Goal: Task Accomplishment & Management: Manage account settings

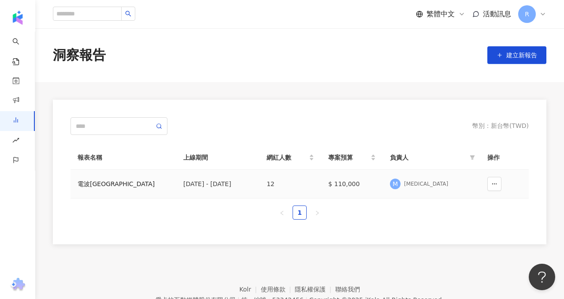
click at [160, 186] on div "電波[GEOGRAPHIC_DATA]" at bounding box center [124, 184] width 92 height 10
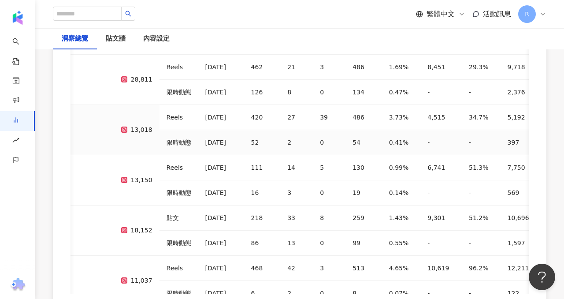
scroll to position [2655, 0]
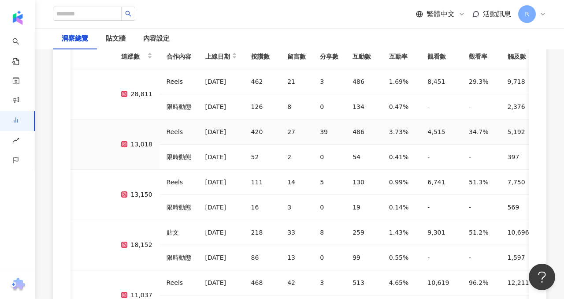
click at [205, 126] on div "[DATE]" at bounding box center [221, 131] width 32 height 11
click at [152, 43] on div "內容設定" at bounding box center [156, 38] width 26 height 11
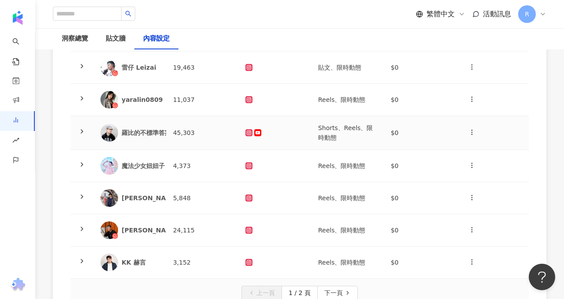
scroll to position [232, 0]
click at [234, 159] on td "4,373" at bounding box center [202, 165] width 73 height 32
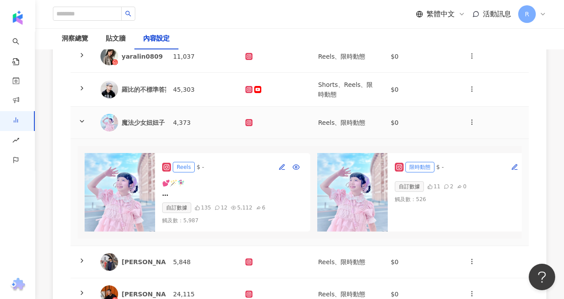
scroll to position [278, 0]
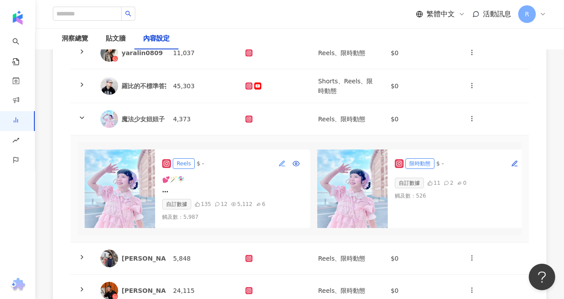
click at [281, 162] on icon "button" at bounding box center [281, 163] width 7 height 7
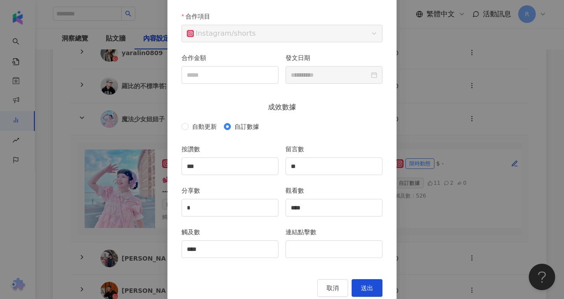
scroll to position [91, 0]
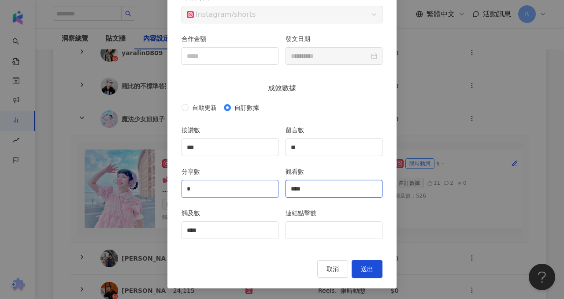
drag, startPoint x: 311, startPoint y: 191, endPoint x: 275, endPoint y: 186, distance: 35.7
click at [275, 186] on div "分享數 * 觀看數 ****" at bounding box center [282, 187] width 208 height 41
paste input "*"
type input "****"
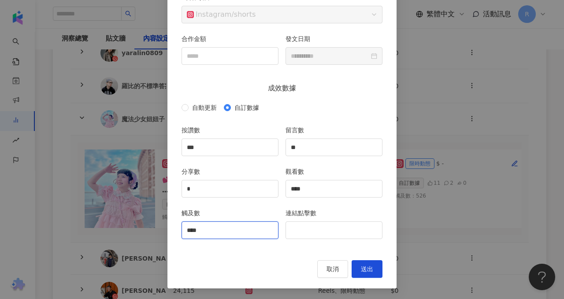
drag, startPoint x: 226, startPoint y: 226, endPoint x: 172, endPoint y: 226, distance: 54.2
click at [172, 226] on div "**********" at bounding box center [281, 120] width 229 height 335
paste input "*"
click at [191, 231] on input "*****" at bounding box center [230, 230] width 96 height 17
type input "****"
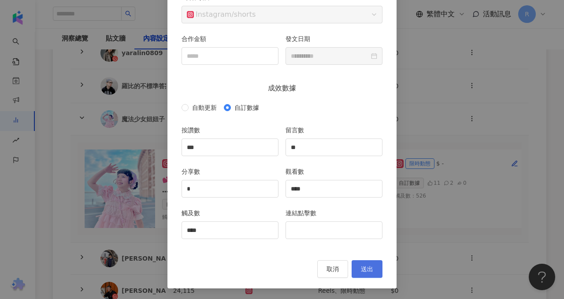
click at [370, 267] on span "送出" at bounding box center [367, 268] width 12 height 7
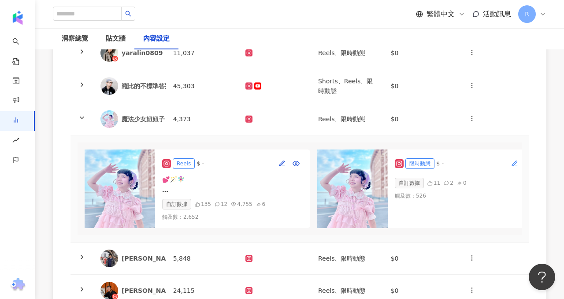
click at [514, 160] on button "button" at bounding box center [515, 163] width 14 height 14
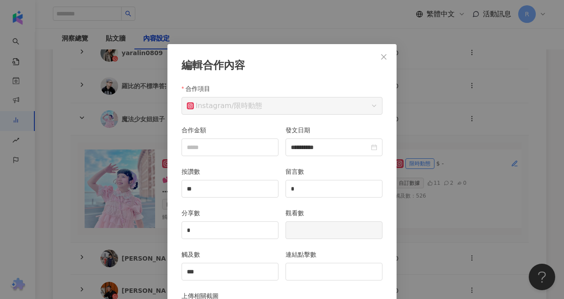
scroll to position [44, 0]
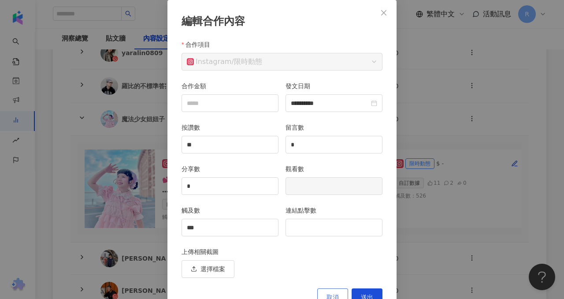
click at [331, 292] on button "取消" at bounding box center [332, 297] width 31 height 18
type input "**********"
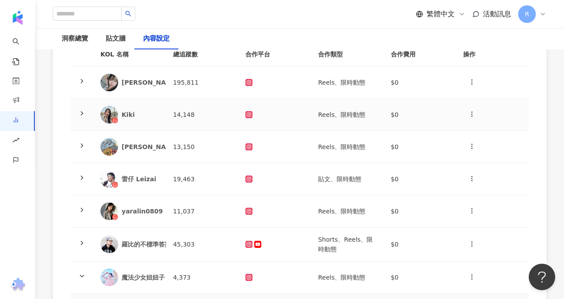
scroll to position [202, 0]
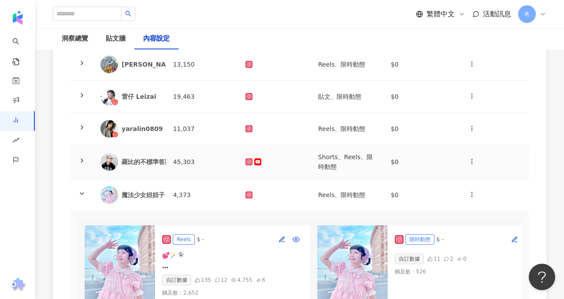
click at [434, 161] on td "$0" at bounding box center [420, 162] width 73 height 34
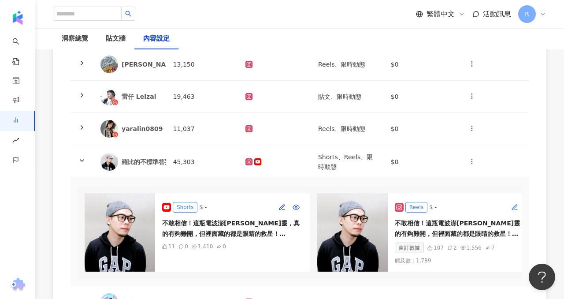
click at [514, 204] on icon "button" at bounding box center [514, 207] width 7 height 7
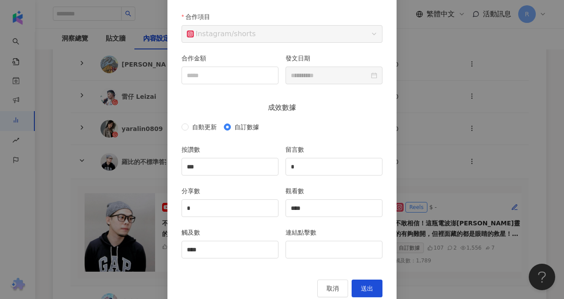
scroll to position [73, 0]
click at [457, 156] on div "**********" at bounding box center [282, 149] width 564 height 299
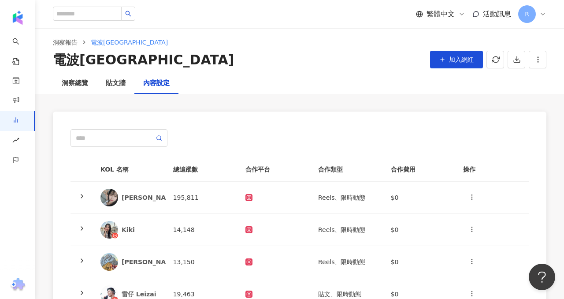
scroll to position [0, 0]
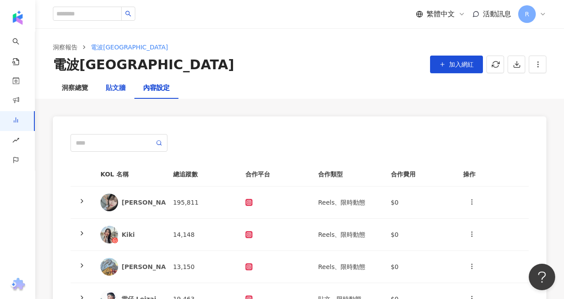
click at [110, 90] on div "貼文牆" at bounding box center [116, 88] width 20 height 11
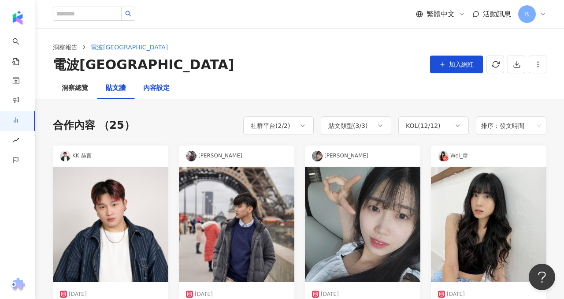
click at [161, 90] on div "內容設定" at bounding box center [156, 88] width 26 height 11
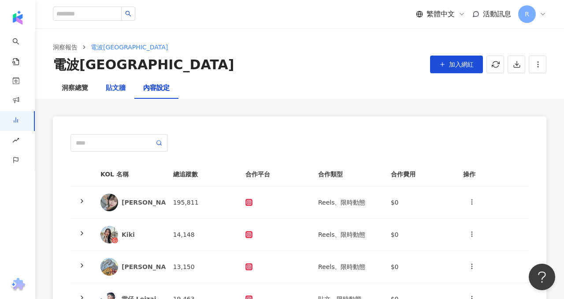
click at [113, 89] on div "貼文牆" at bounding box center [116, 88] width 20 height 11
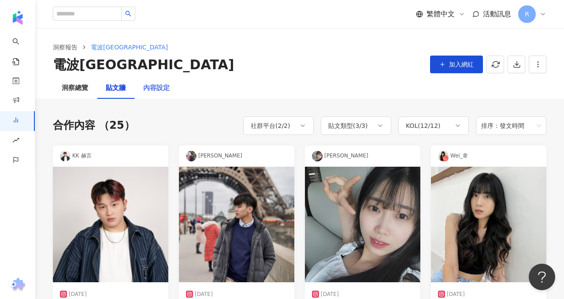
click at [166, 81] on div "內容設定" at bounding box center [156, 88] width 44 height 21
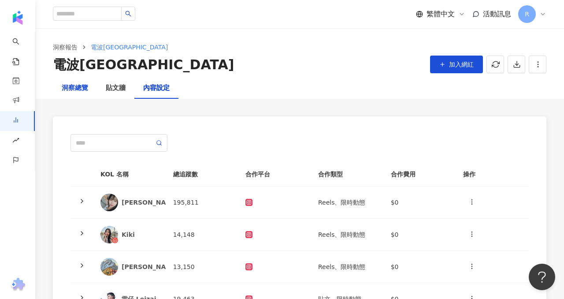
click at [70, 85] on div "洞察總覽" at bounding box center [75, 88] width 26 height 11
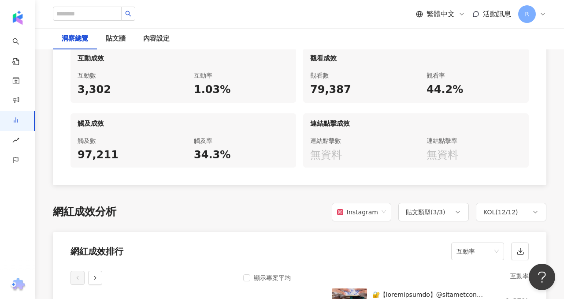
scroll to position [496, 0]
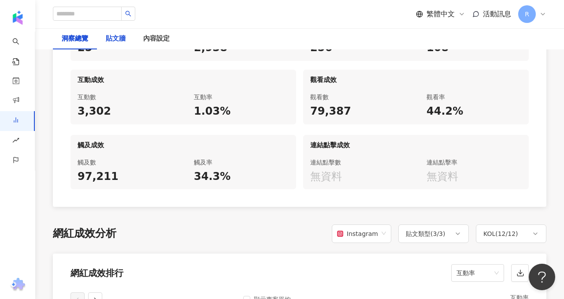
click at [115, 43] on div "貼文牆" at bounding box center [116, 38] width 20 height 11
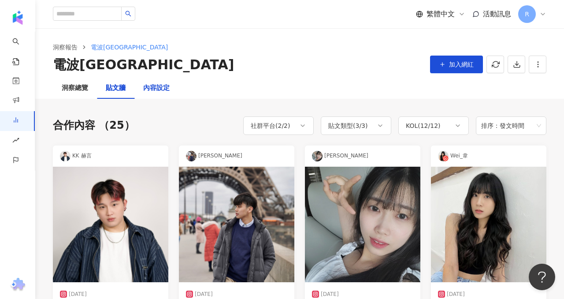
click at [169, 91] on div "內容設定" at bounding box center [156, 88] width 26 height 11
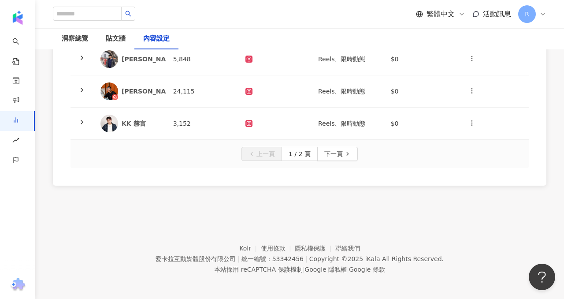
scroll to position [242, 0]
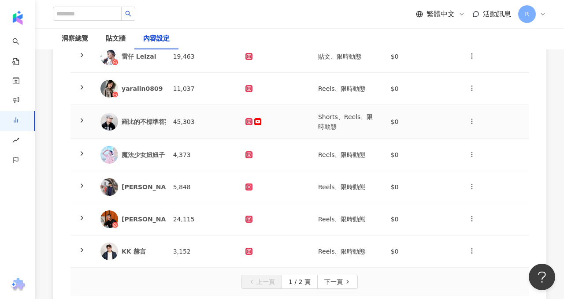
click at [184, 122] on td "45,303" at bounding box center [202, 122] width 73 height 34
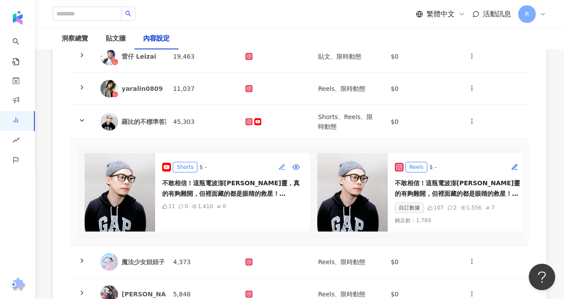
click at [279, 167] on icon "button" at bounding box center [281, 166] width 7 height 7
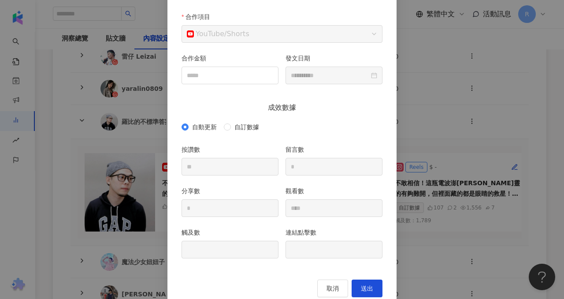
scroll to position [69, 0]
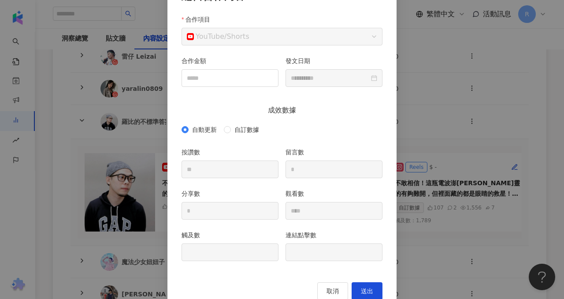
click at [334, 145] on form "自動更新 自訂數據 按讚數 ** 留言數 * 分享數 * 觀看數 **** 觸及數 連結點擊數" at bounding box center [282, 196] width 201 height 149
click at [430, 51] on div "**********" at bounding box center [282, 149] width 564 height 299
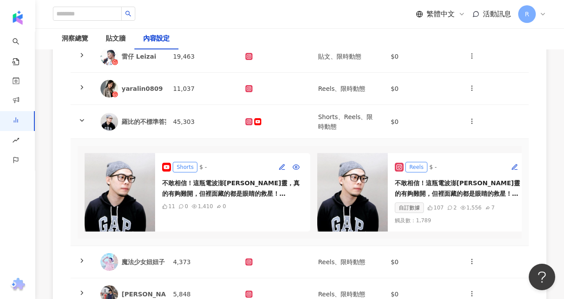
scroll to position [47, 0]
click at [466, 119] on button "button" at bounding box center [472, 122] width 18 height 18
click at [227, 189] on div "不敢相信！這瓶電波澎[PERSON_NAME]靈，真的有夠難開，但裡面藏的都是眼睛的救星！ 黃金比例10:2葉黃素+玉米黃素，加上綠蜂膠、麩胺酸、芸香甘等八大…" at bounding box center [232, 188] width 141 height 21
click at [245, 261] on icon at bounding box center [248, 261] width 7 height 7
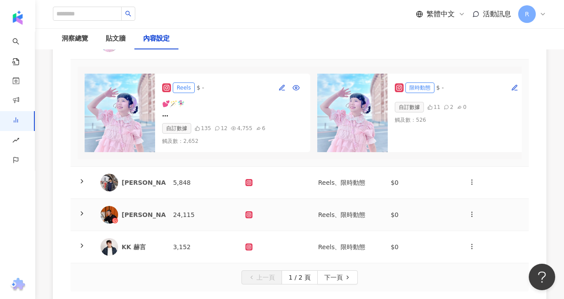
scroll to position [471, 0]
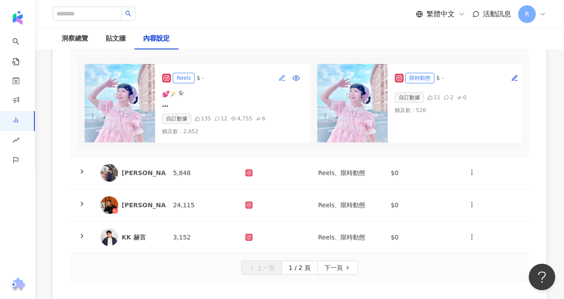
click at [278, 74] on icon "button" at bounding box center [281, 77] width 7 height 7
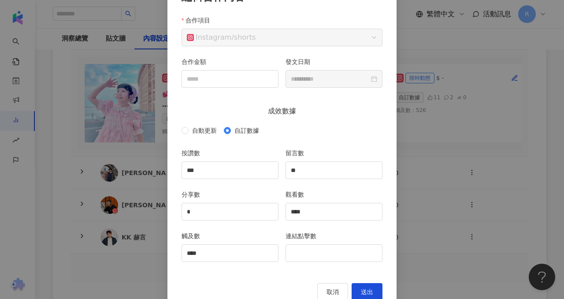
scroll to position [91, 0]
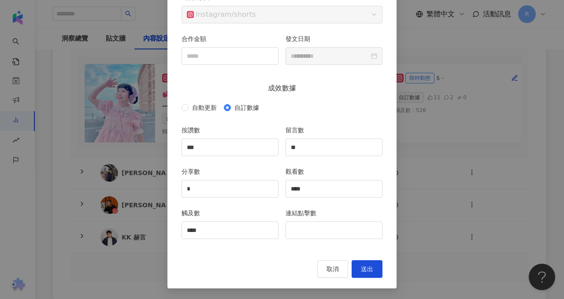
click at [483, 63] on div "**********" at bounding box center [282, 149] width 564 height 299
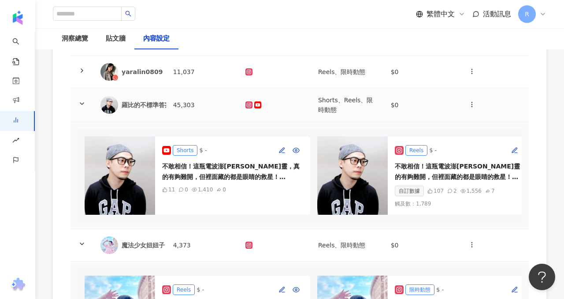
scroll to position [259, 0]
click at [188, 150] on div "Shorts" at bounding box center [185, 150] width 25 height 11
click at [282, 151] on icon "button" at bounding box center [281, 150] width 5 height 5
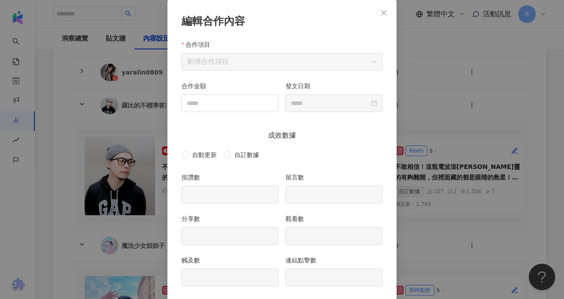
scroll to position [91, 0]
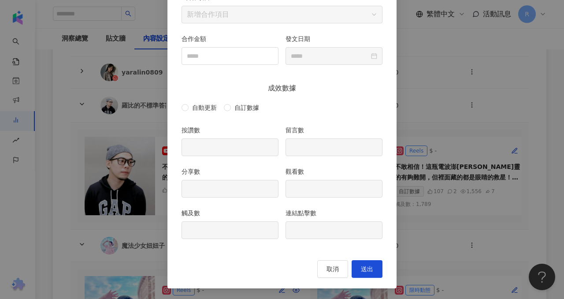
drag, startPoint x: 439, startPoint y: 40, endPoint x: 425, endPoint y: 45, distance: 14.9
click at [439, 40] on div "編輯合作內容 合作項目 新增合作項目 合作金額 發文日期 成效數據 自動更新 自訂數據 按讚數 留言數 分享數 觀看數 觸及數 連結點擊數 取消 送出" at bounding box center [282, 149] width 564 height 299
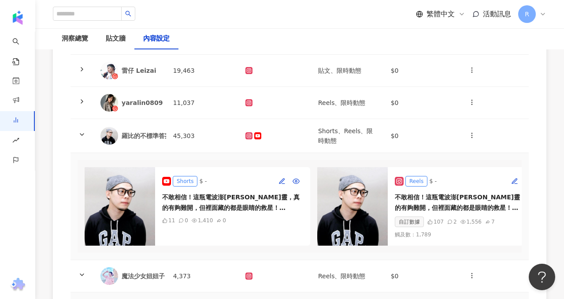
scroll to position [229, 0]
click at [279, 178] on icon "button" at bounding box center [281, 180] width 7 height 7
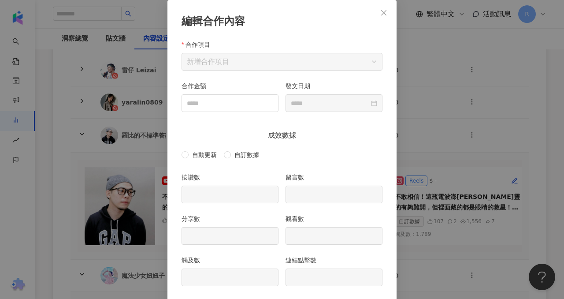
scroll to position [91, 0]
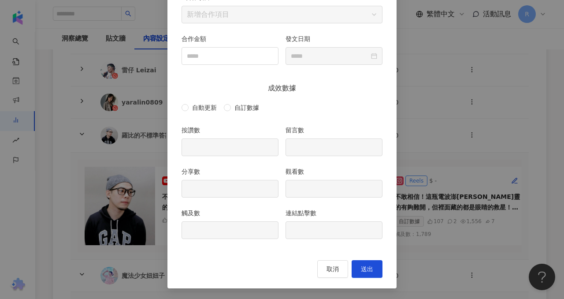
click at [438, 83] on div "編輯合作內容 合作項目 新增合作項目 合作金額 發文日期 成效數據 自動更新 自訂數據 按讚數 留言數 分享數 觀看數 觸及數 連結點擊數 取消 送出" at bounding box center [282, 149] width 564 height 299
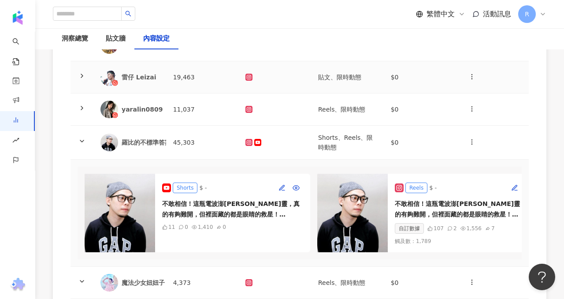
scroll to position [225, 0]
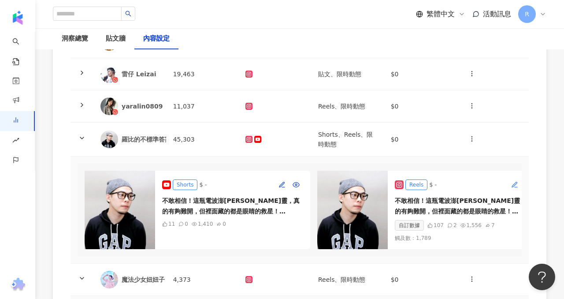
click at [512, 182] on icon "button" at bounding box center [514, 184] width 7 height 7
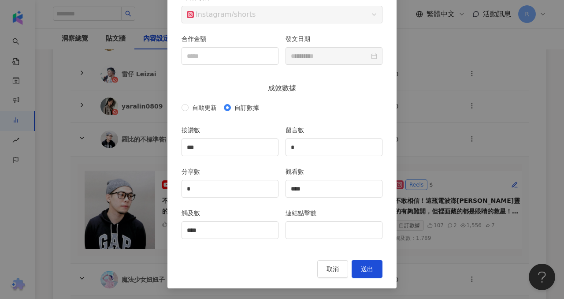
click at [435, 135] on div "**********" at bounding box center [282, 149] width 564 height 299
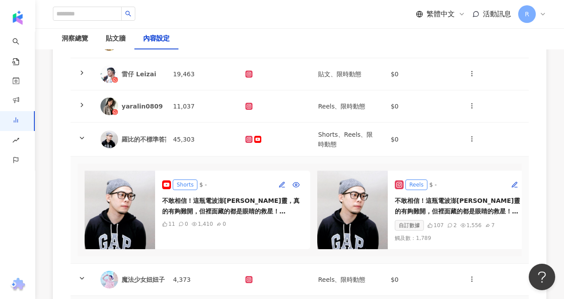
scroll to position [47, 0]
click at [512, 186] on icon "button" at bounding box center [514, 184] width 5 height 5
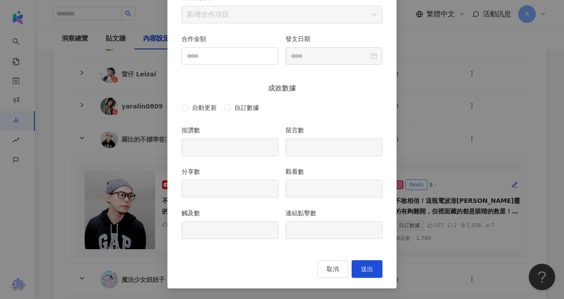
click at [436, 82] on div "編輯合作內容 合作項目 新增合作項目 合作金額 發文日期 成效數據 自動更新 自訂數據 按讚數 留言數 分享數 觀看數 觸及數 連結點擊數 取消 送出" at bounding box center [282, 149] width 564 height 299
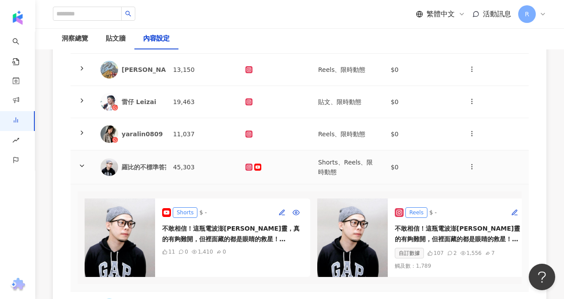
scroll to position [208, 0]
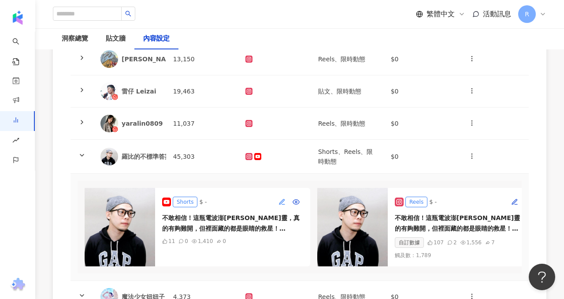
click at [284, 198] on icon "button" at bounding box center [281, 201] width 7 height 7
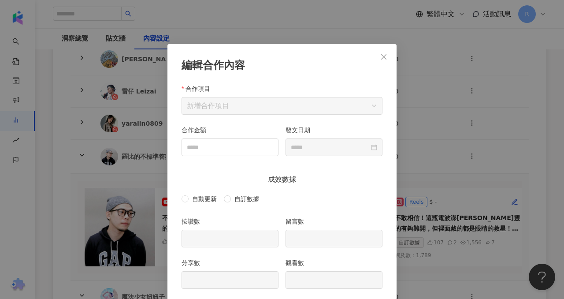
scroll to position [44, 0]
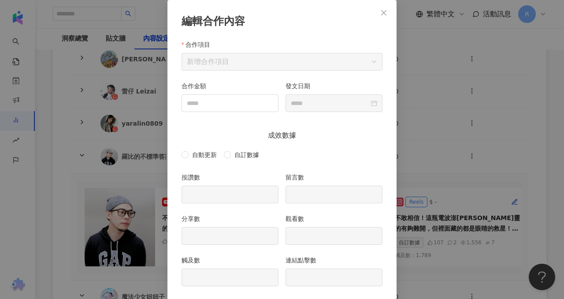
click at [408, 132] on div "編輯合作內容 合作項目 新增合作項目 合作金額 發文日期 成效數據 自動更新 自訂數據 按讚數 留言數 分享數 觀看數 觸及數 連結點擊數 取消 送出" at bounding box center [282, 149] width 564 height 299
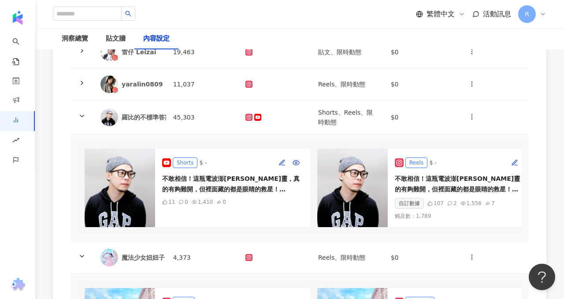
scroll to position [273, 0]
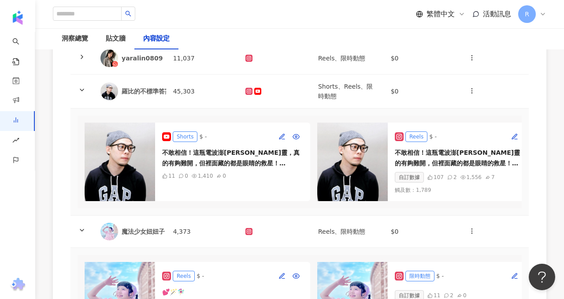
click at [186, 136] on div "Shorts" at bounding box center [185, 136] width 25 height 11
click at [471, 88] on icon "button" at bounding box center [471, 90] width 7 height 7
click at [205, 174] on div "1,410" at bounding box center [205, 176] width 15 height 8
click at [189, 141] on div "Shorts" at bounding box center [185, 136] width 25 height 11
click at [197, 139] on div "Shorts $ -" at bounding box center [184, 136] width 45 height 11
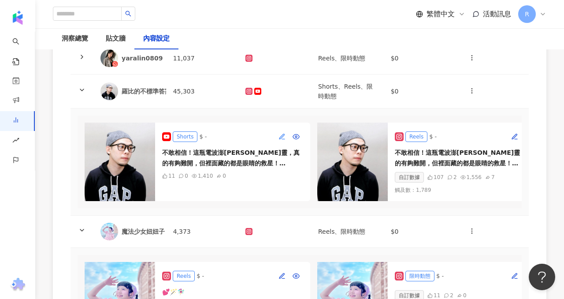
click at [282, 137] on icon "button" at bounding box center [281, 136] width 7 height 7
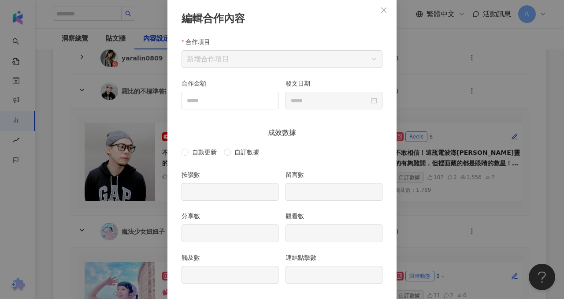
scroll to position [91, 0]
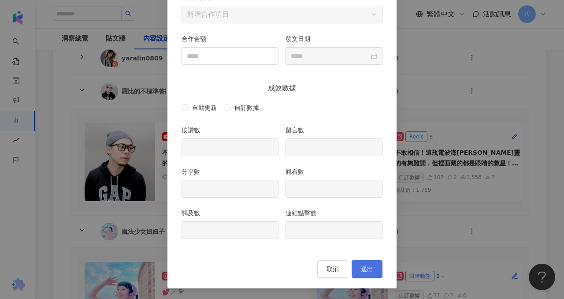
click at [366, 276] on button "送出" at bounding box center [367, 269] width 31 height 18
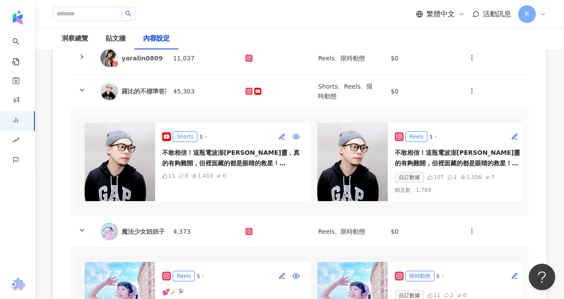
scroll to position [0, 0]
click at [275, 135] on button "button" at bounding box center [282, 137] width 14 height 14
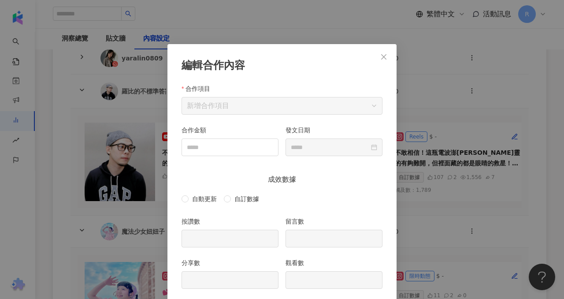
scroll to position [44, 0]
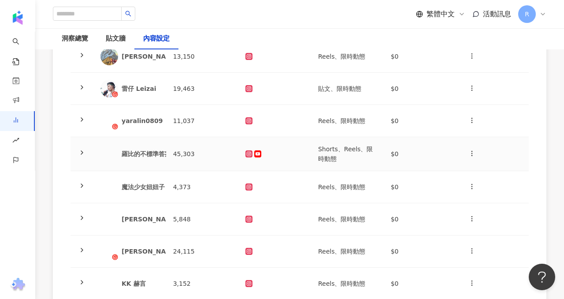
scroll to position [225, 0]
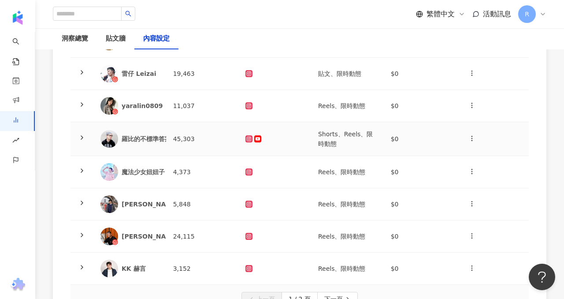
click at [124, 131] on div "羅比的不標準答案" at bounding box center [129, 139] width 59 height 18
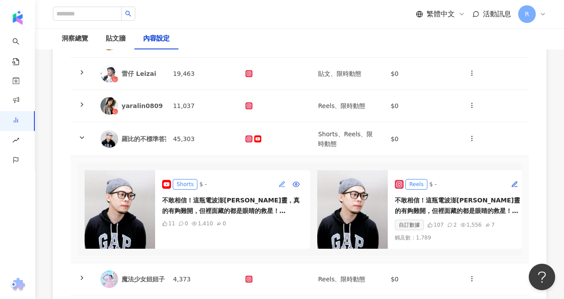
click at [282, 183] on icon "button" at bounding box center [281, 183] width 5 height 5
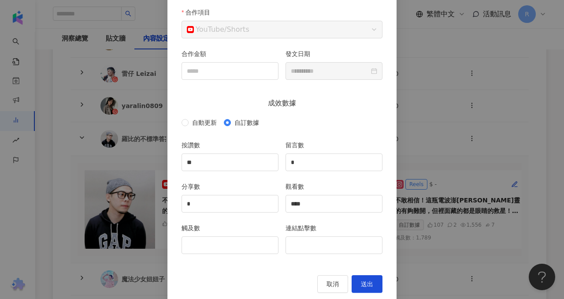
scroll to position [71, 0]
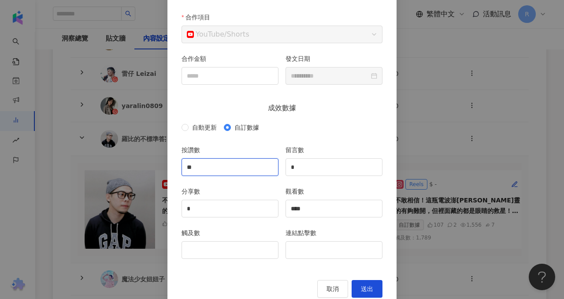
click at [207, 164] on input "**" at bounding box center [230, 167] width 96 height 17
type input "*"
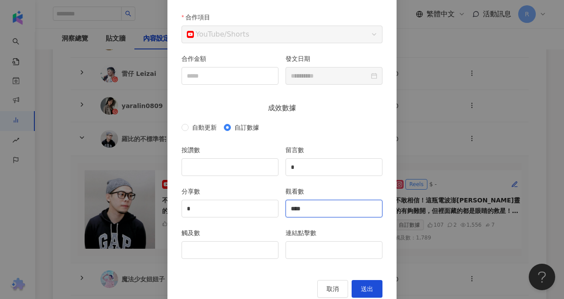
click at [316, 211] on input "****" at bounding box center [334, 208] width 96 height 17
type input "*"
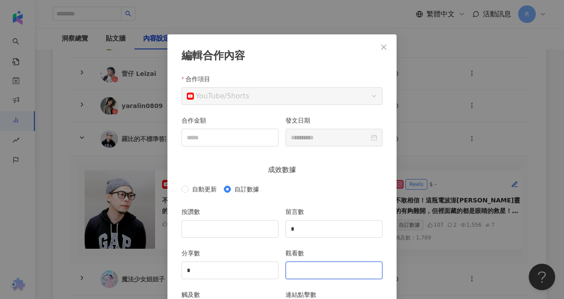
scroll to position [0, 0]
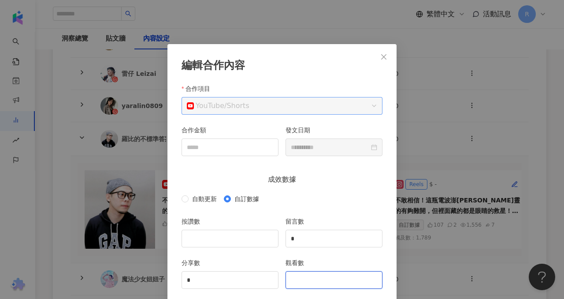
click at [332, 104] on span "YouTube / Shorts" at bounding box center [282, 105] width 190 height 17
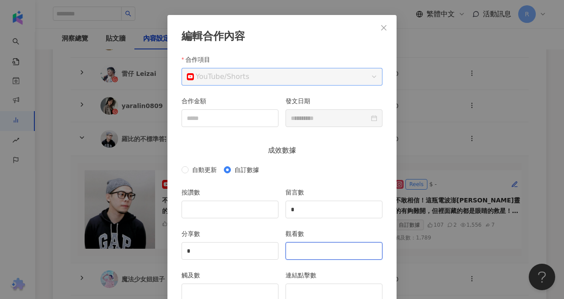
scroll to position [91, 0]
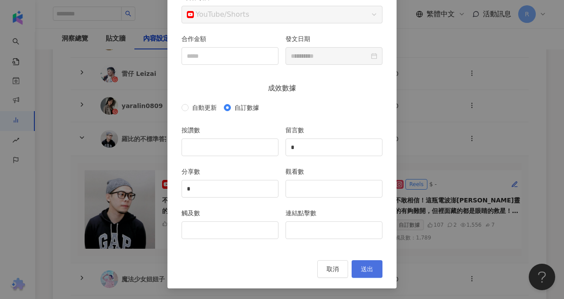
click at [364, 267] on span "送出" at bounding box center [367, 268] width 12 height 7
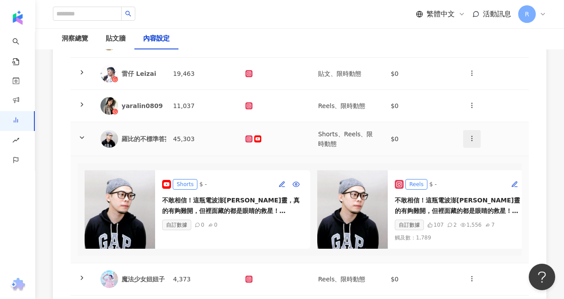
click at [466, 134] on button "button" at bounding box center [472, 139] width 18 height 18
click at [450, 133] on td "$0" at bounding box center [420, 139] width 73 height 34
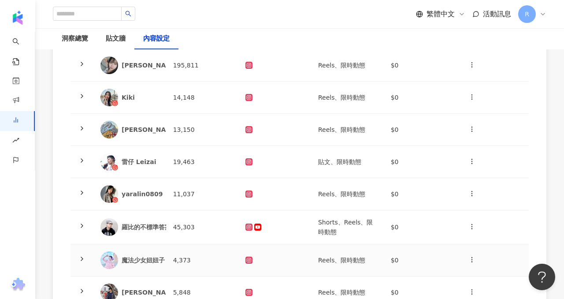
scroll to position [0, 0]
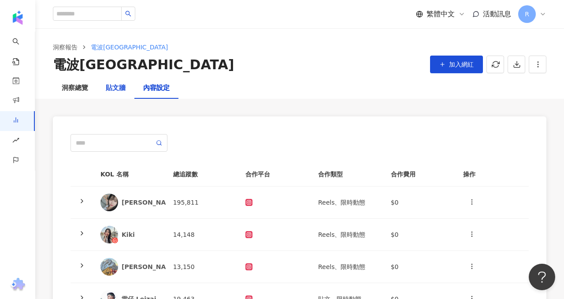
click at [111, 87] on div "貼文牆" at bounding box center [116, 88] width 20 height 11
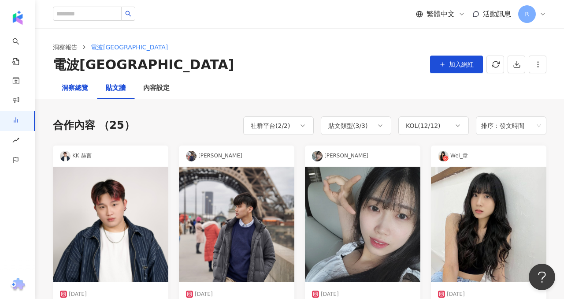
click at [74, 92] on div "洞察總覽" at bounding box center [75, 88] width 26 height 11
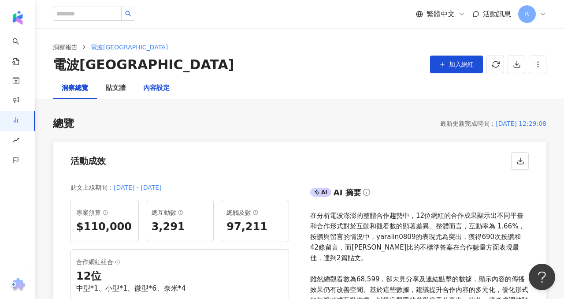
click at [158, 87] on div "內容設定" at bounding box center [156, 88] width 26 height 11
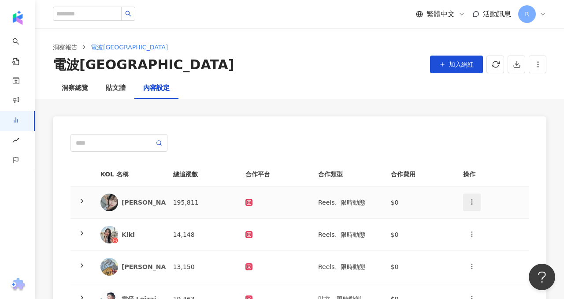
click at [467, 202] on button "button" at bounding box center [472, 202] width 18 height 18
click at [98, 202] on td "[PERSON_NAME]" at bounding box center [129, 202] width 73 height 32
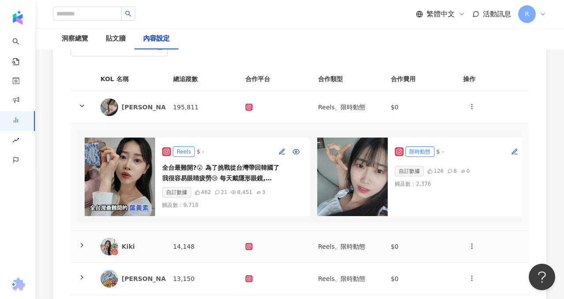
scroll to position [100, 0]
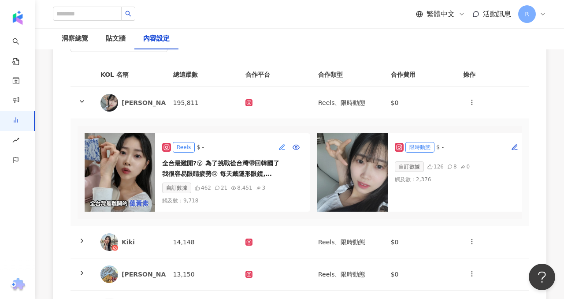
click at [281, 146] on icon "button" at bounding box center [281, 147] width 7 height 7
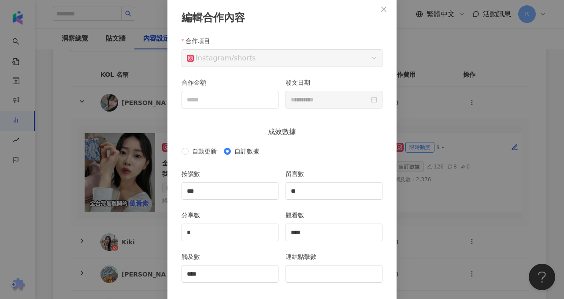
scroll to position [60, 0]
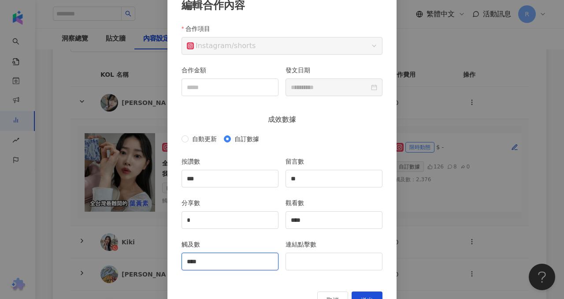
drag, startPoint x: 202, startPoint y: 261, endPoint x: 169, endPoint y: 256, distance: 33.9
click at [169, 256] on div "**********" at bounding box center [281, 151] width 229 height 335
type input "*"
type input "****"
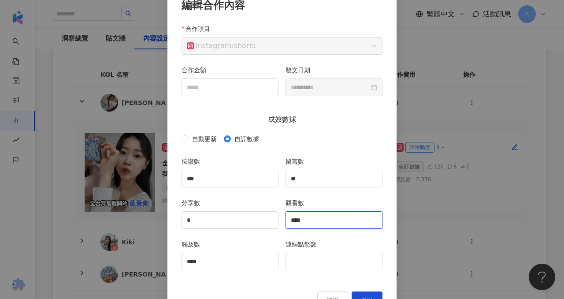
click at [307, 218] on input "****" at bounding box center [334, 219] width 96 height 17
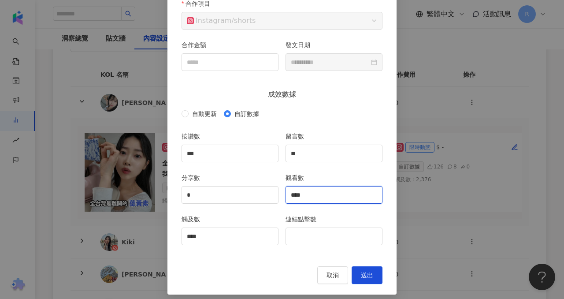
scroll to position [91, 0]
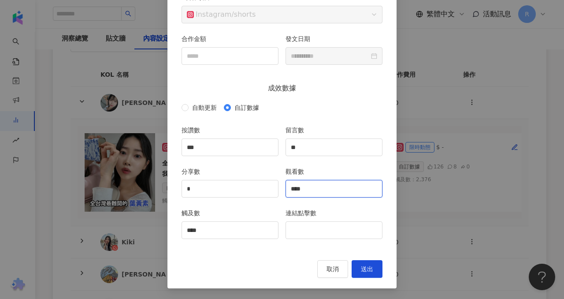
type input "****"
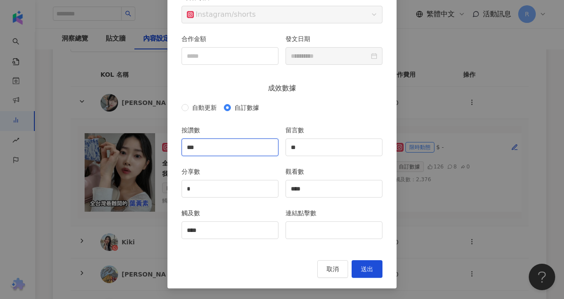
click at [215, 147] on input "***" at bounding box center [230, 147] width 96 height 17
type input "***"
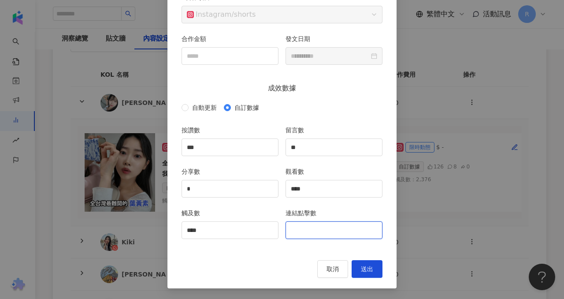
click at [310, 230] on input "連結點擊數" at bounding box center [334, 230] width 96 height 17
click at [358, 268] on button "送出" at bounding box center [367, 269] width 31 height 18
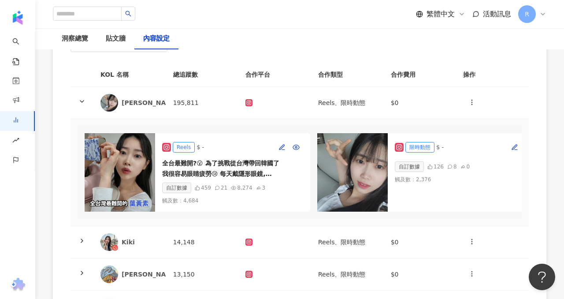
scroll to position [0, 0]
click at [514, 143] on button "button" at bounding box center [515, 147] width 14 height 14
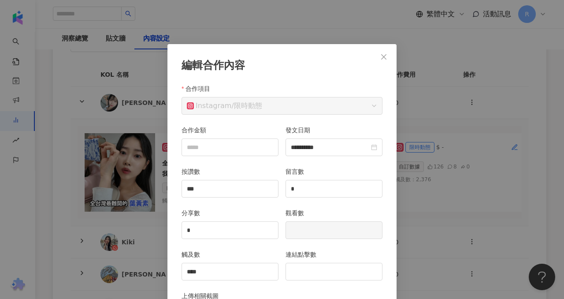
scroll to position [44, 0]
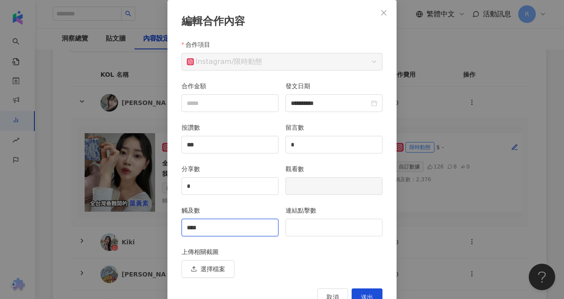
click at [229, 225] on input "****" at bounding box center [230, 227] width 96 height 17
click at [478, 129] on div "**********" at bounding box center [282, 149] width 564 height 299
type input "**********"
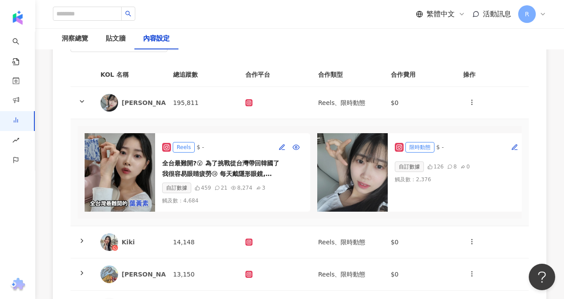
scroll to position [28, 0]
click at [515, 144] on icon "button" at bounding box center [514, 147] width 7 height 7
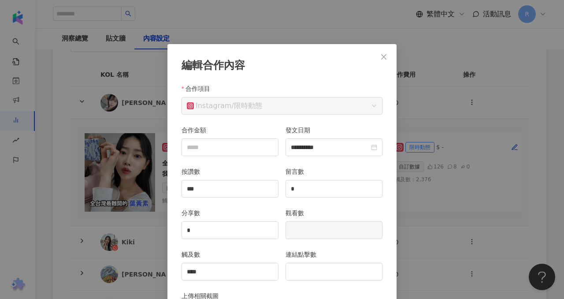
scroll to position [44, 0]
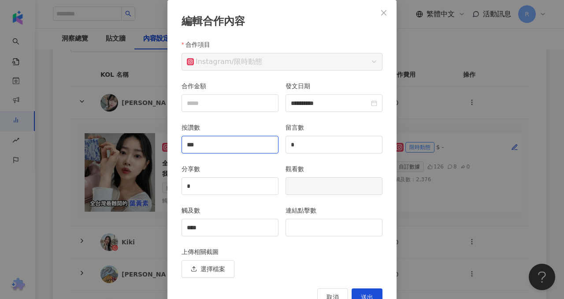
click at [238, 149] on input "***" at bounding box center [230, 144] width 96 height 17
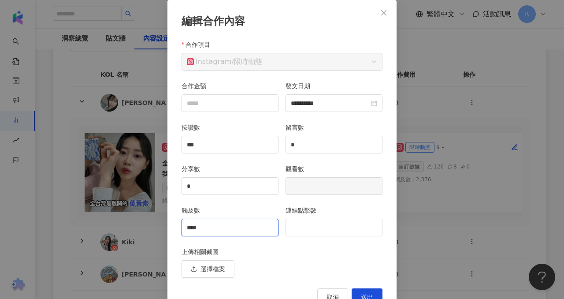
click at [252, 221] on input "****" at bounding box center [230, 227] width 96 height 17
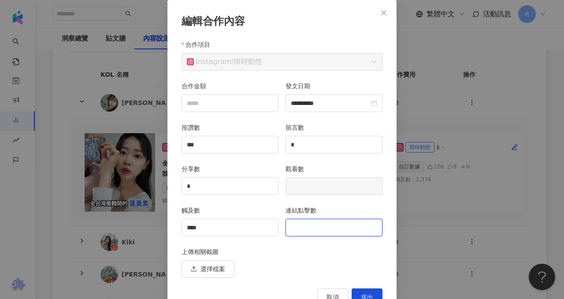
click at [326, 226] on input "連結點擊數" at bounding box center [334, 227] width 96 height 17
click at [310, 230] on input "連結點擊數" at bounding box center [334, 227] width 96 height 17
type input "*"
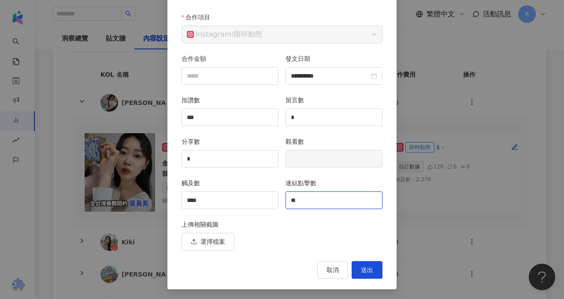
scroll to position [72, 0]
type input "**"
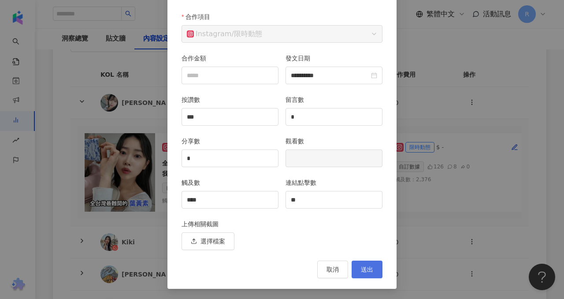
click at [367, 268] on span "送出" at bounding box center [367, 269] width 12 height 7
type input "**********"
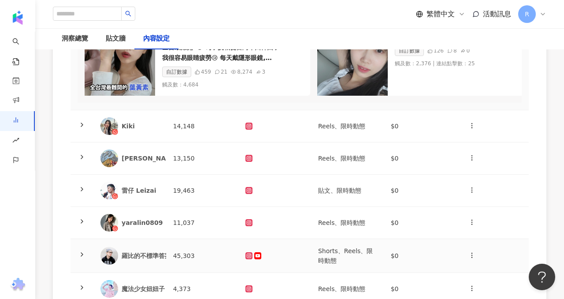
scroll to position [218, 0]
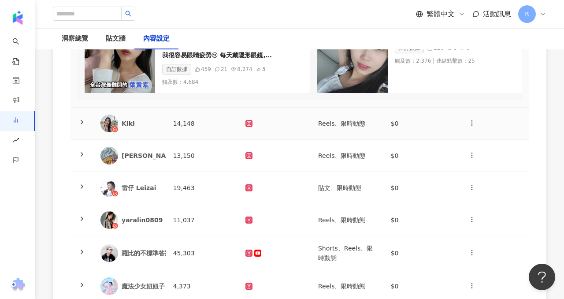
click at [80, 122] on icon at bounding box center [81, 122] width 7 height 7
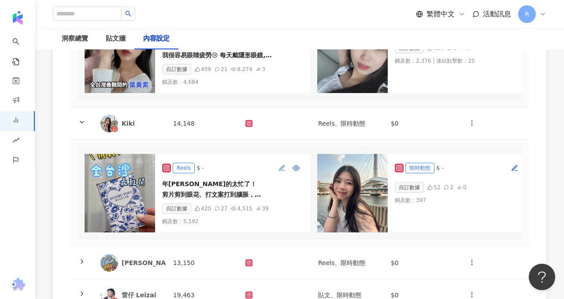
click at [278, 164] on icon "button" at bounding box center [281, 167] width 7 height 7
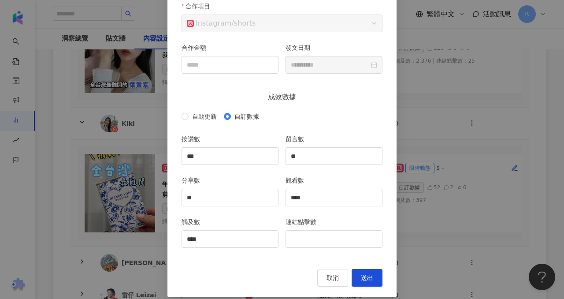
scroll to position [82, 0]
click at [306, 201] on input "****" at bounding box center [334, 197] width 96 height 17
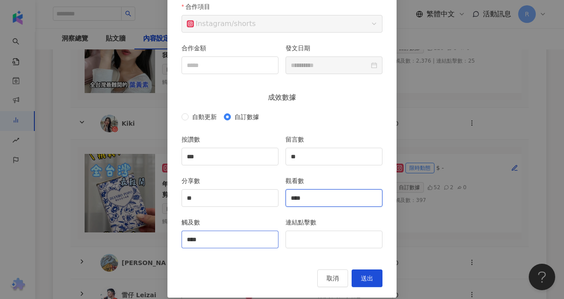
type input "****"
click at [219, 244] on input "****" at bounding box center [230, 239] width 96 height 17
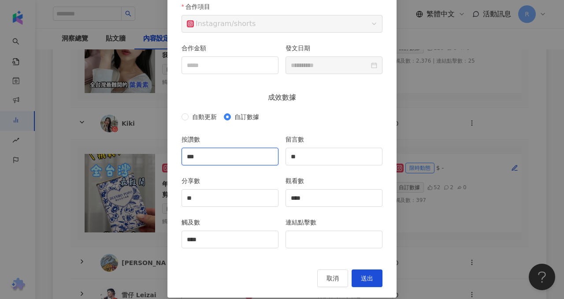
click at [221, 157] on input "***" at bounding box center [230, 156] width 96 height 17
type input "***"
click at [210, 230] on div "****" at bounding box center [230, 239] width 97 height 18
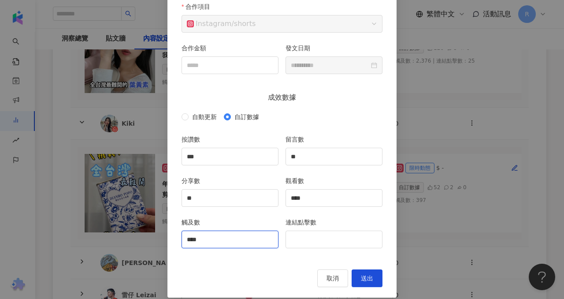
click at [210, 238] on input "****" at bounding box center [230, 239] width 96 height 17
type input "*"
type input "****"
click at [367, 276] on span "送出" at bounding box center [367, 278] width 12 height 7
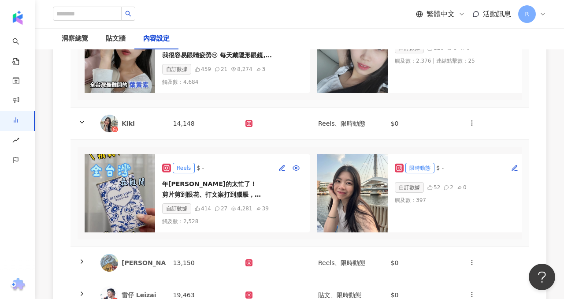
scroll to position [0, 0]
click at [516, 165] on icon "button" at bounding box center [514, 167] width 5 height 5
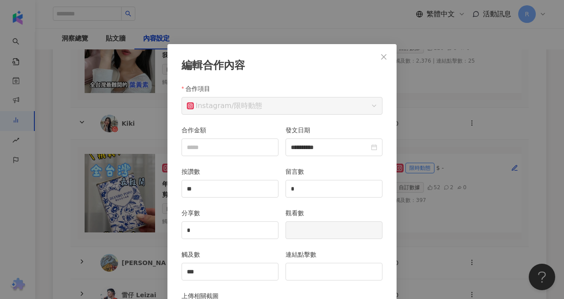
scroll to position [44, 0]
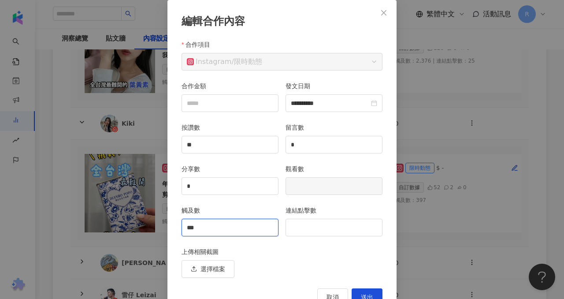
click at [245, 227] on input "***" at bounding box center [230, 227] width 96 height 17
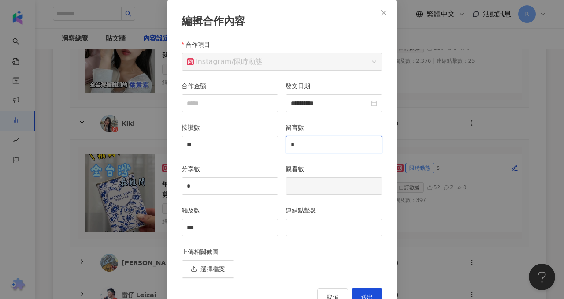
click at [338, 139] on input "*" at bounding box center [334, 144] width 96 height 17
click at [367, 297] on span "送出" at bounding box center [367, 296] width 12 height 7
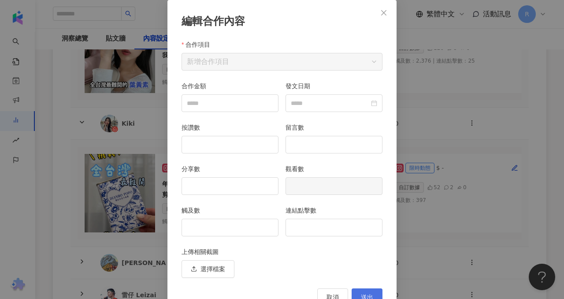
type input "**"
type input "*"
type input "***"
type input "**********"
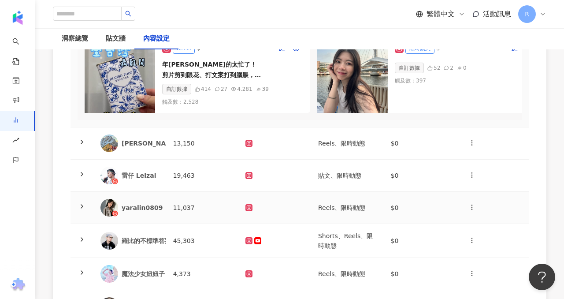
scroll to position [345, 0]
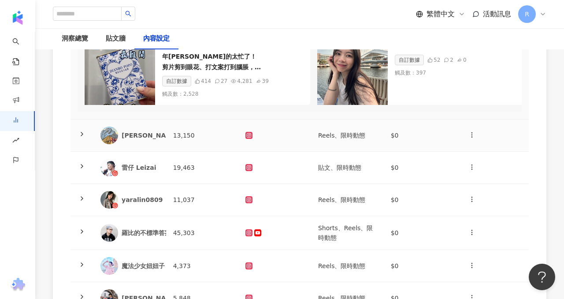
click at [84, 134] on icon at bounding box center [81, 133] width 7 height 7
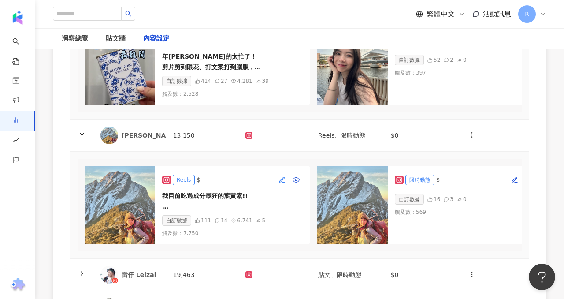
click at [283, 177] on icon "button" at bounding box center [281, 179] width 5 height 5
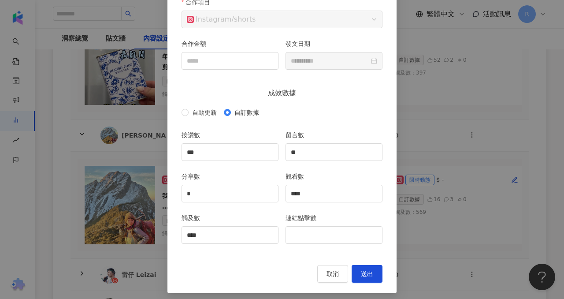
scroll to position [87, 0]
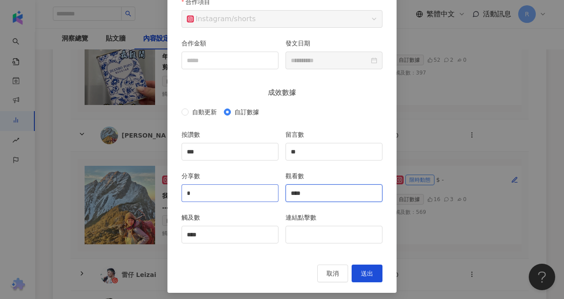
drag, startPoint x: 316, startPoint y: 194, endPoint x: 264, endPoint y: 186, distance: 52.7
click at [265, 187] on div "分享數 * 觀看數 ****" at bounding box center [282, 191] width 208 height 41
type input "****"
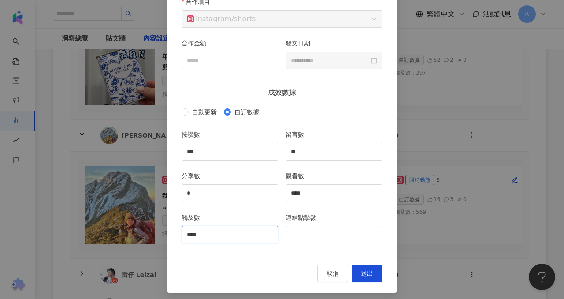
click at [238, 226] on input "****" at bounding box center [230, 234] width 96 height 17
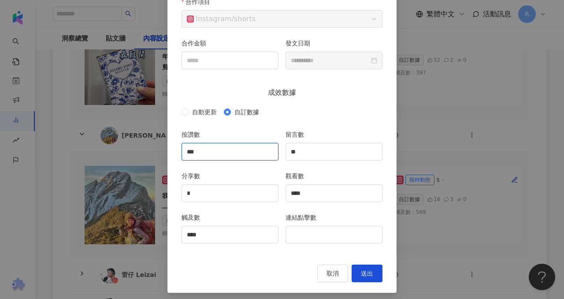
click at [221, 152] on input "***" at bounding box center [230, 151] width 96 height 17
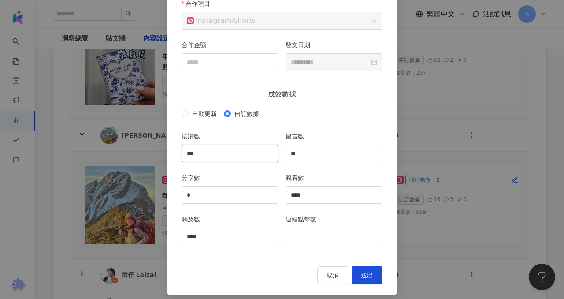
scroll to position [91, 0]
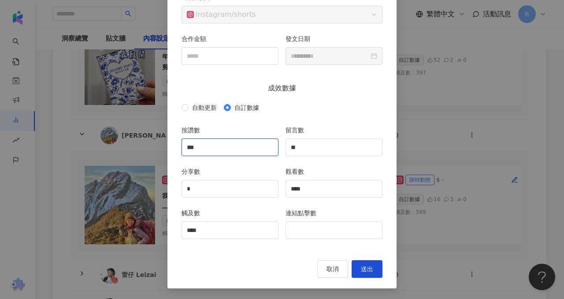
click at [202, 150] on input "***" at bounding box center [230, 147] width 96 height 17
type input "*"
type input "***"
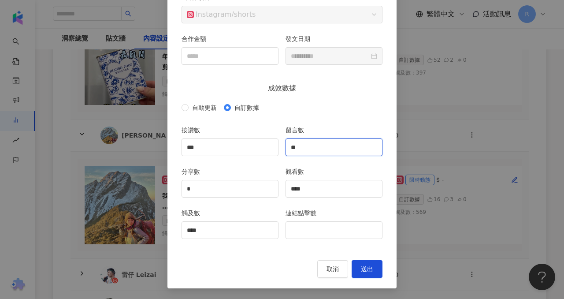
click at [315, 147] on input "**" at bounding box center [334, 147] width 96 height 17
type input "*"
type input "**"
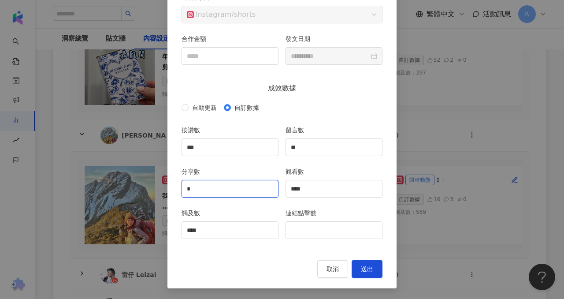
click at [211, 188] on input "*" at bounding box center [230, 188] width 96 height 17
type input "**"
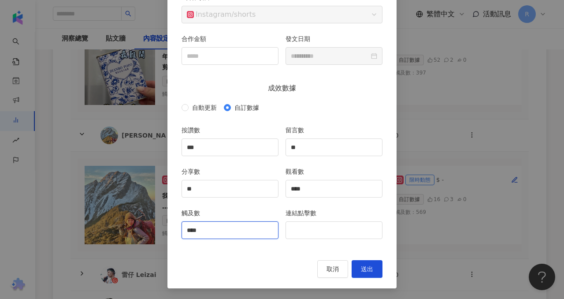
click at [205, 226] on input "****" at bounding box center [230, 230] width 96 height 17
type input "*"
type input "****"
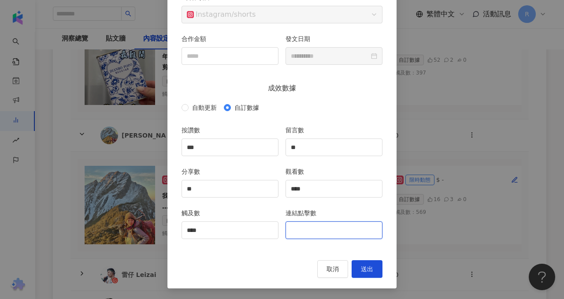
click at [327, 228] on input "連結點擊數" at bounding box center [334, 230] width 96 height 17
click at [357, 266] on button "送出" at bounding box center [367, 269] width 31 height 18
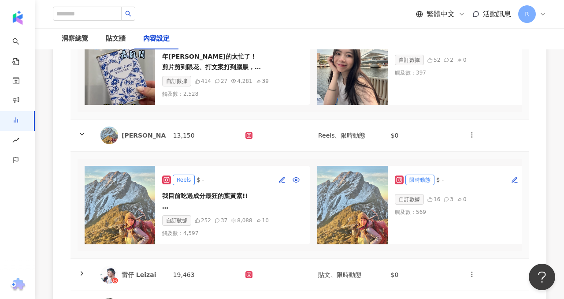
scroll to position [0, 0]
click at [515, 178] on icon "button" at bounding box center [514, 179] width 7 height 7
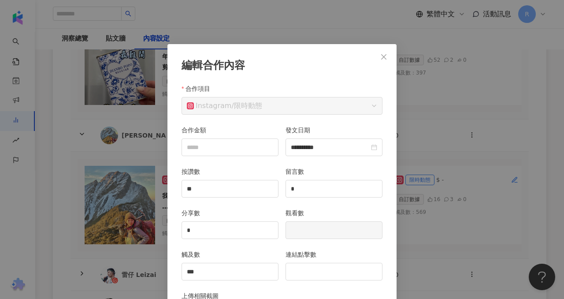
scroll to position [44, 0]
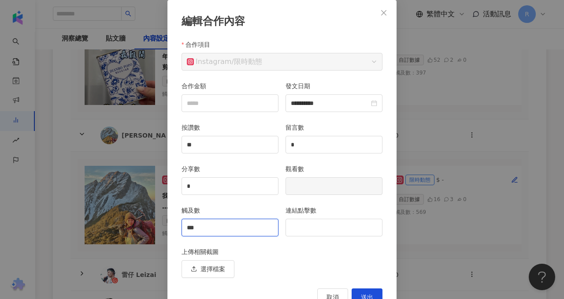
click at [225, 225] on input "***" at bounding box center [230, 227] width 96 height 17
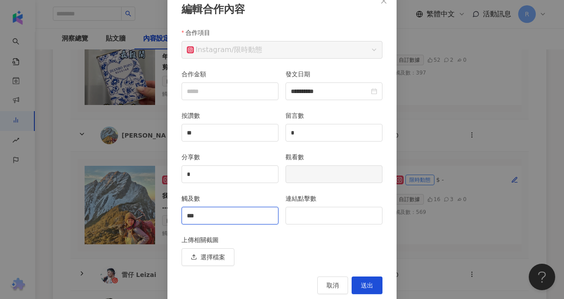
scroll to position [57, 0]
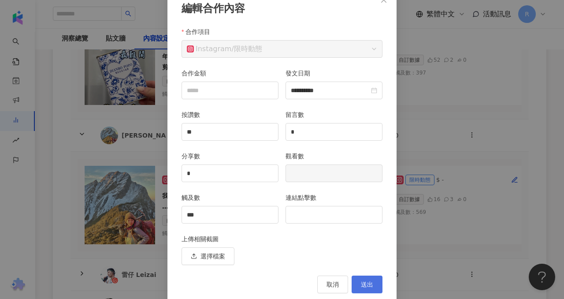
click at [365, 285] on span "送出" at bounding box center [367, 284] width 12 height 7
type input "**"
type input "*"
type input "***"
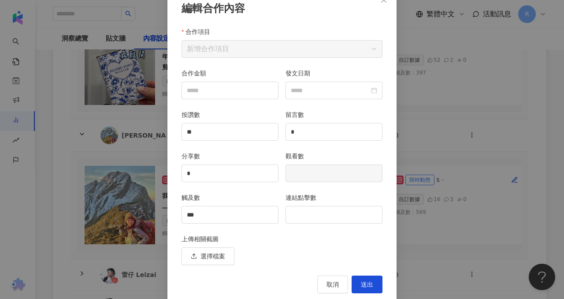
type input "**********"
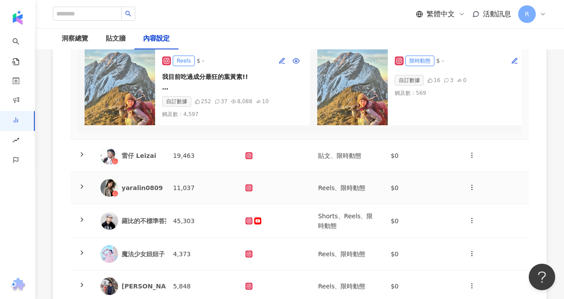
scroll to position [423, 0]
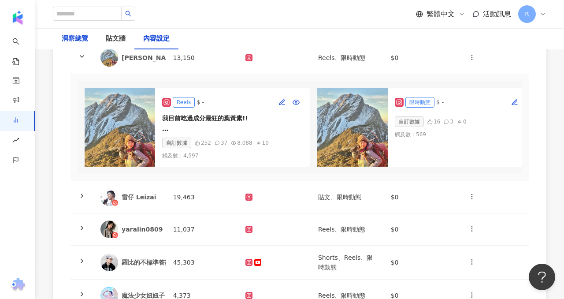
click at [85, 38] on div "洞察總覽" at bounding box center [75, 38] width 26 height 11
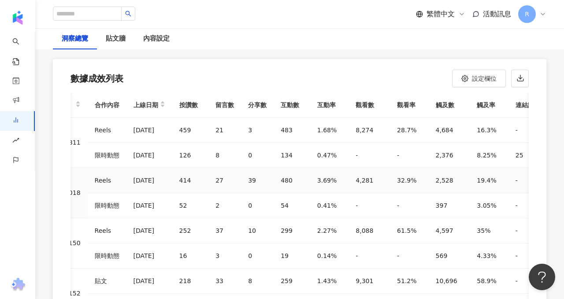
scroll to position [2607, 0]
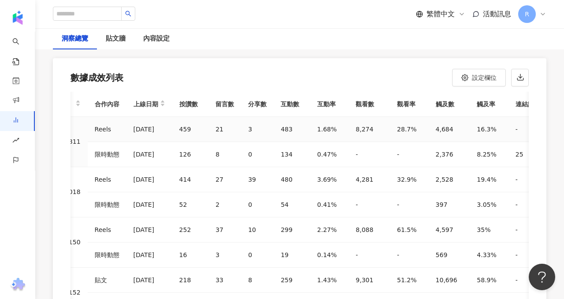
click at [470, 117] on td "16.3%" at bounding box center [489, 129] width 39 height 25
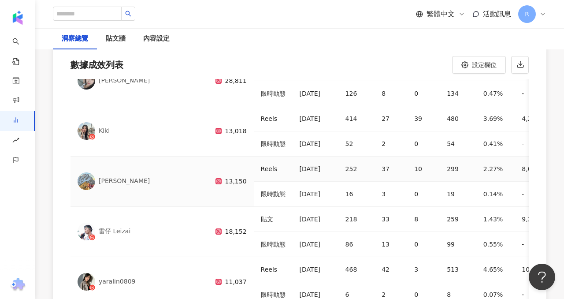
scroll to position [48, 0]
click at [152, 48] on div "內容設定" at bounding box center [156, 38] width 44 height 21
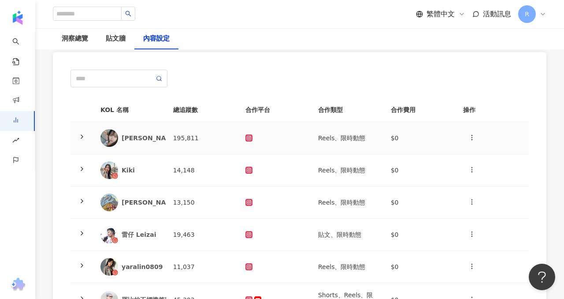
scroll to position [65, 0]
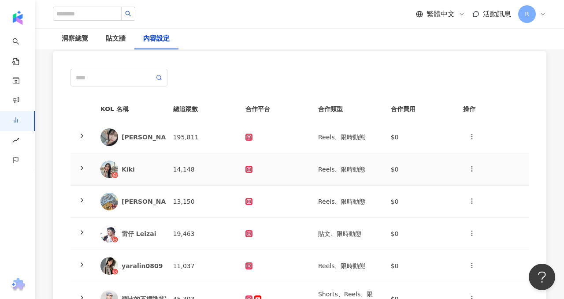
click at [74, 168] on td at bounding box center [81, 169] width 23 height 32
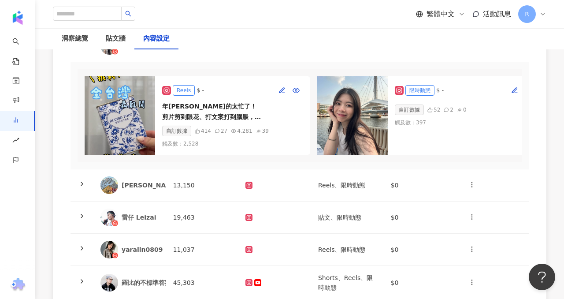
scroll to position [191, 0]
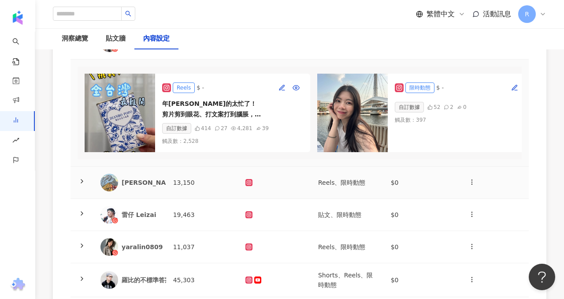
click at [83, 178] on icon at bounding box center [81, 181] width 7 height 7
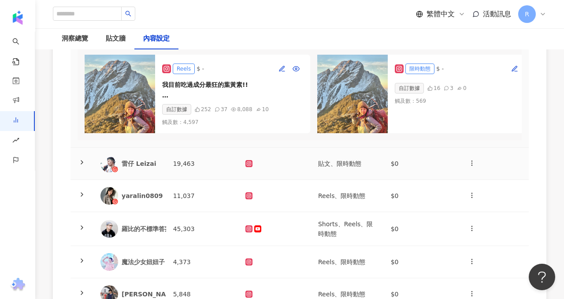
scroll to position [350, 0]
click at [84, 162] on icon at bounding box center [81, 161] width 7 height 7
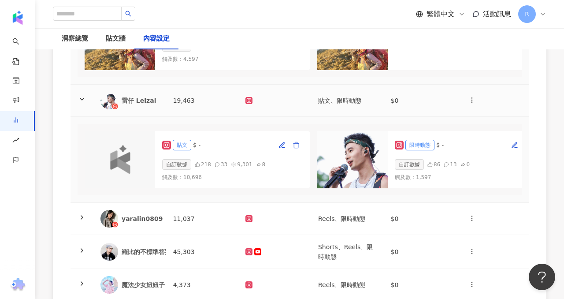
scroll to position [418, 0]
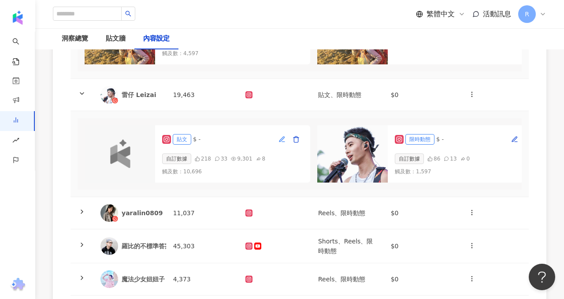
click at [281, 136] on icon "button" at bounding box center [281, 139] width 7 height 7
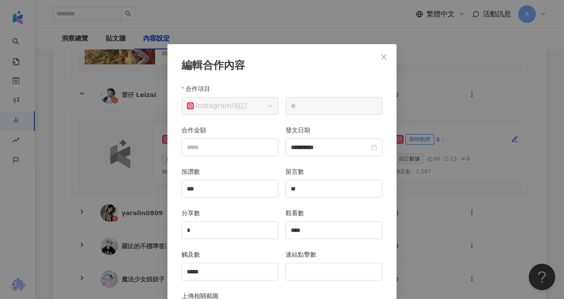
scroll to position [44, 0]
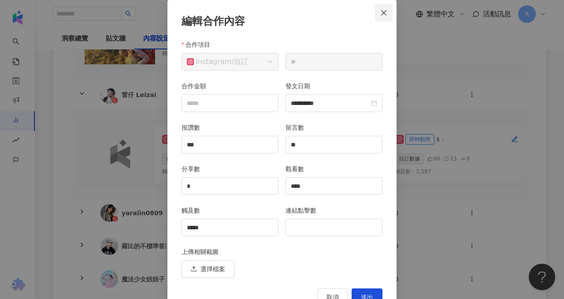
click at [381, 10] on icon "close" at bounding box center [383, 12] width 7 height 7
type input "**********"
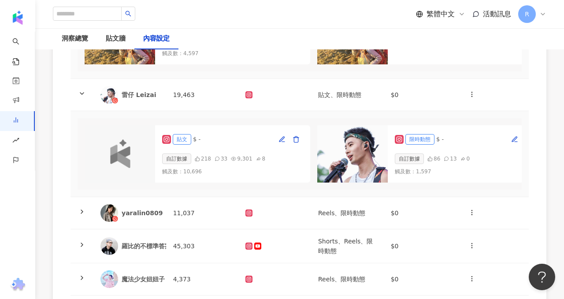
scroll to position [28, 0]
click at [276, 140] on button "button" at bounding box center [282, 139] width 14 height 14
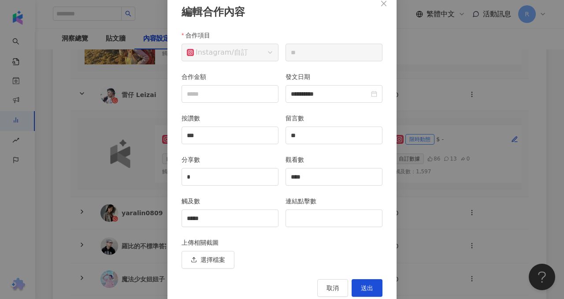
scroll to position [52, 0]
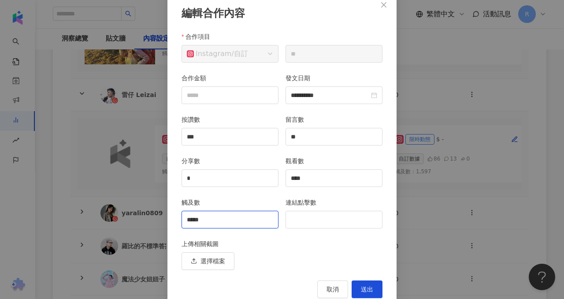
click at [213, 220] on input "*****" at bounding box center [230, 219] width 96 height 17
type input "*"
type input "****"
click at [366, 286] on span "送出" at bounding box center [367, 289] width 12 height 7
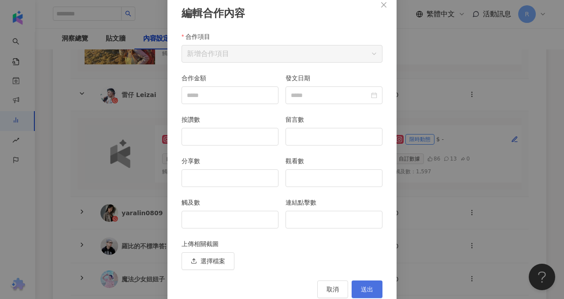
type input "**"
type input "***"
type input "**"
type input "*"
type input "****"
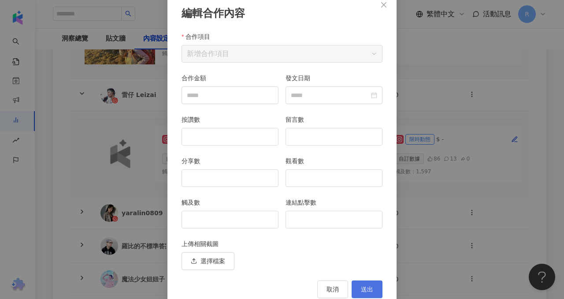
type input "*****"
type input "**********"
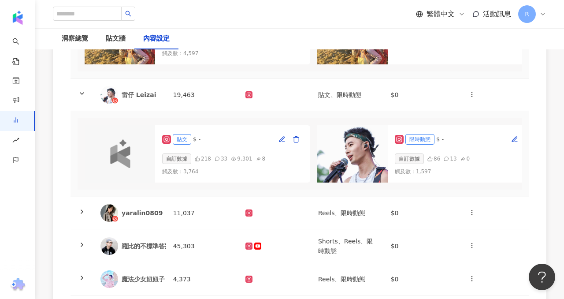
scroll to position [0, 0]
click at [514, 141] on icon "button" at bounding box center [514, 139] width 7 height 7
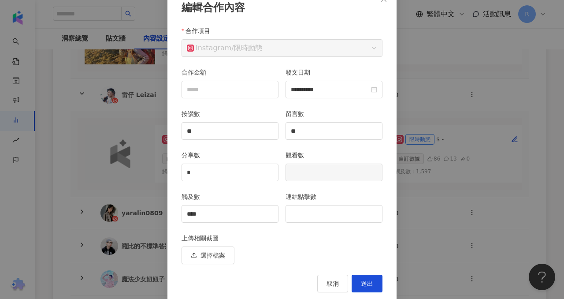
scroll to position [66, 0]
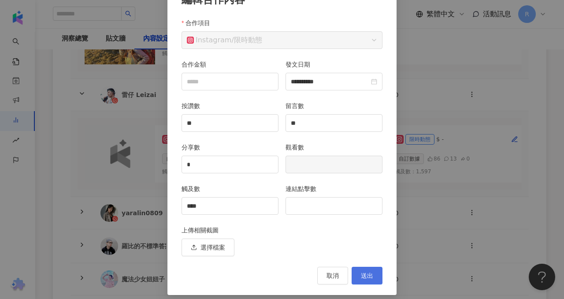
click at [362, 278] on span "送出" at bounding box center [367, 275] width 12 height 7
type input "**"
type input "*"
type input "****"
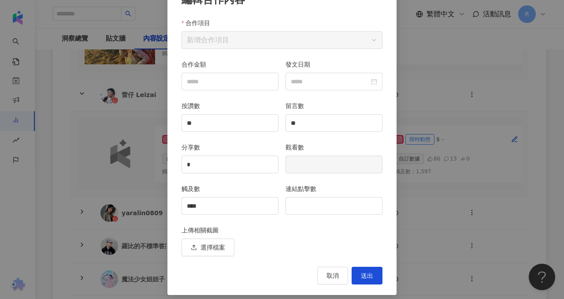
type input "**********"
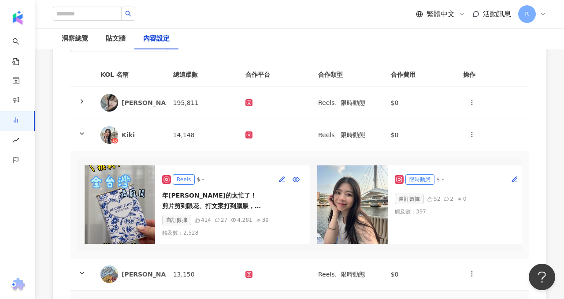
scroll to position [98, 0]
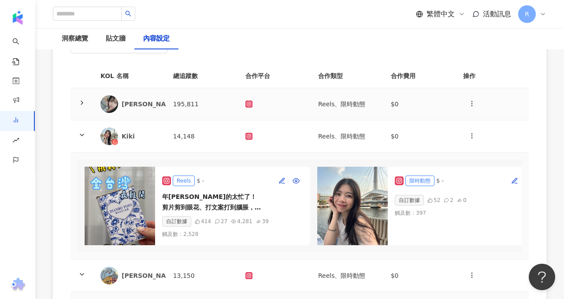
click at [282, 118] on td at bounding box center [274, 104] width 73 height 32
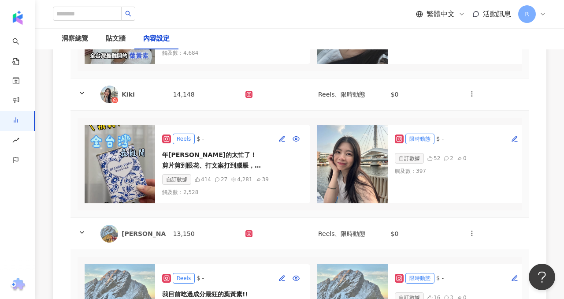
scroll to position [260, 0]
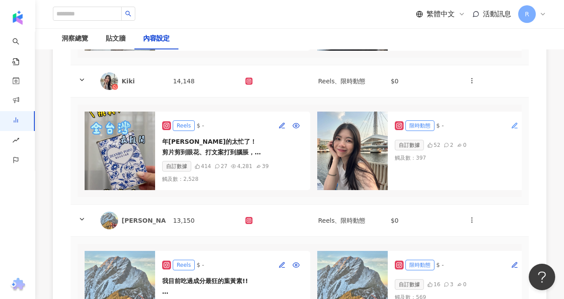
click at [514, 121] on button "button" at bounding box center [515, 126] width 14 height 14
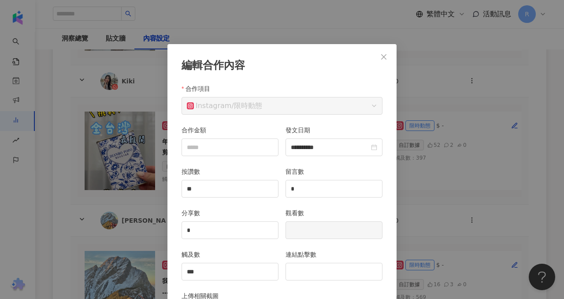
scroll to position [44, 0]
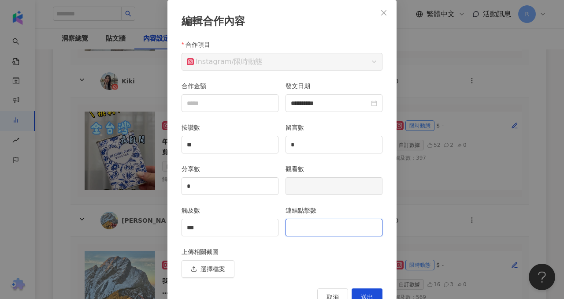
click at [319, 222] on input "連結點擊數" at bounding box center [334, 227] width 96 height 17
type input "*"
click at [362, 291] on button "送出" at bounding box center [367, 297] width 31 height 18
type input "**********"
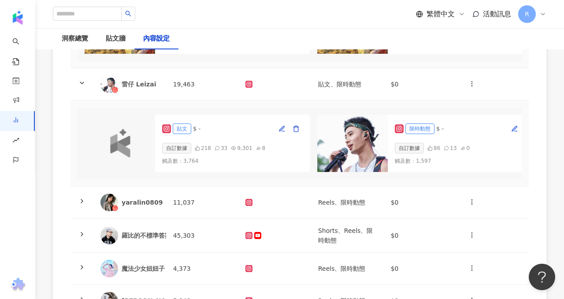
scroll to position [542, 0]
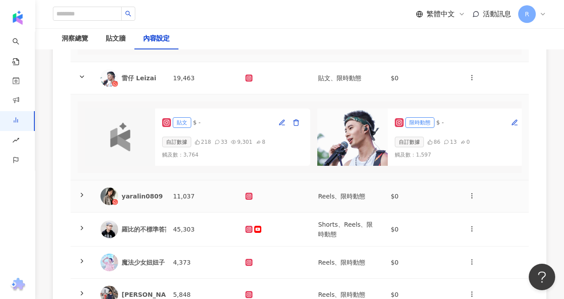
click at [208, 190] on td "11,037" at bounding box center [202, 196] width 73 height 32
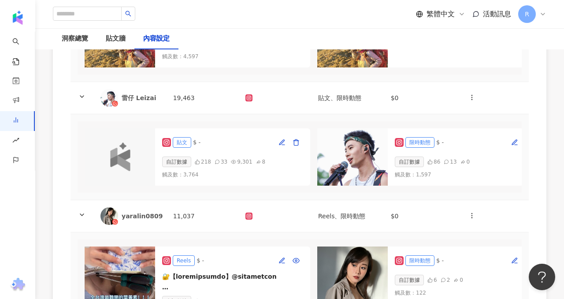
scroll to position [519, 0]
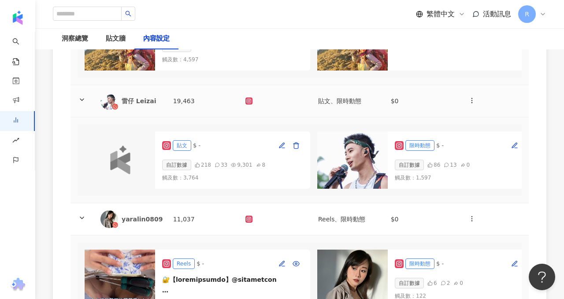
click at [85, 100] on icon at bounding box center [81, 99] width 7 height 7
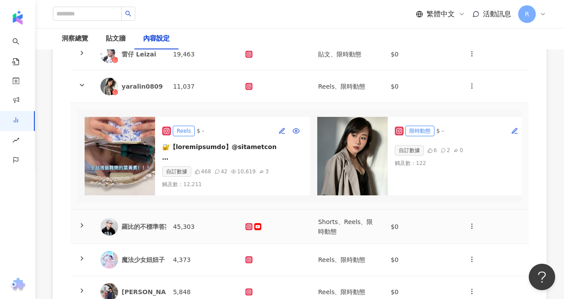
scroll to position [564, 0]
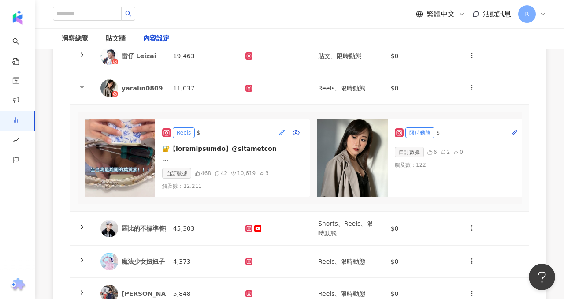
click at [282, 133] on icon "button" at bounding box center [281, 132] width 5 height 5
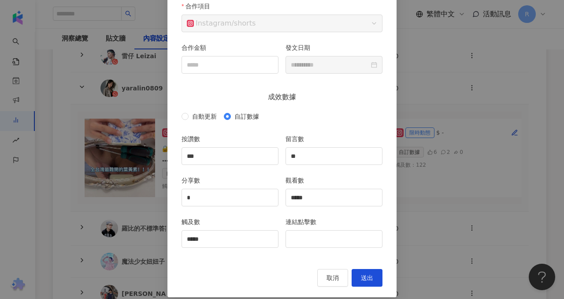
scroll to position [87, 0]
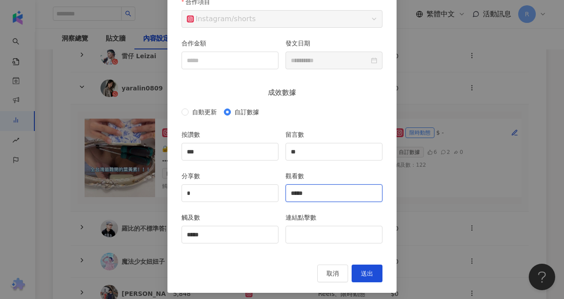
click at [322, 194] on input "*****" at bounding box center [334, 193] width 96 height 17
type input "*****"
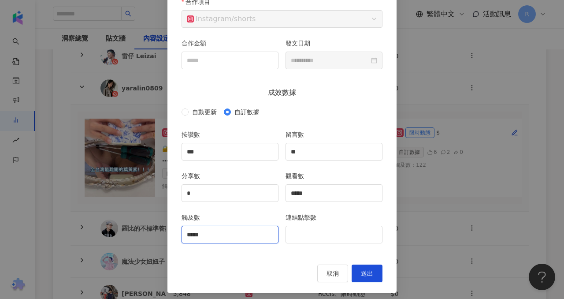
click at [225, 238] on input "*****" at bounding box center [230, 234] width 96 height 17
drag, startPoint x: 219, startPoint y: 235, endPoint x: 173, endPoint y: 229, distance: 46.2
click at [173, 229] on div "**********" at bounding box center [281, 124] width 229 height 335
click at [361, 268] on button "送出" at bounding box center [367, 273] width 31 height 18
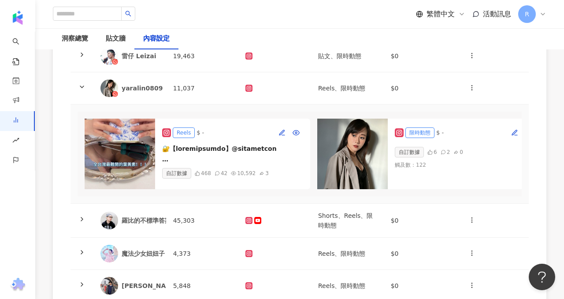
click at [340, 182] on img at bounding box center [352, 154] width 70 height 70
click at [513, 131] on icon "button" at bounding box center [514, 132] width 7 height 7
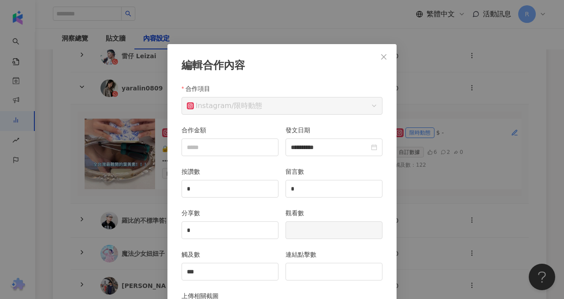
scroll to position [44, 0]
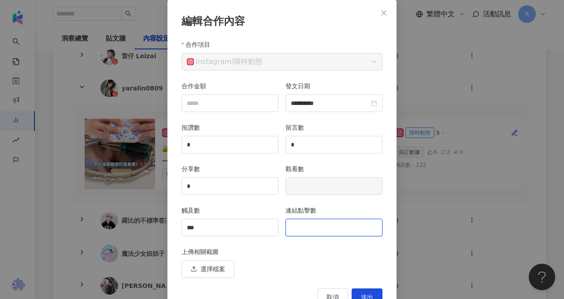
click at [315, 234] on input "連結點擊數" at bounding box center [334, 227] width 96 height 17
type input "*"
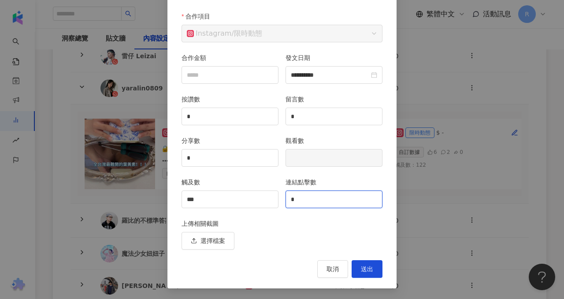
type input "*"
click at [364, 271] on span "送出" at bounding box center [367, 268] width 12 height 7
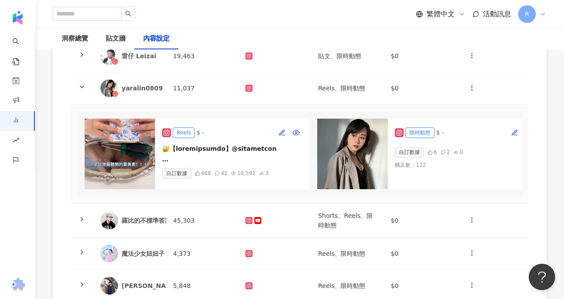
type input "**********"
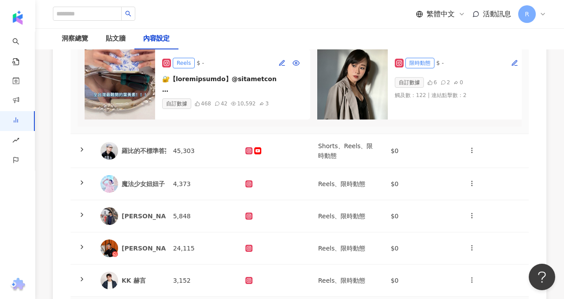
scroll to position [632, 0]
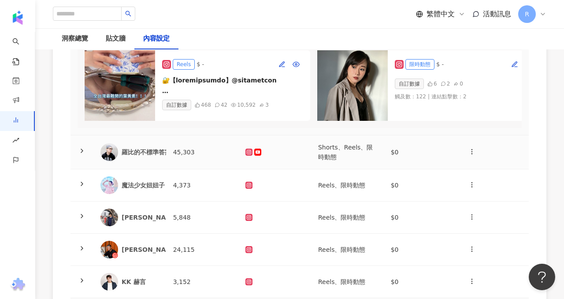
click at [238, 150] on td at bounding box center [274, 152] width 73 height 34
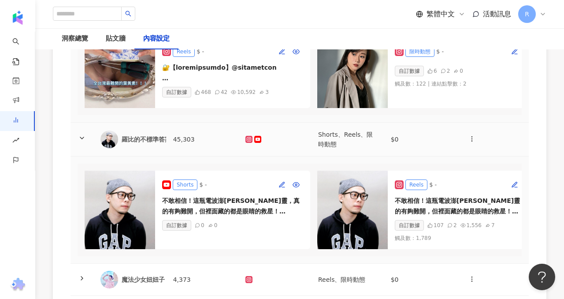
scroll to position [646, 0]
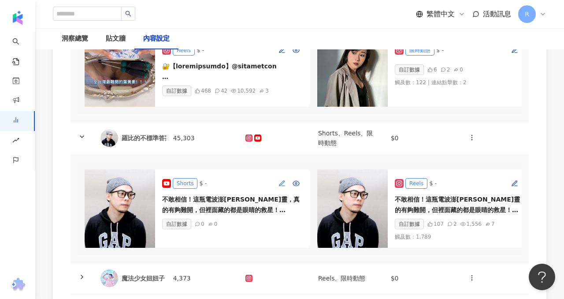
click at [280, 180] on icon "button" at bounding box center [281, 183] width 7 height 7
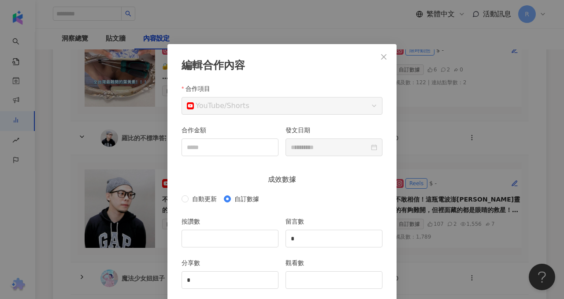
scroll to position [44, 0]
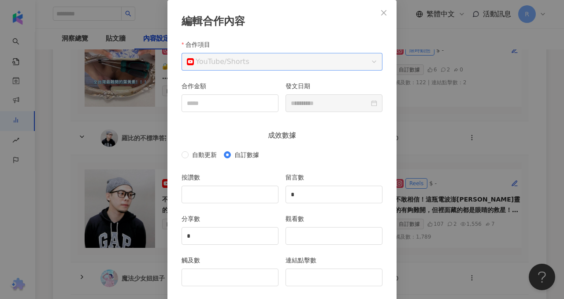
click at [347, 61] on span "YouTube / Shorts" at bounding box center [282, 61] width 190 height 17
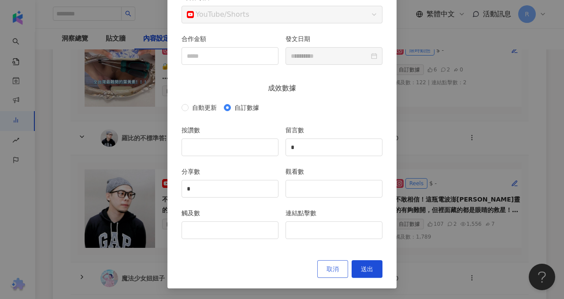
click at [331, 270] on span "取消" at bounding box center [333, 268] width 12 height 7
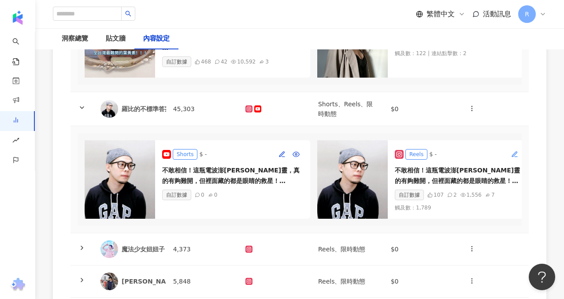
scroll to position [676, 0]
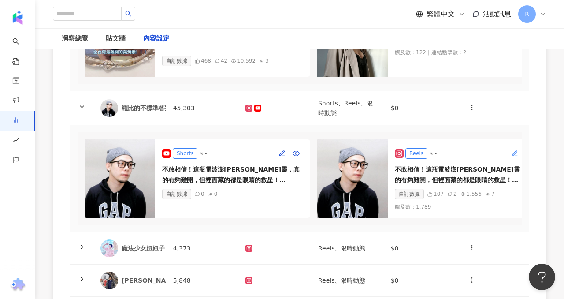
click at [513, 155] on icon "button" at bounding box center [514, 152] width 5 height 5
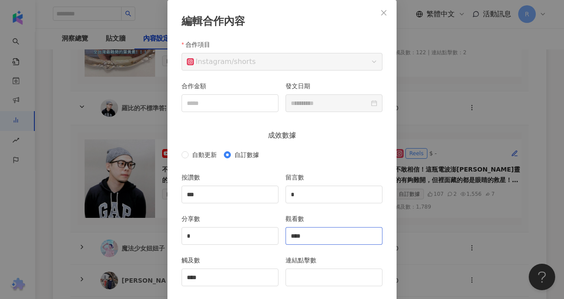
scroll to position [70, 0]
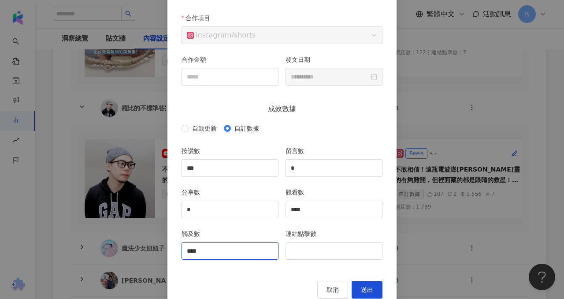
drag, startPoint x: 218, startPoint y: 253, endPoint x: 165, endPoint y: 249, distance: 52.6
click at [166, 249] on div "**********" at bounding box center [282, 149] width 564 height 299
type input "***"
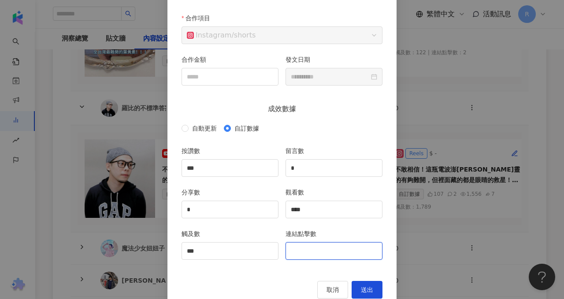
click at [341, 254] on input "連結點擊數" at bounding box center [334, 250] width 96 height 17
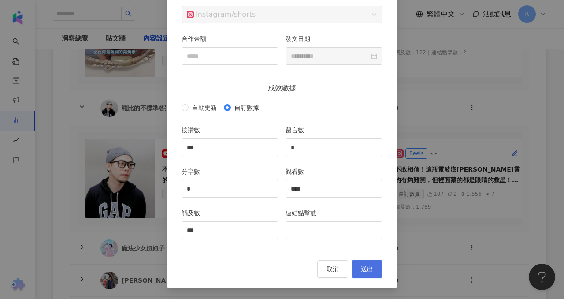
click at [372, 267] on span "送出" at bounding box center [367, 268] width 12 height 7
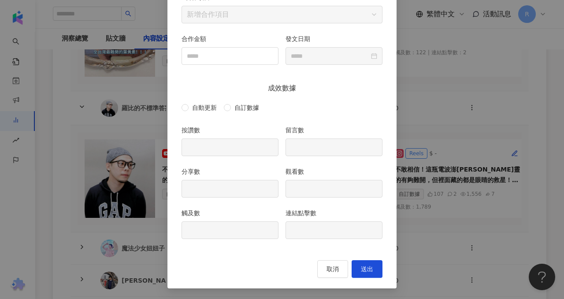
type input "***"
type input "*"
type input "****"
type input "***"
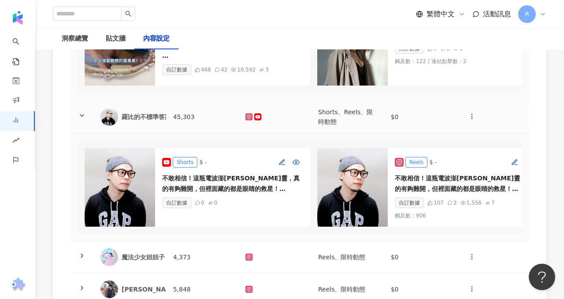
scroll to position [681, 0]
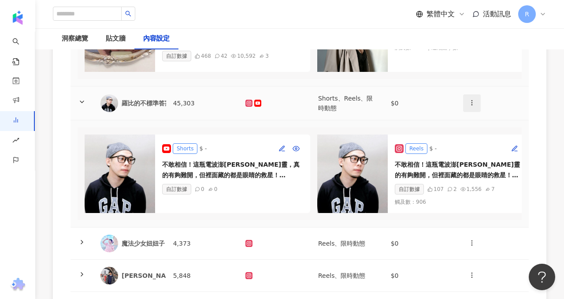
click at [473, 104] on icon "button" at bounding box center [471, 102] width 7 height 7
click at [472, 104] on icon "button" at bounding box center [471, 102] width 7 height 7
click at [83, 36] on div "洞察總覽" at bounding box center [75, 38] width 26 height 11
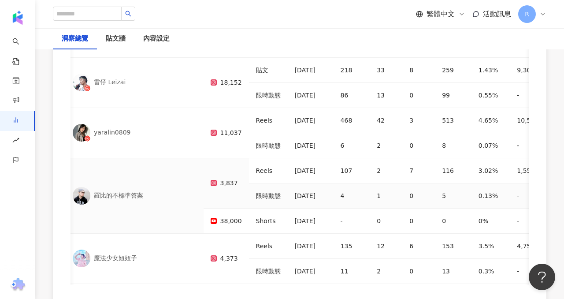
scroll to position [138, 0]
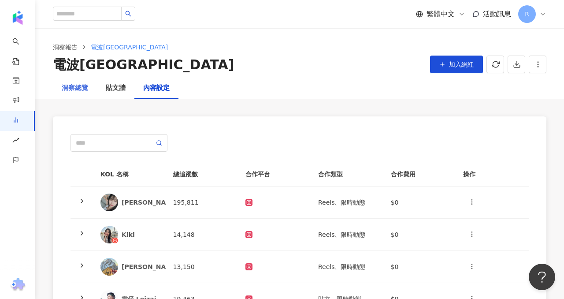
click at [77, 93] on div "洞察總覽" at bounding box center [75, 88] width 44 height 21
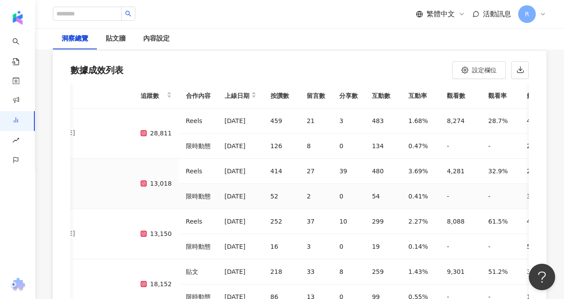
scroll to position [1, 76]
click at [526, 166] on div "2,528" at bounding box center [539, 171] width 27 height 11
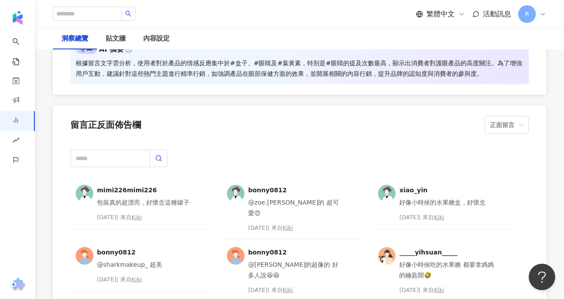
scroll to position [2028, 0]
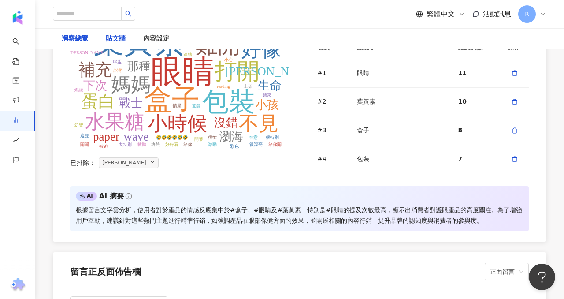
click at [119, 38] on div "貼文牆" at bounding box center [116, 38] width 20 height 11
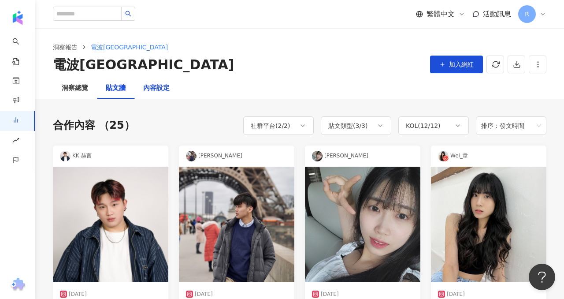
click at [159, 89] on div "內容設定" at bounding box center [156, 88] width 26 height 11
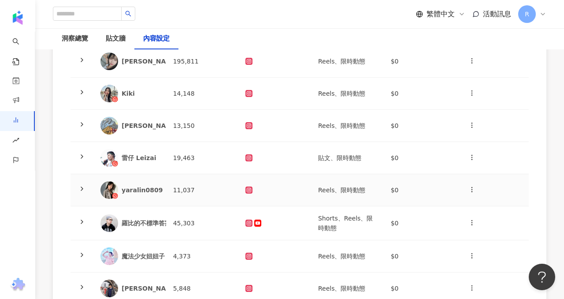
scroll to position [148, 0]
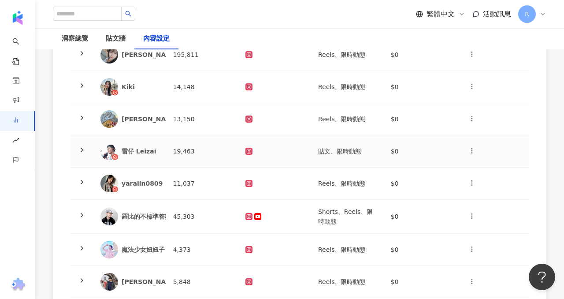
click at [92, 156] on td at bounding box center [81, 151] width 23 height 32
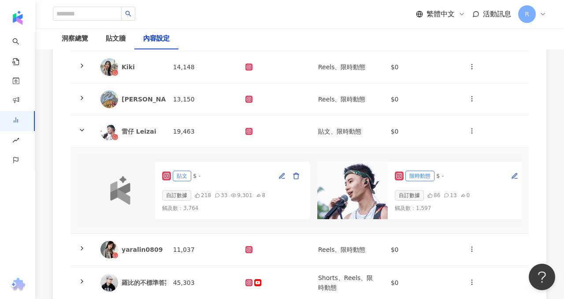
scroll to position [176, 0]
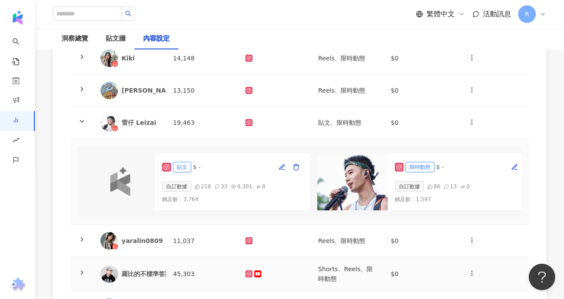
click at [211, 273] on td "45,303" at bounding box center [202, 274] width 73 height 34
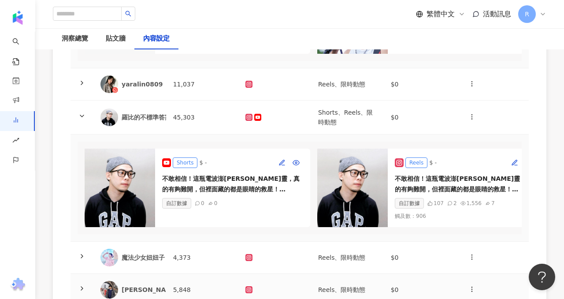
scroll to position [348, 0]
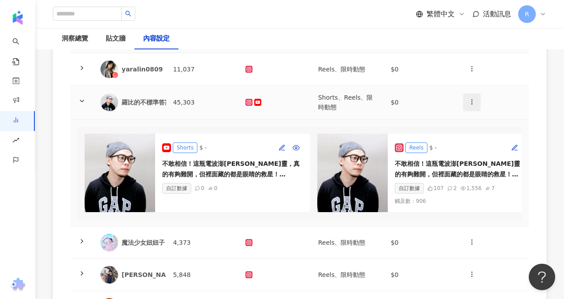
click at [472, 100] on icon "button" at bounding box center [471, 101] width 7 height 7
click at [419, 93] on td "$0" at bounding box center [420, 102] width 73 height 34
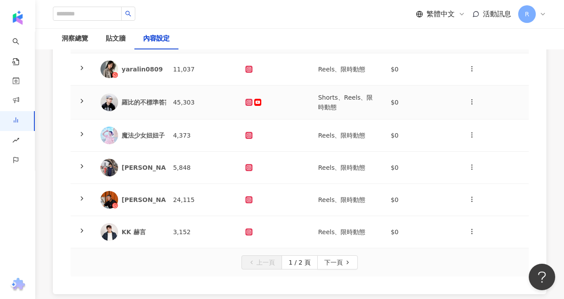
click at [393, 99] on td "$0" at bounding box center [420, 102] width 73 height 34
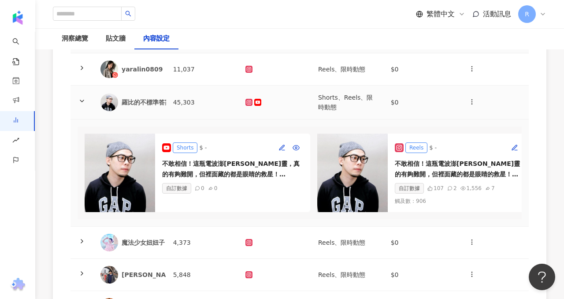
click at [350, 108] on td "Shorts、Reels、限時動態" at bounding box center [347, 102] width 73 height 34
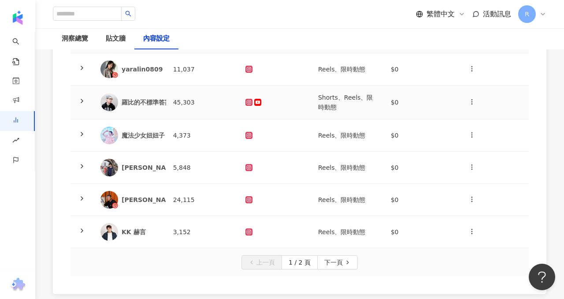
click at [350, 108] on td "Shorts、Reels、限時動態" at bounding box center [347, 102] width 73 height 34
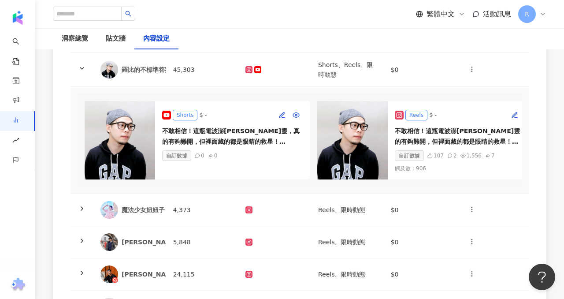
scroll to position [392, 0]
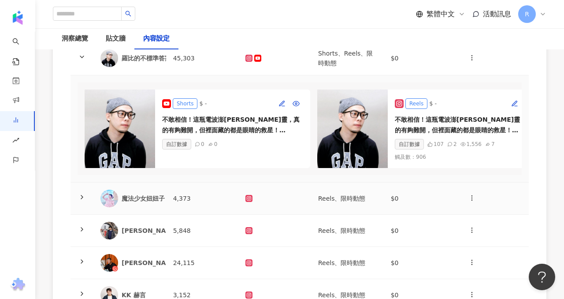
click at [93, 202] on td at bounding box center [81, 198] width 23 height 32
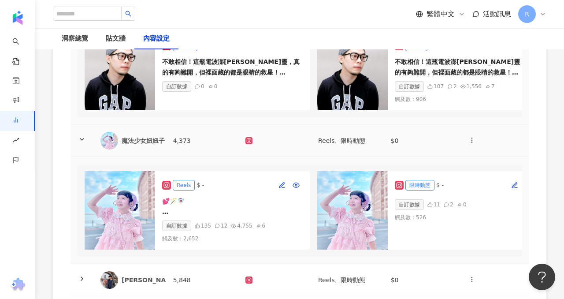
scroll to position [516, 0]
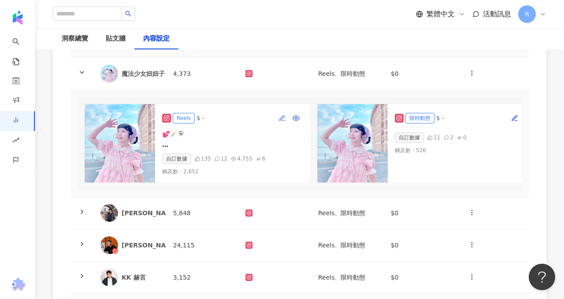
click at [280, 116] on icon "button" at bounding box center [281, 118] width 7 height 7
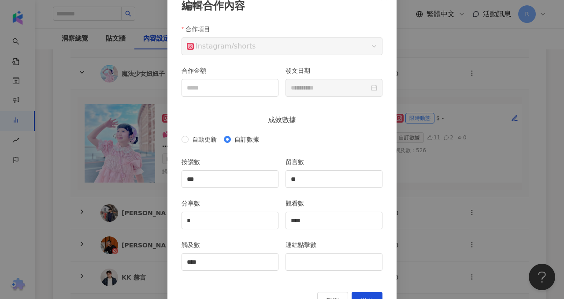
scroll to position [59, 0]
click at [431, 210] on div "**********" at bounding box center [282, 149] width 564 height 299
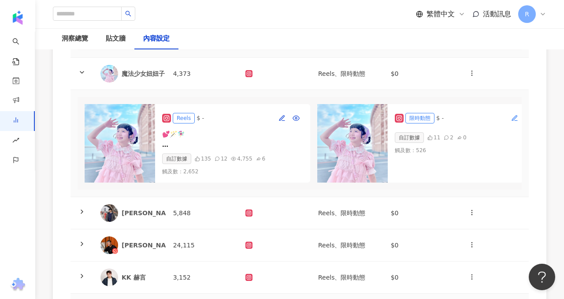
click at [512, 116] on icon "button" at bounding box center [514, 118] width 7 height 7
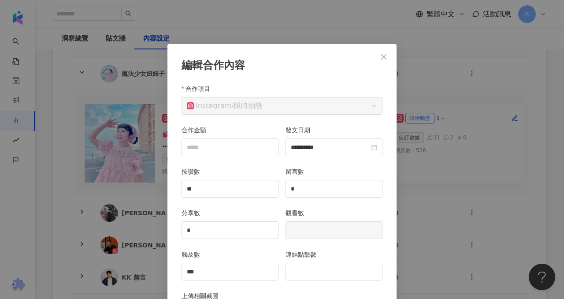
scroll to position [44, 0]
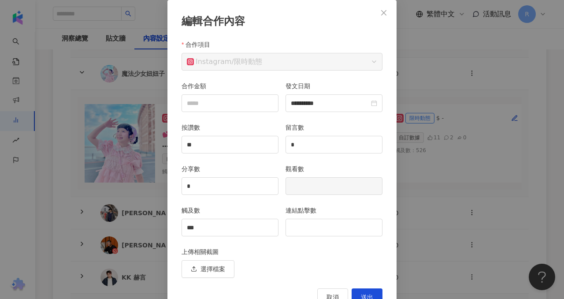
click at [442, 143] on div "**********" at bounding box center [282, 149] width 564 height 299
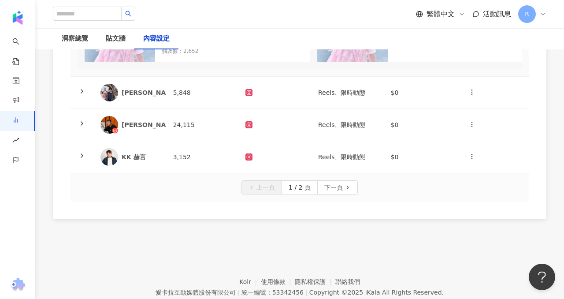
scroll to position [638, 0]
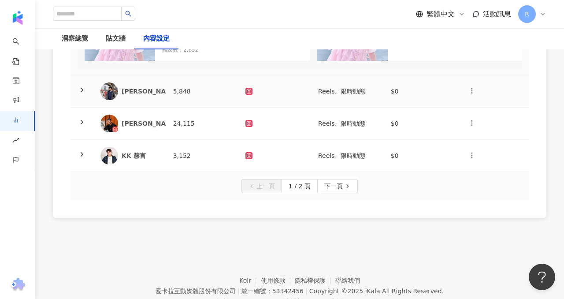
click at [159, 94] on td "[PERSON_NAME]" at bounding box center [129, 91] width 73 height 32
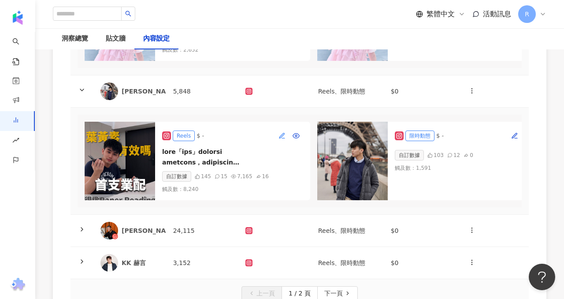
click at [283, 133] on icon "button" at bounding box center [281, 135] width 5 height 5
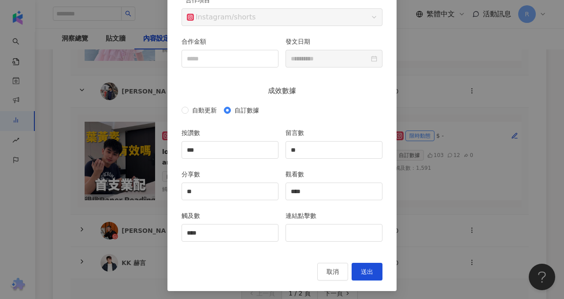
scroll to position [91, 0]
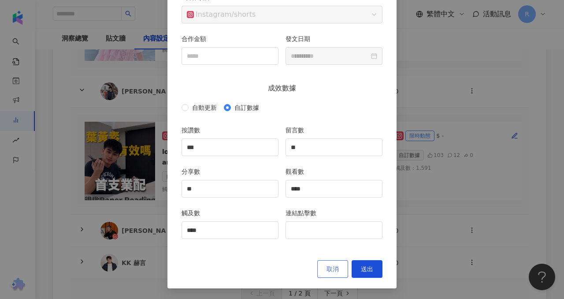
click at [331, 268] on span "取消" at bounding box center [333, 268] width 12 height 7
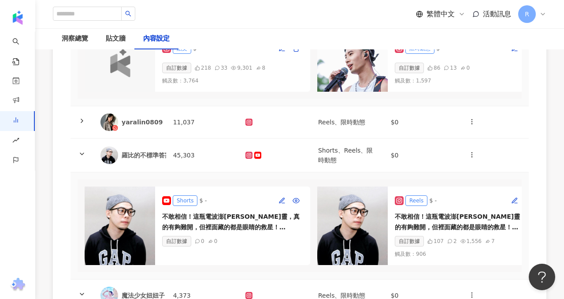
scroll to position [184, 0]
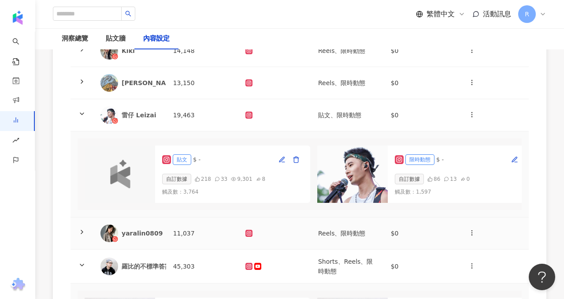
click at [166, 230] on td "yaralin0809" at bounding box center [129, 233] width 73 height 32
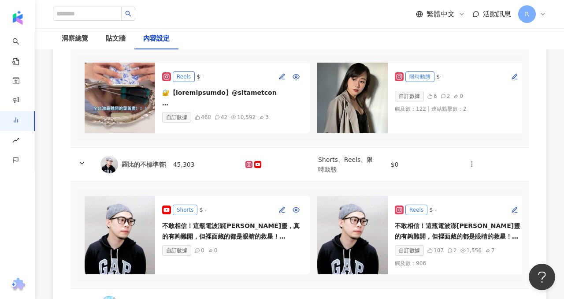
scroll to position [350, 0]
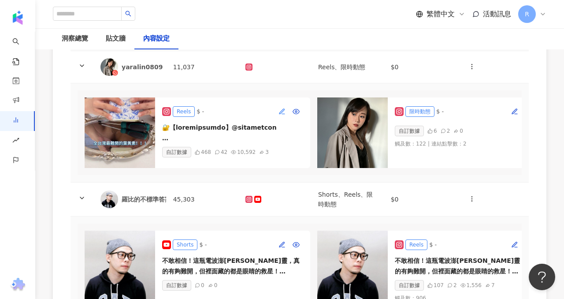
click at [275, 115] on button "button" at bounding box center [282, 111] width 14 height 14
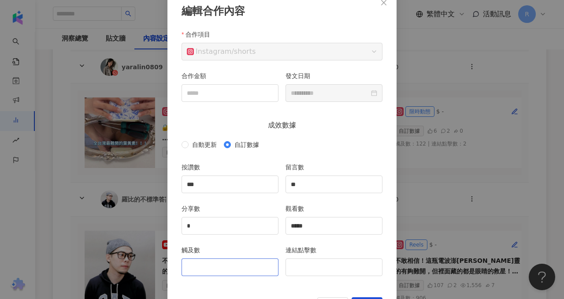
scroll to position [53, 0]
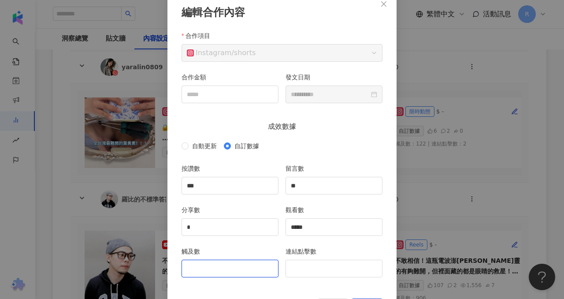
click at [227, 267] on input "觸及數" at bounding box center [230, 268] width 96 height 17
type input "*"
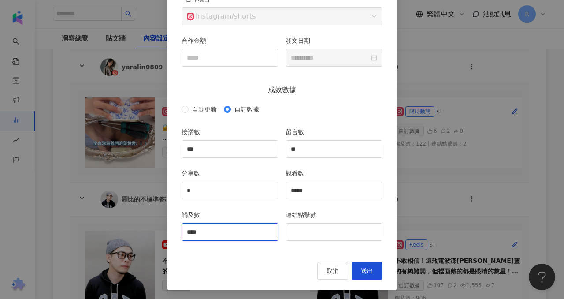
scroll to position [91, 0]
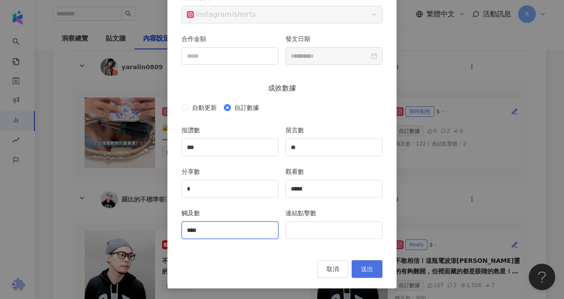
type input "****"
click at [372, 266] on span "送出" at bounding box center [367, 268] width 12 height 7
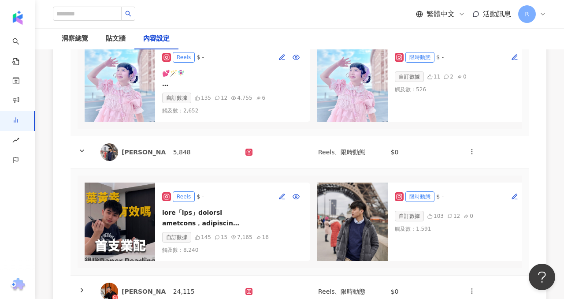
scroll to position [687, 0]
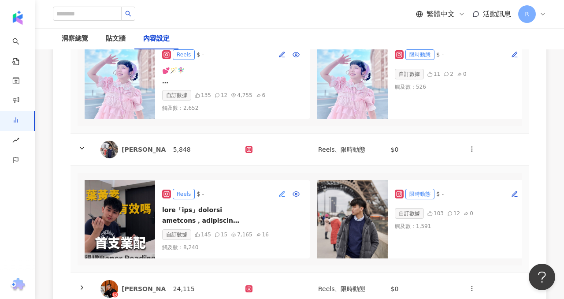
click at [280, 192] on icon "button" at bounding box center [281, 193] width 7 height 7
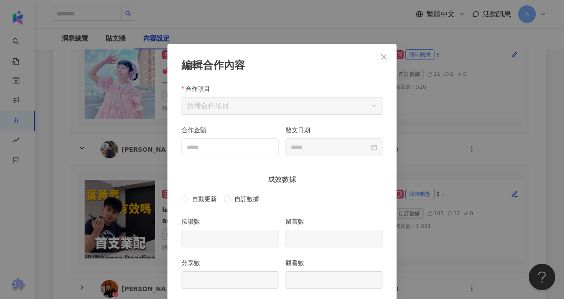
scroll to position [44, 0]
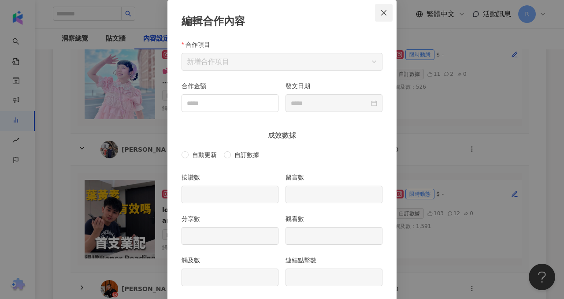
click at [386, 10] on icon "close" at bounding box center [383, 12] width 7 height 7
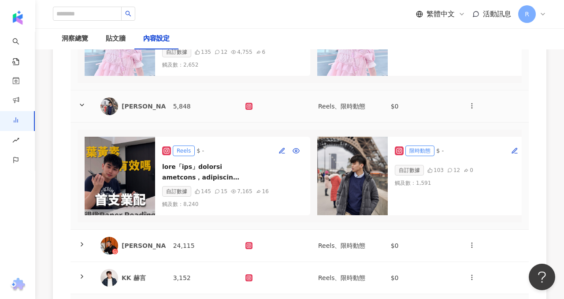
scroll to position [732, 0]
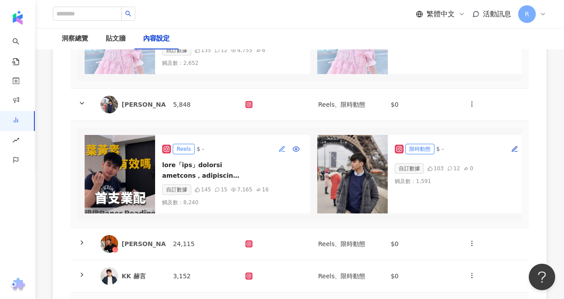
click at [283, 147] on icon "button" at bounding box center [281, 148] width 7 height 7
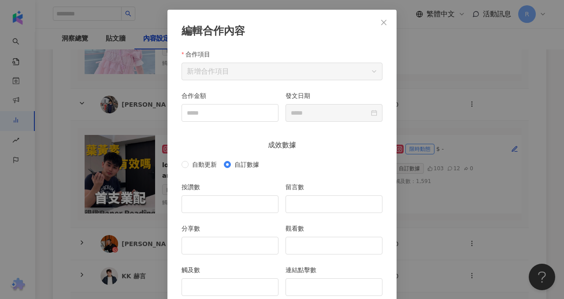
scroll to position [0, 0]
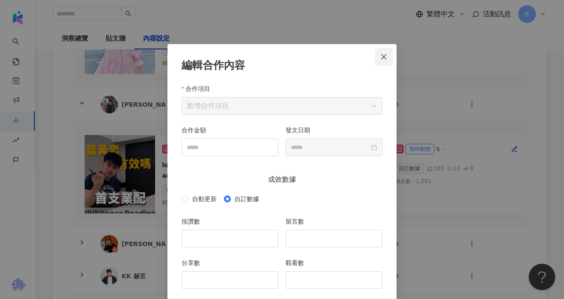
click at [383, 55] on icon "close" at bounding box center [383, 56] width 7 height 7
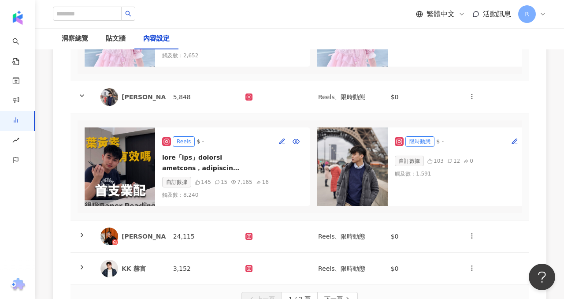
scroll to position [740, 0]
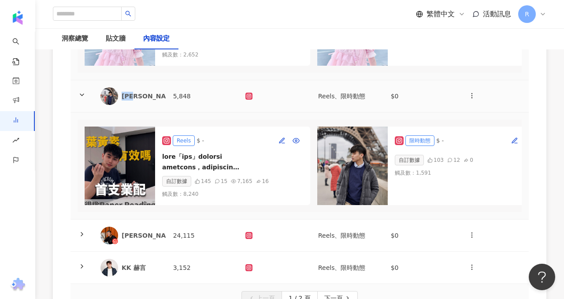
drag, startPoint x: 140, startPoint y: 95, endPoint x: 120, endPoint y: 96, distance: 19.8
click at [120, 96] on div "[PERSON_NAME]" at bounding box center [129, 96] width 59 height 18
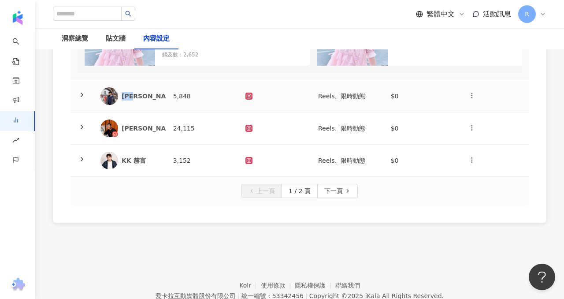
copy div "[PERSON_NAME]"
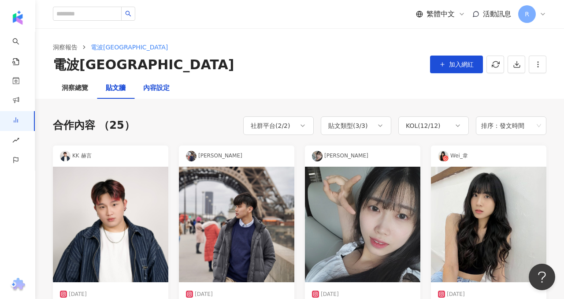
click at [152, 86] on div "內容設定" at bounding box center [156, 88] width 26 height 11
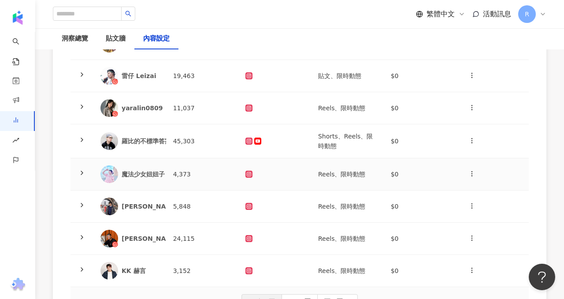
scroll to position [227, 0]
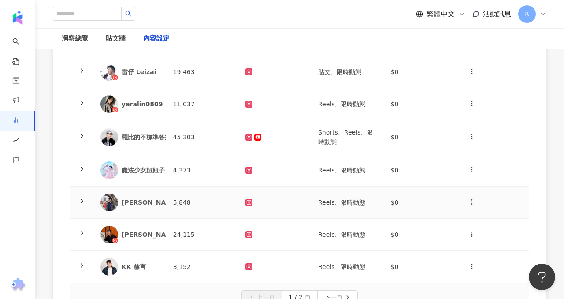
click at [82, 197] on td at bounding box center [81, 202] width 23 height 32
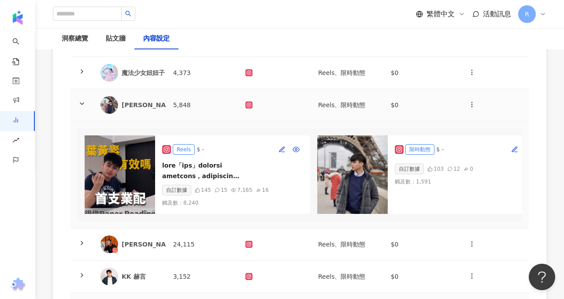
scroll to position [323, 0]
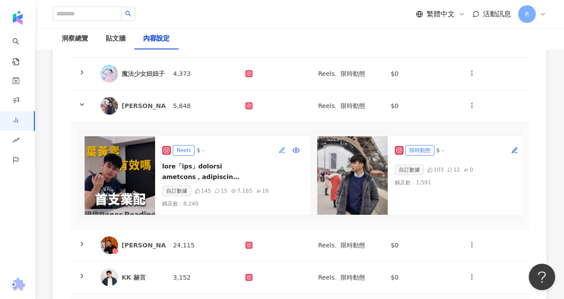
click at [285, 152] on icon "button" at bounding box center [281, 150] width 7 height 7
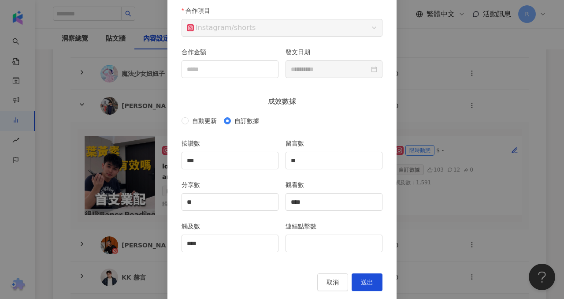
scroll to position [91, 0]
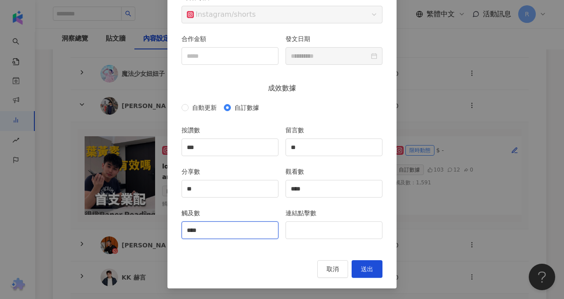
click at [219, 236] on input "****" at bounding box center [230, 230] width 96 height 17
type input "*"
type input "****"
click at [370, 278] on div "**********" at bounding box center [281, 120] width 229 height 335
click at [367, 271] on span "送出" at bounding box center [367, 268] width 12 height 7
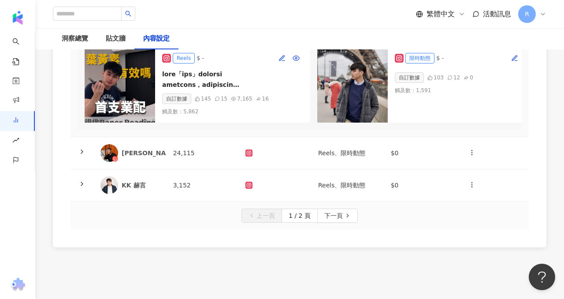
scroll to position [428, 0]
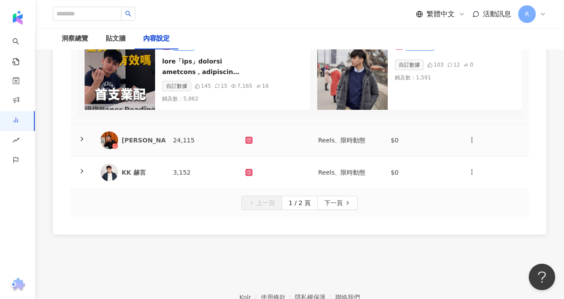
click at [143, 146] on div "[PERSON_NAME]" at bounding box center [129, 140] width 59 height 18
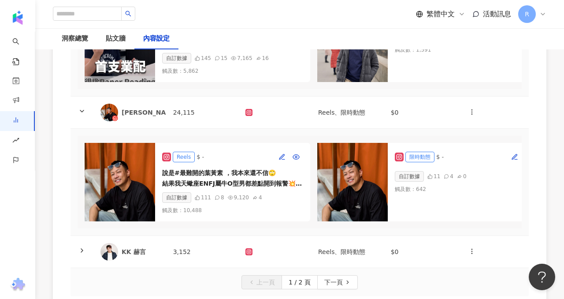
scroll to position [456, 0]
click at [278, 156] on icon "button" at bounding box center [281, 157] width 7 height 7
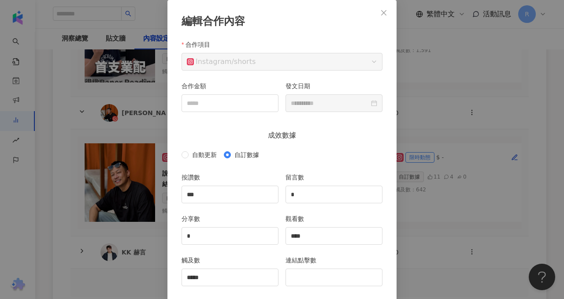
scroll to position [91, 0]
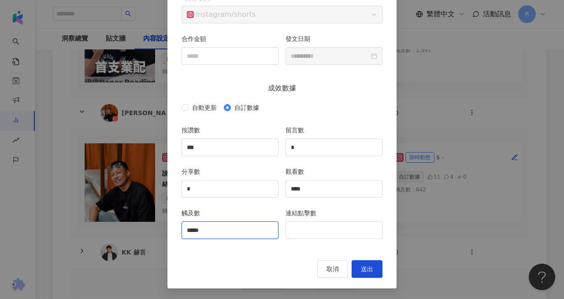
click at [225, 234] on input "*****" at bounding box center [230, 230] width 96 height 17
type input "*"
type input "****"
click at [376, 272] on button "送出" at bounding box center [367, 269] width 31 height 18
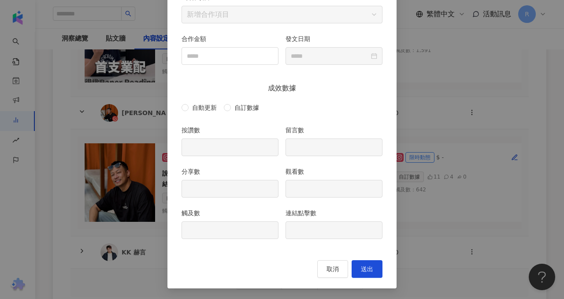
type input "***"
type input "*"
type input "****"
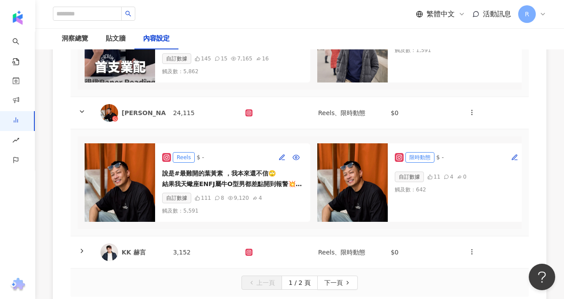
type input "**********"
click at [515, 157] on icon "button" at bounding box center [514, 156] width 5 height 5
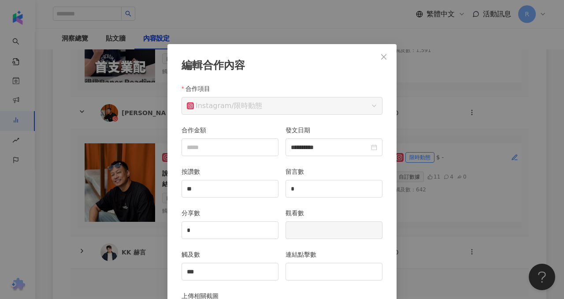
scroll to position [44, 0]
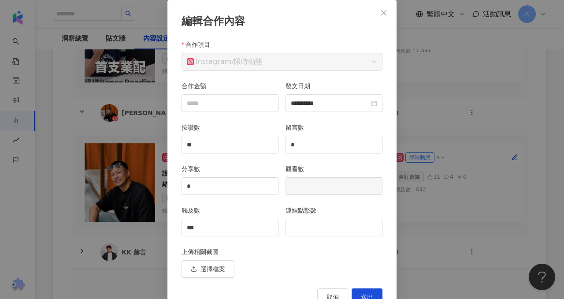
click at [314, 236] on div "連結點擊數" at bounding box center [334, 225] width 104 height 41
click at [319, 228] on input "連結點擊數" at bounding box center [334, 227] width 96 height 17
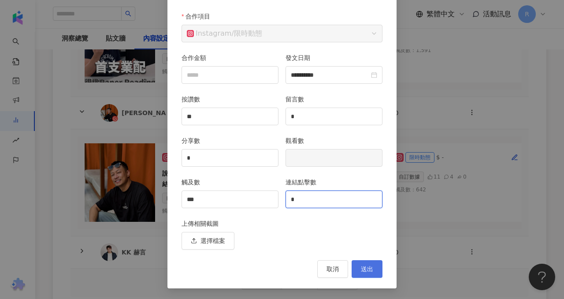
type input "*"
click at [369, 266] on span "送出" at bounding box center [367, 268] width 12 height 7
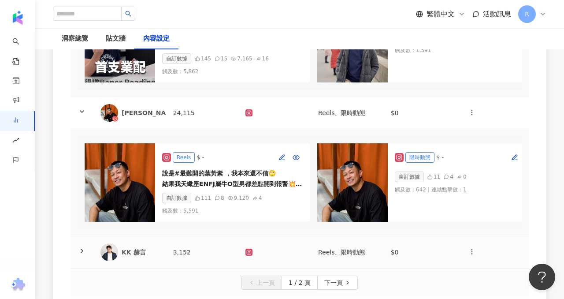
scroll to position [517, 0]
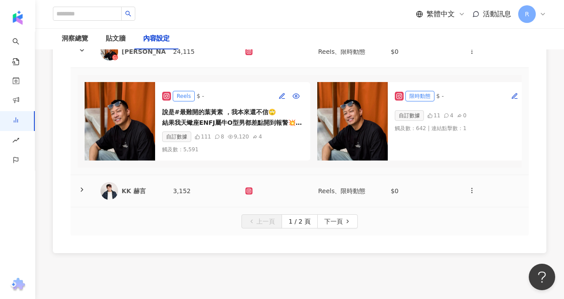
click at [157, 200] on td "KK 赫言" at bounding box center [129, 191] width 73 height 32
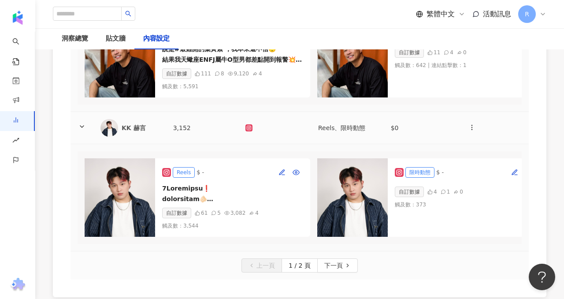
scroll to position [580, 0]
click at [284, 168] on icon "button" at bounding box center [281, 171] width 7 height 7
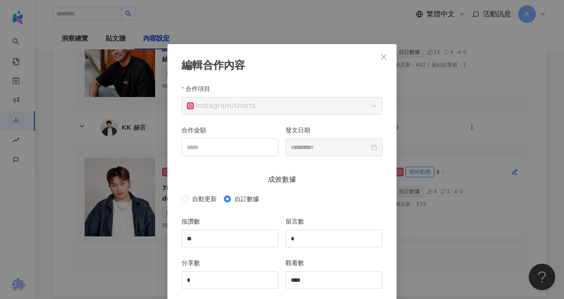
scroll to position [44, 0]
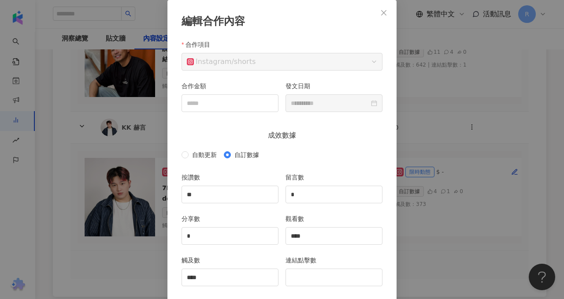
click at [408, 80] on div "**********" at bounding box center [282, 149] width 564 height 299
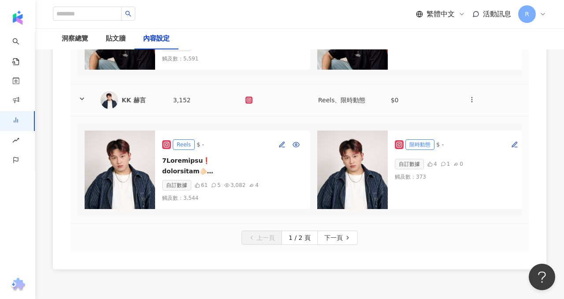
scroll to position [614, 0]
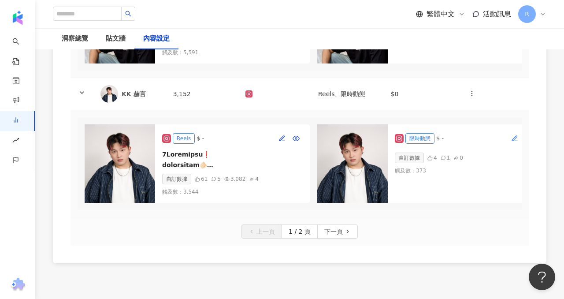
click at [508, 144] on button "button" at bounding box center [515, 138] width 14 height 14
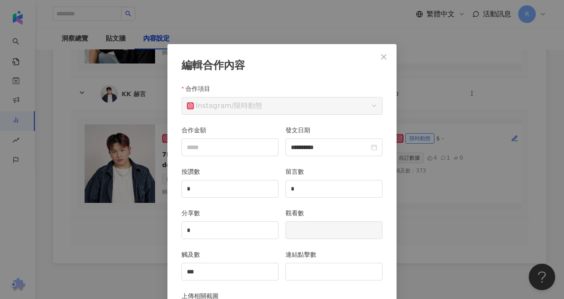
scroll to position [44, 0]
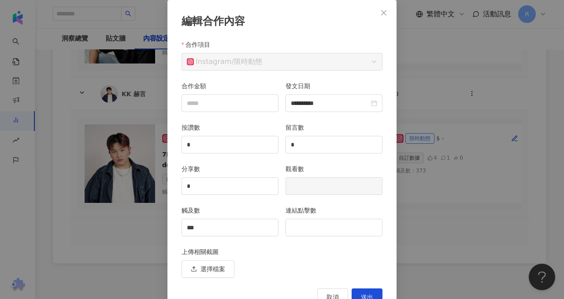
click at [317, 218] on div "連結點擊數" at bounding box center [334, 211] width 97 height 13
click at [317, 223] on input "連結點擊數" at bounding box center [334, 227] width 96 height 17
type input "*"
click at [366, 293] on button "送出" at bounding box center [367, 297] width 31 height 18
type input "*"
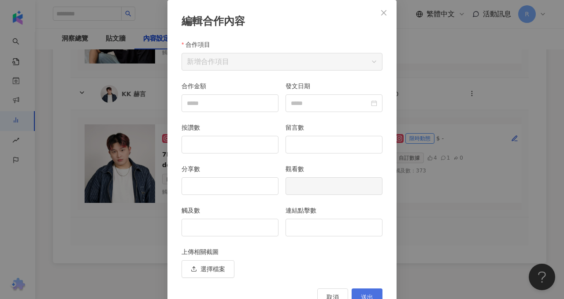
type input "*"
type input "***"
type input "**********"
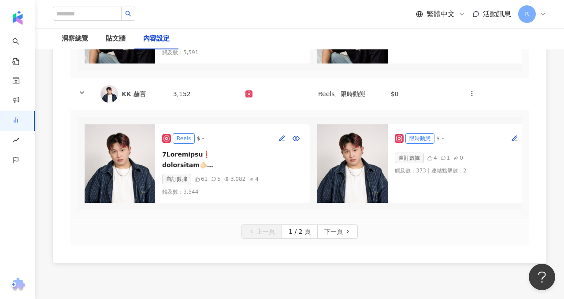
scroll to position [0, 0]
click at [280, 141] on icon "button" at bounding box center [281, 138] width 7 height 7
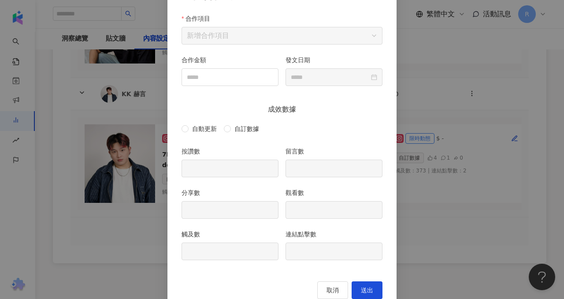
scroll to position [91, 0]
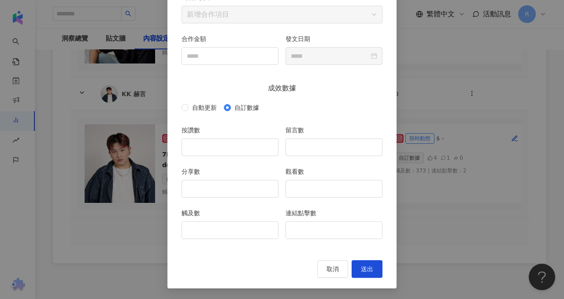
click at [421, 102] on div "編輯合作內容 合作項目 新增合作項目 合作金額 發文日期 成效數據 自動更新 自訂數據 按讚數 留言數 分享數 觀看數 觸及數 連結點擊數 取消 送出" at bounding box center [282, 149] width 564 height 299
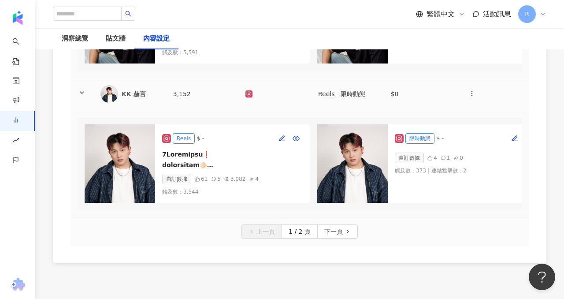
scroll to position [594, 0]
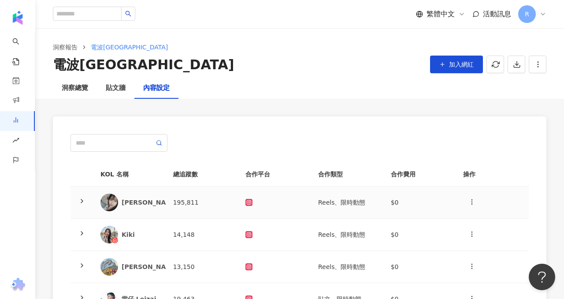
scroll to position [372, 0]
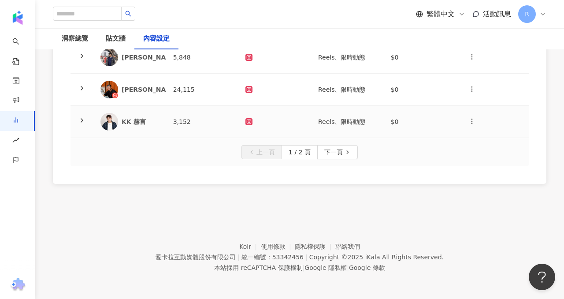
click at [125, 117] on div "KK 赫言" at bounding box center [140, 121] width 37 height 9
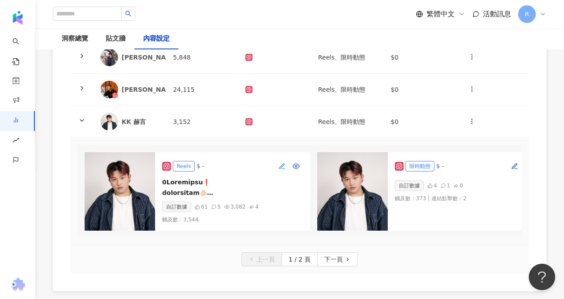
click at [284, 169] on button "button" at bounding box center [282, 166] width 14 height 14
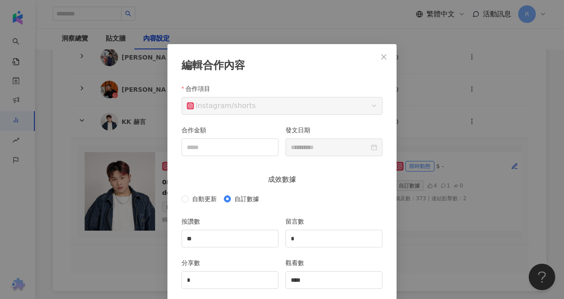
scroll to position [44, 0]
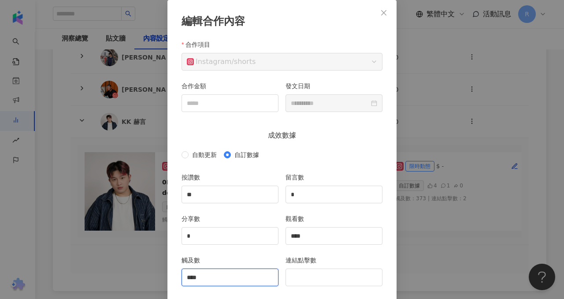
click at [241, 279] on input "****" at bounding box center [230, 277] width 96 height 17
type input "*"
type input "****"
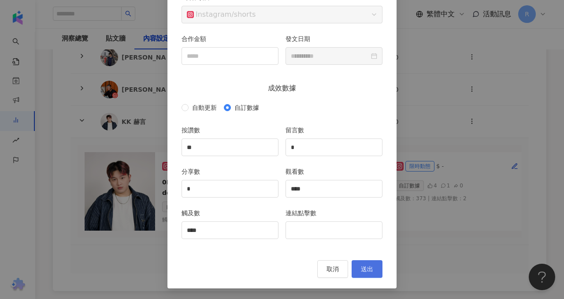
click at [365, 271] on span "送出" at bounding box center [367, 268] width 12 height 7
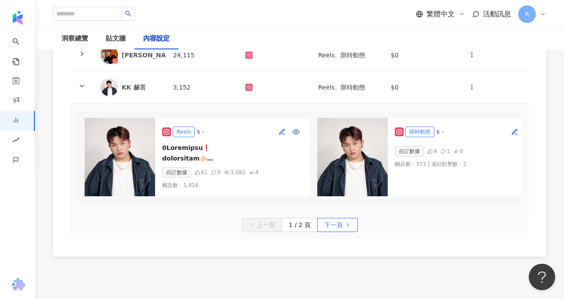
click at [339, 226] on span "下一頁" at bounding box center [333, 225] width 19 height 14
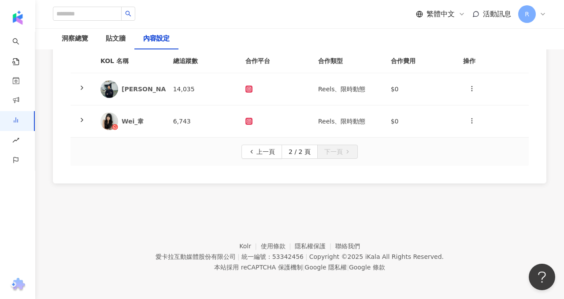
scroll to position [113, 0]
click at [88, 91] on td at bounding box center [81, 90] width 23 height 32
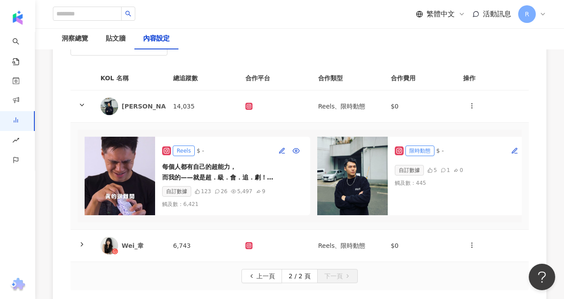
scroll to position [79, 0]
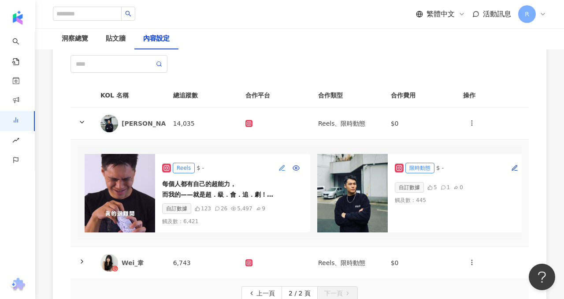
click at [284, 170] on icon "button" at bounding box center [283, 170] width 3 height 0
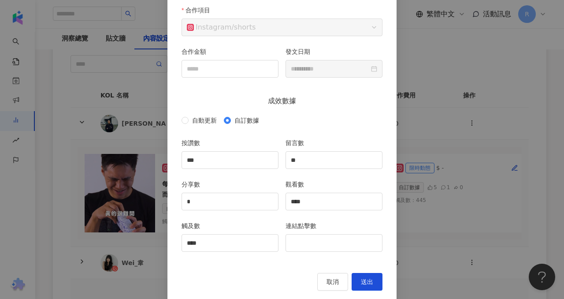
scroll to position [91, 0]
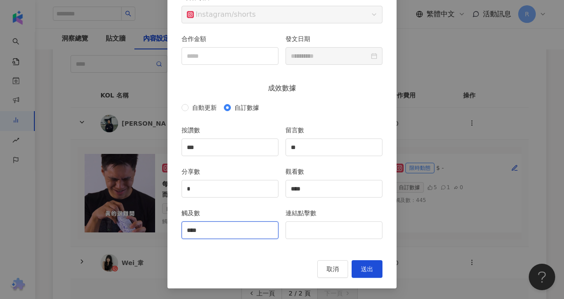
click at [233, 228] on input "****" at bounding box center [230, 230] width 96 height 17
type input "*"
type input "****"
click at [364, 267] on span "送出" at bounding box center [367, 268] width 12 height 7
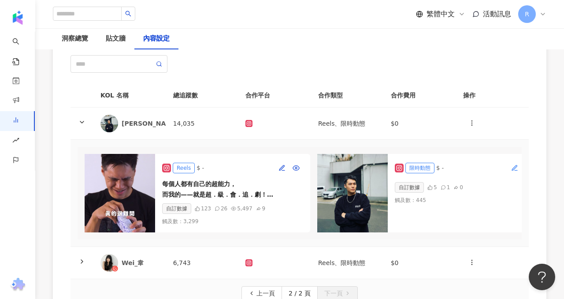
click at [514, 165] on icon "button" at bounding box center [514, 167] width 7 height 7
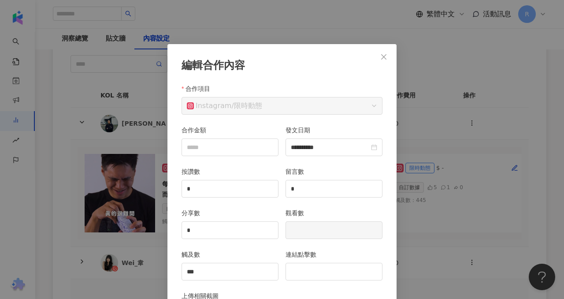
scroll to position [44, 0]
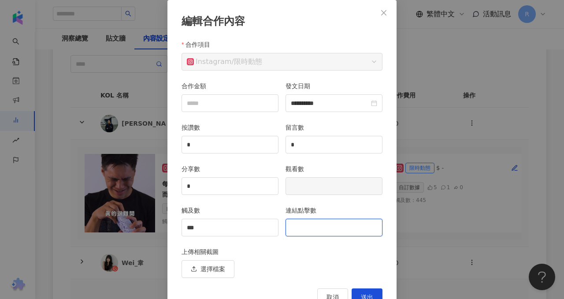
click at [328, 219] on input "連結點擊數" at bounding box center [334, 227] width 96 height 17
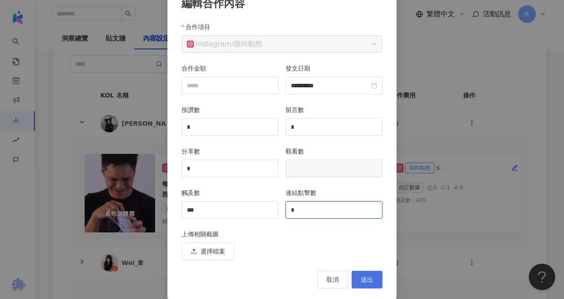
type input "*"
click at [372, 278] on span "送出" at bounding box center [367, 279] width 12 height 7
type input "*"
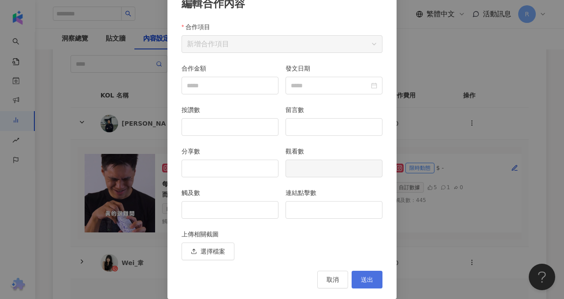
type input "***"
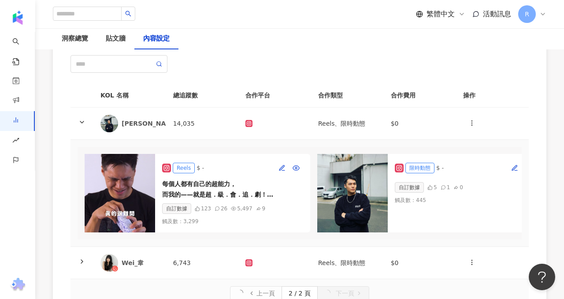
type input "**********"
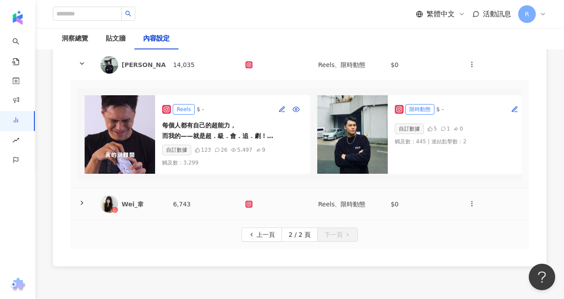
scroll to position [146, 0]
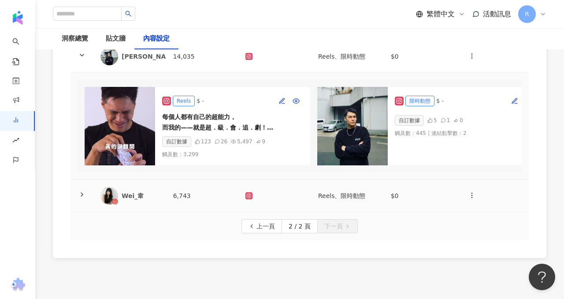
click at [212, 199] on td "6,743" at bounding box center [202, 196] width 73 height 32
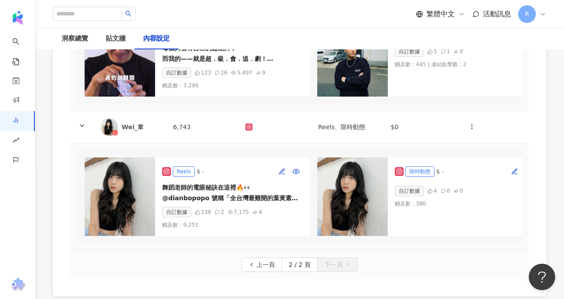
scroll to position [218, 0]
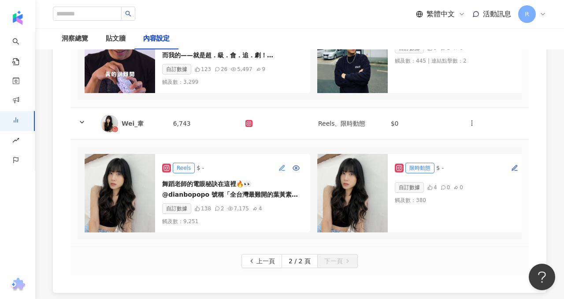
click at [283, 163] on button "button" at bounding box center [282, 168] width 14 height 14
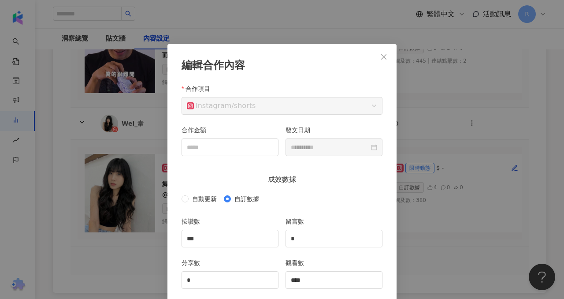
scroll to position [44, 0]
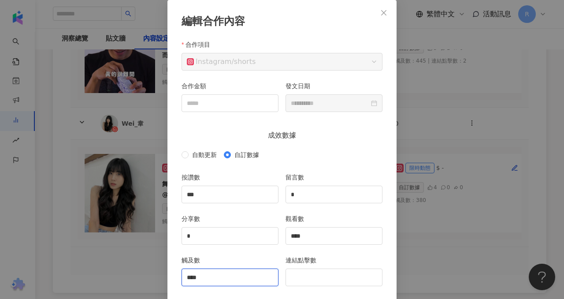
click at [209, 273] on input "****" at bounding box center [230, 277] width 96 height 17
type input "*"
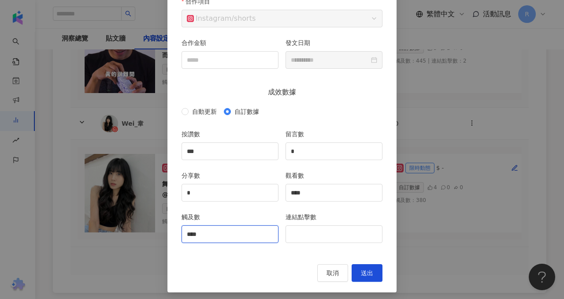
scroll to position [91, 0]
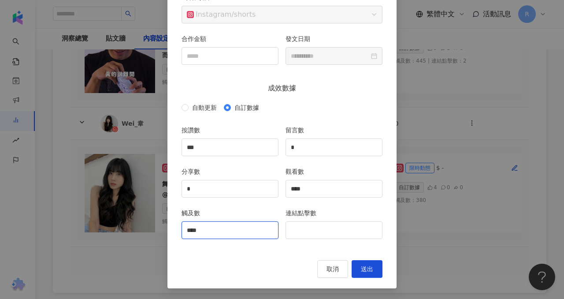
type input "****"
click at [374, 260] on div "**********" at bounding box center [281, 120] width 229 height 335
click at [369, 274] on button "送出" at bounding box center [367, 269] width 31 height 18
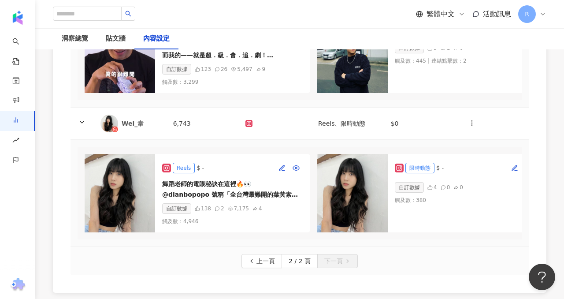
scroll to position [0, 0]
click at [514, 166] on icon "button" at bounding box center [514, 167] width 7 height 7
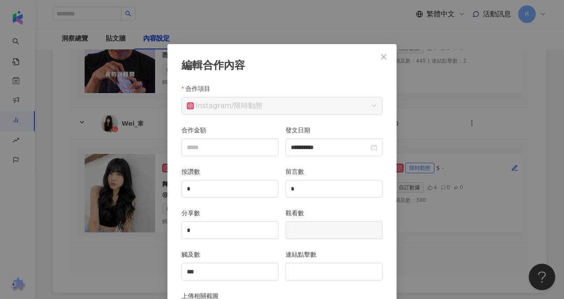
scroll to position [44, 0]
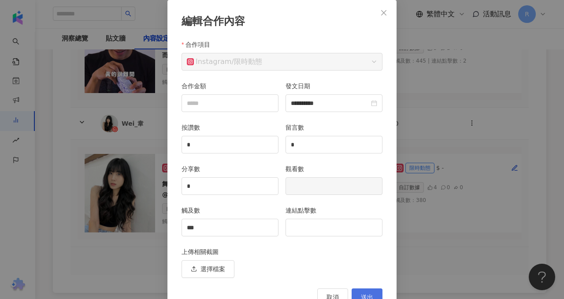
click at [377, 298] on button "送出" at bounding box center [367, 297] width 31 height 18
type input "**********"
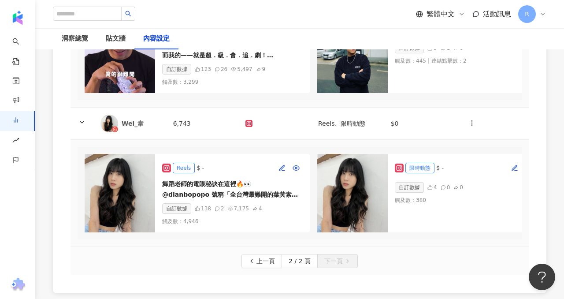
scroll to position [0, 0]
click at [105, 35] on div "貼文牆" at bounding box center [115, 38] width 37 height 21
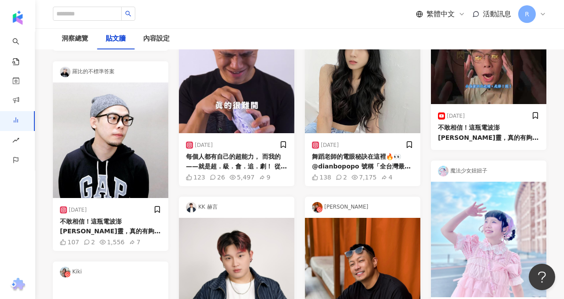
scroll to position [788, 0]
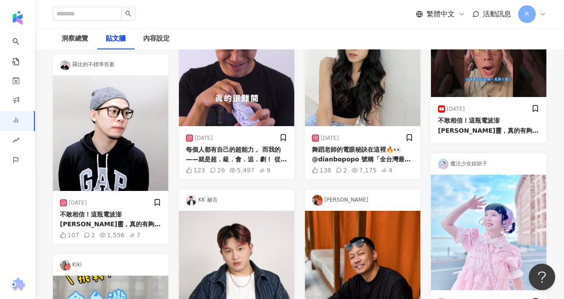
click at [119, 191] on img at bounding box center [110, 132] width 115 height 115
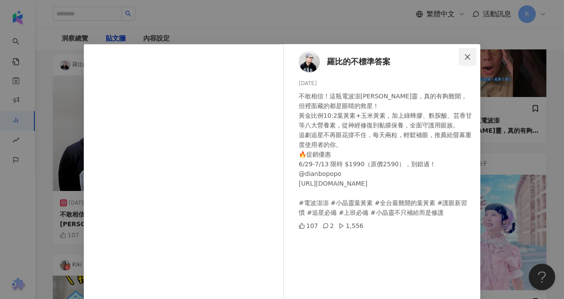
click at [468, 56] on icon "close" at bounding box center [467, 56] width 5 height 5
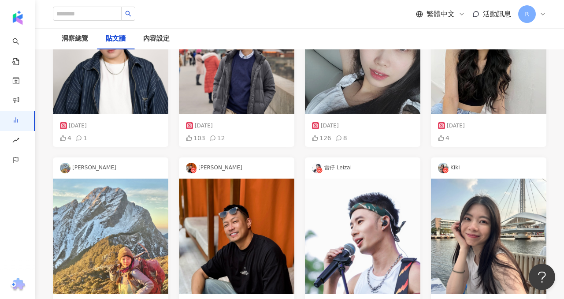
scroll to position [0, 0]
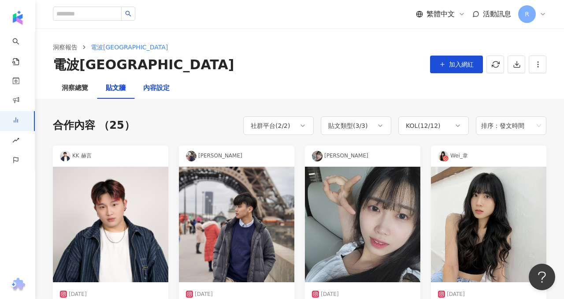
click at [149, 93] on div "內容設定" at bounding box center [156, 88] width 26 height 11
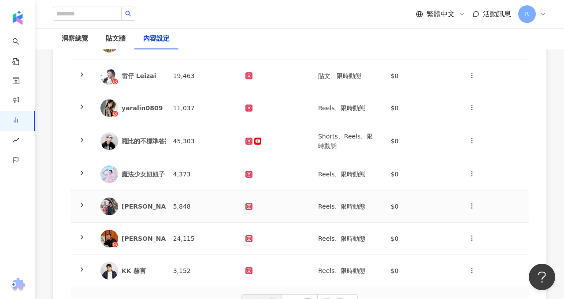
scroll to position [216, 0]
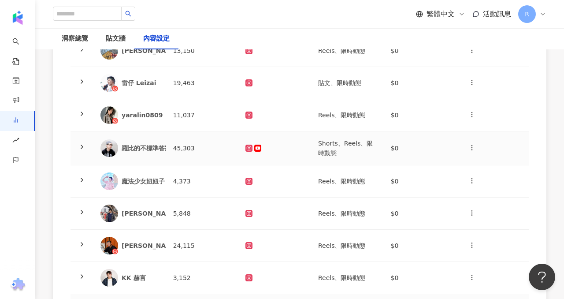
click at [87, 149] on td at bounding box center [81, 148] width 23 height 34
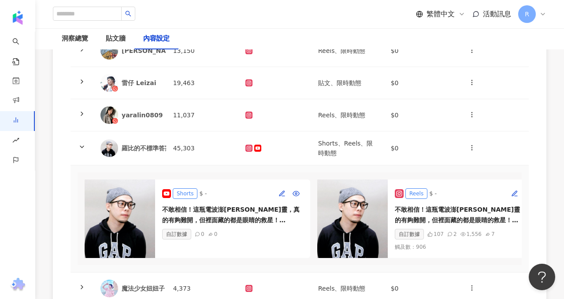
click at [185, 192] on div "Shorts" at bounding box center [185, 193] width 25 height 11
click at [283, 193] on icon "button" at bounding box center [281, 192] width 5 height 5
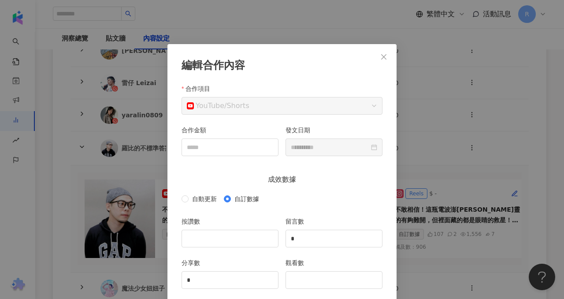
scroll to position [44, 0]
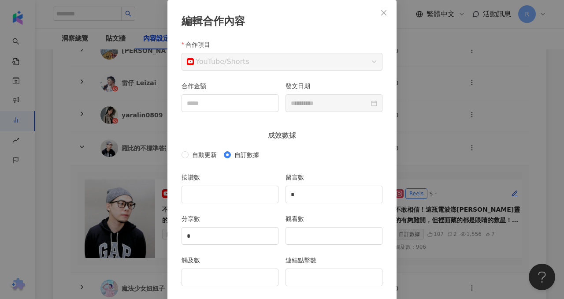
click at [434, 113] on div "**********" at bounding box center [282, 149] width 564 height 299
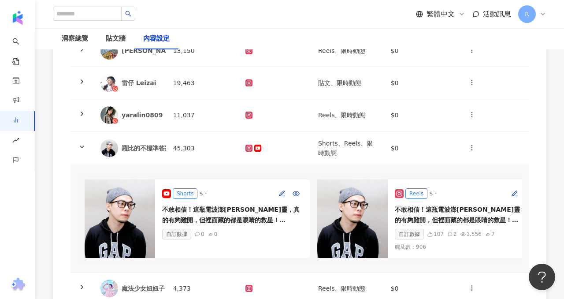
scroll to position [269, 0]
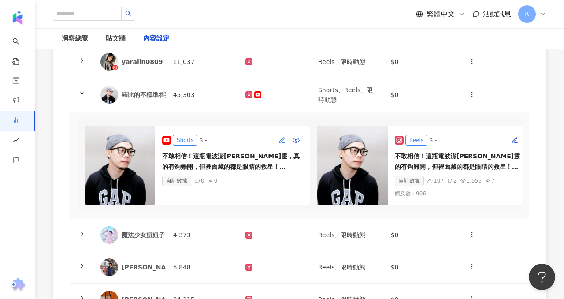
click at [280, 137] on icon "button" at bounding box center [281, 140] width 7 height 7
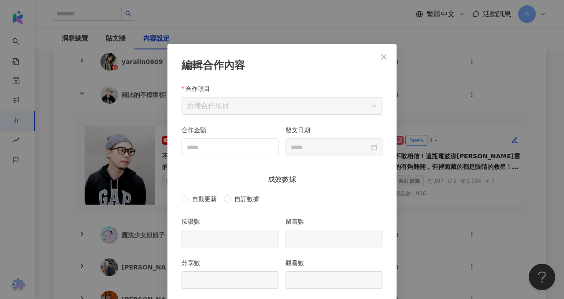
scroll to position [44, 0]
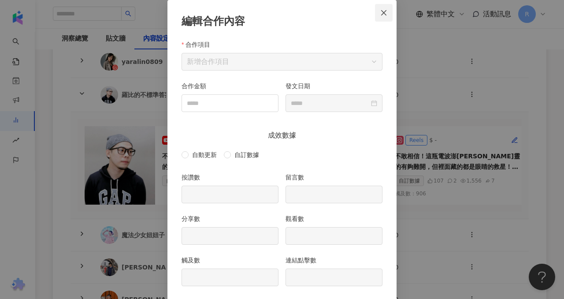
click at [385, 13] on icon "close" at bounding box center [383, 12] width 5 height 5
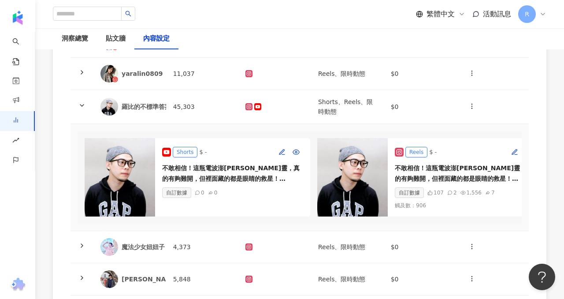
scroll to position [256, 0]
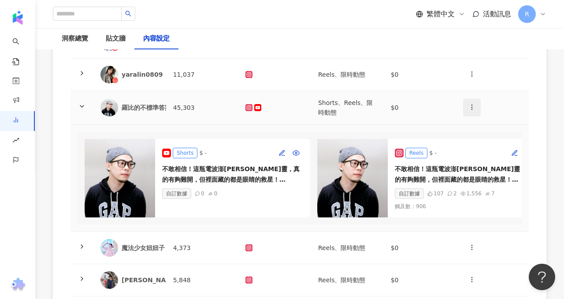
click at [473, 109] on icon "button" at bounding box center [471, 107] width 7 height 7
click at [440, 116] on td "$0" at bounding box center [420, 108] width 73 height 34
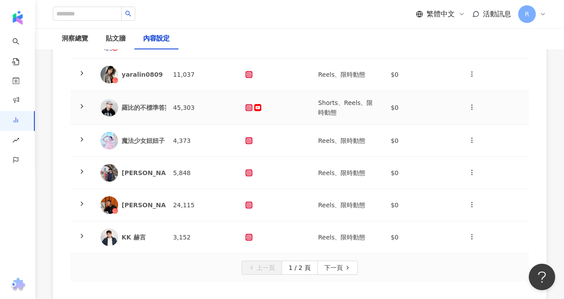
click at [443, 110] on td "$0" at bounding box center [420, 108] width 73 height 34
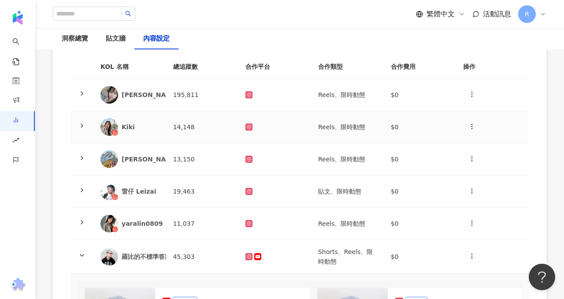
scroll to position [111, 0]
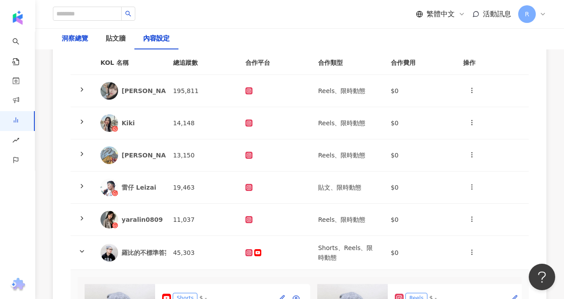
click at [72, 40] on div "洞察總覽" at bounding box center [75, 38] width 26 height 11
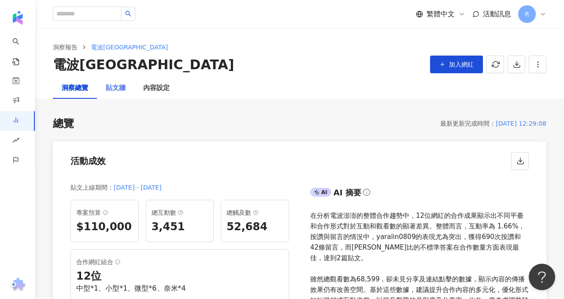
click at [122, 78] on div "貼文牆" at bounding box center [115, 88] width 37 height 21
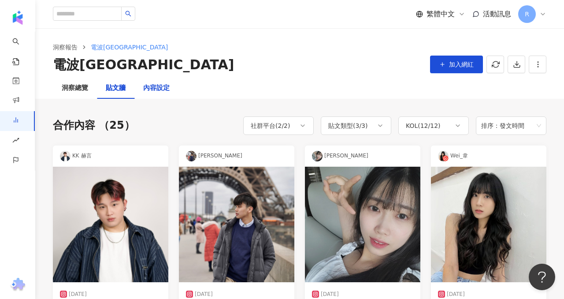
click at [158, 83] on div "內容設定" at bounding box center [156, 88] width 26 height 11
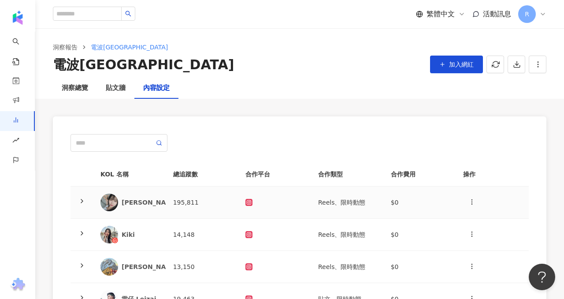
click at [376, 197] on td "Reels、限時動態" at bounding box center [347, 202] width 73 height 32
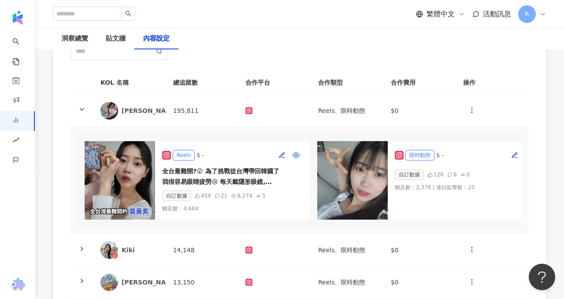
scroll to position [97, 0]
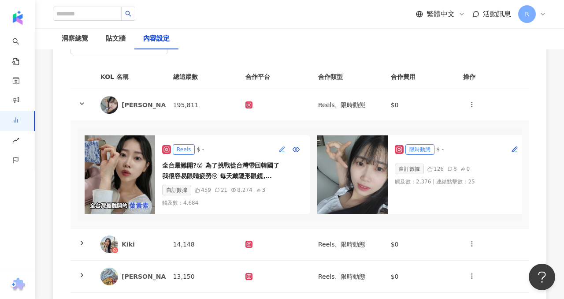
click at [285, 148] on icon "button" at bounding box center [281, 149] width 7 height 7
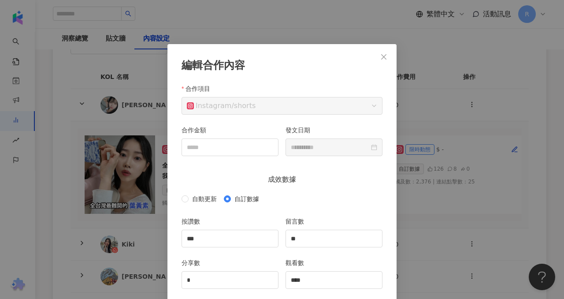
scroll to position [44, 0]
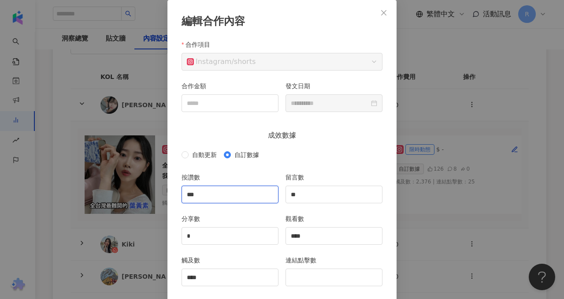
click at [219, 193] on input "***" at bounding box center [230, 194] width 96 height 17
type input "***"
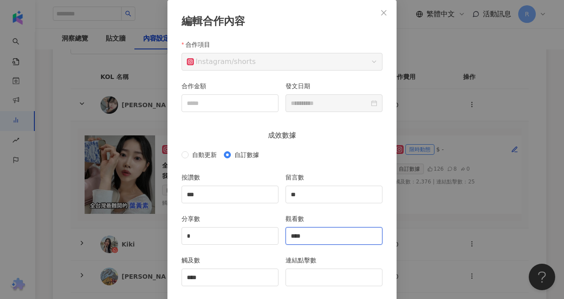
click at [315, 235] on input "****" at bounding box center [334, 235] width 96 height 17
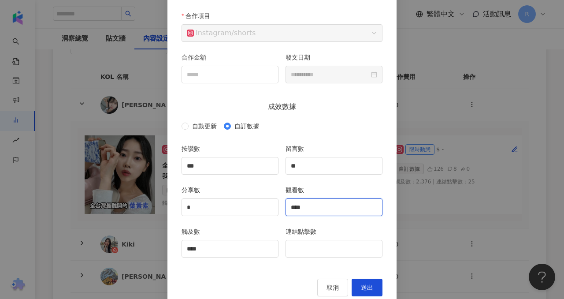
scroll to position [91, 0]
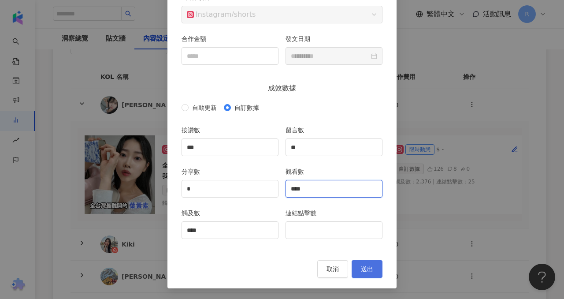
type input "****"
click at [365, 268] on span "送出" at bounding box center [367, 268] width 12 height 7
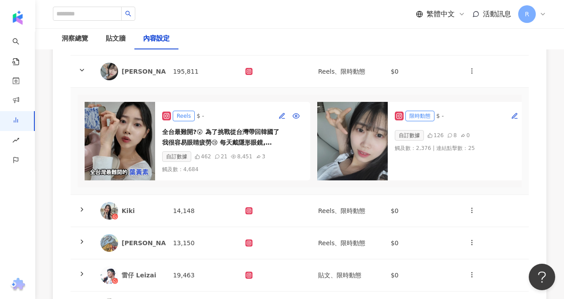
scroll to position [132, 0]
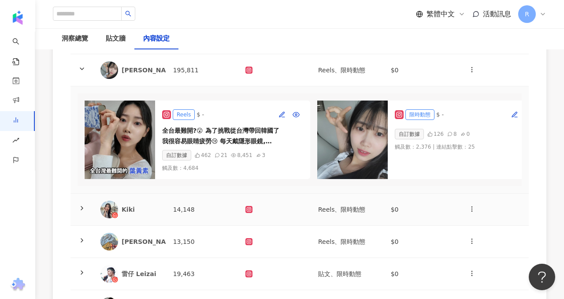
click at [283, 210] on div at bounding box center [274, 209] width 59 height 7
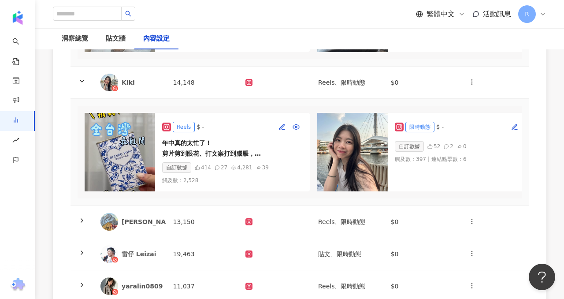
scroll to position [260, 0]
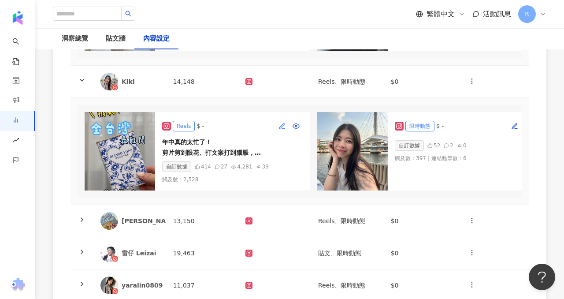
click at [284, 123] on icon "button" at bounding box center [281, 125] width 5 height 5
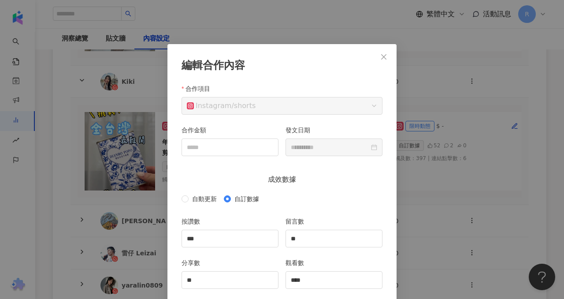
scroll to position [44, 0]
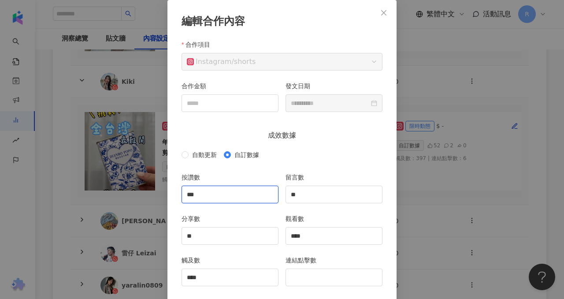
click at [215, 195] on input "***" at bounding box center [230, 194] width 96 height 17
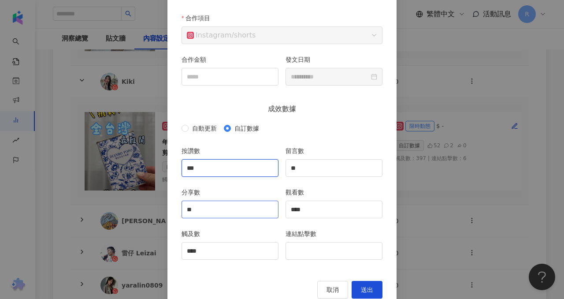
scroll to position [73, 0]
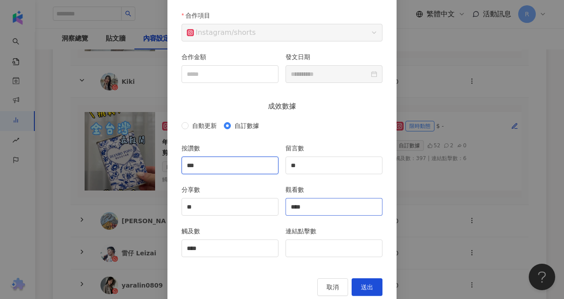
type input "***"
click at [308, 205] on input "****" at bounding box center [334, 206] width 96 height 17
type input "****"
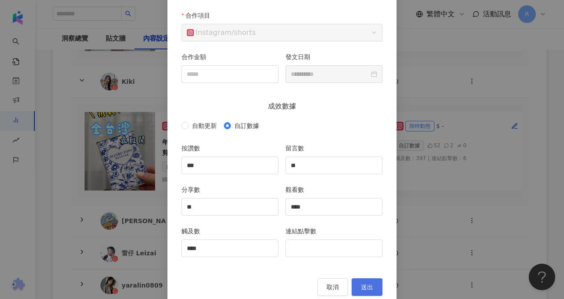
click at [367, 289] on span "送出" at bounding box center [367, 286] width 12 height 7
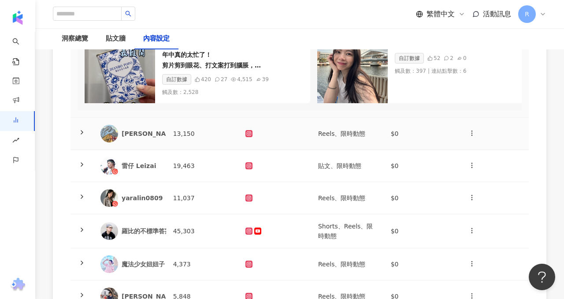
scroll to position [348, 0]
click at [185, 133] on td "13,150" at bounding box center [202, 133] width 73 height 32
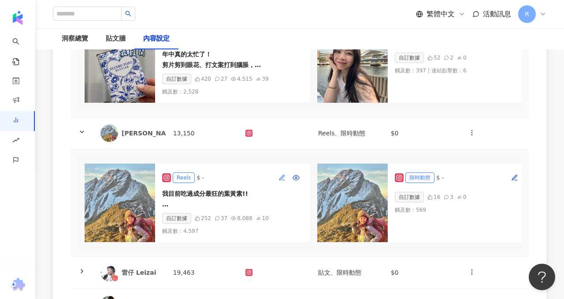
click at [284, 182] on button "button" at bounding box center [282, 178] width 14 height 14
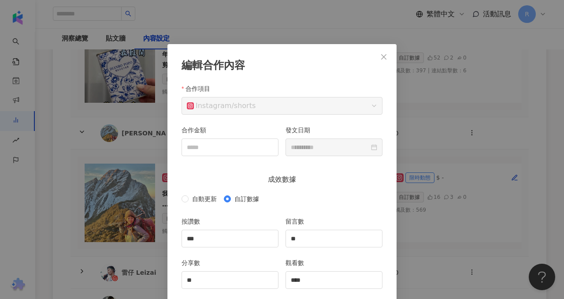
scroll to position [44, 0]
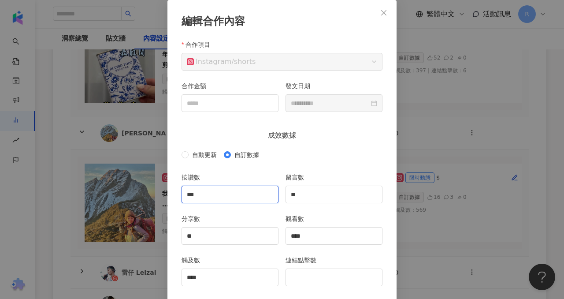
click at [258, 201] on input "***" at bounding box center [230, 194] width 96 height 17
type input "*"
type input "***"
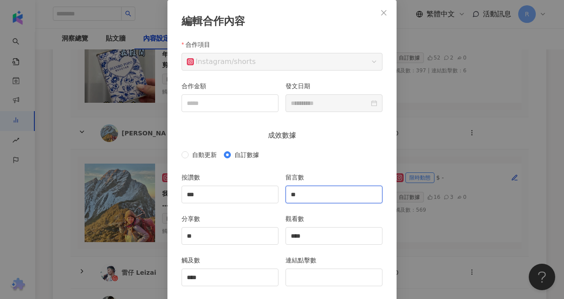
click at [311, 194] on input "**" at bounding box center [334, 194] width 96 height 17
type input "*"
type input "**"
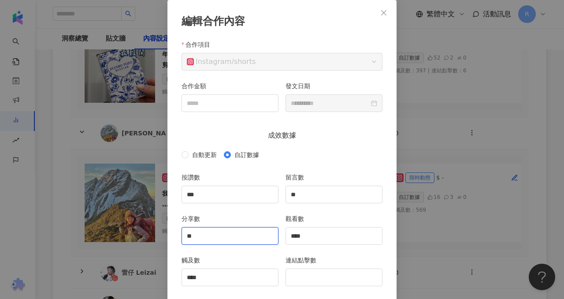
click at [236, 235] on input "**" at bounding box center [230, 235] width 96 height 17
type input "*"
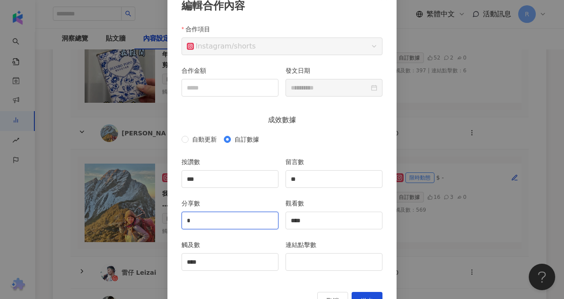
scroll to position [61, 0]
type input "*"
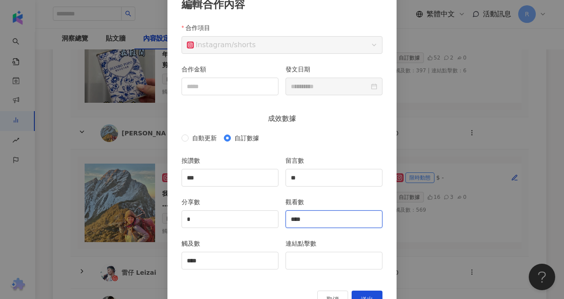
click at [316, 220] on input "****" at bounding box center [334, 219] width 96 height 17
type input "*"
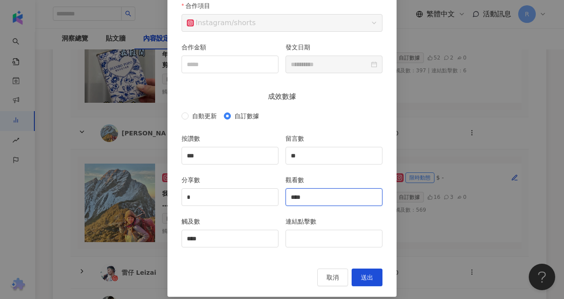
scroll to position [90, 0]
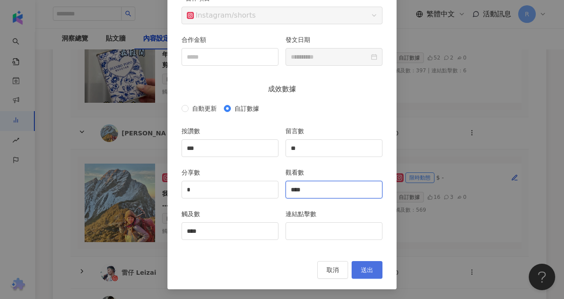
type input "****"
click at [364, 269] on span "送出" at bounding box center [367, 269] width 12 height 7
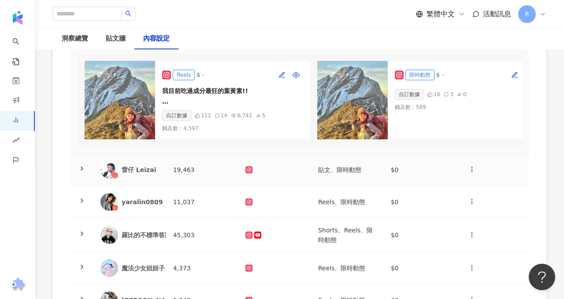
scroll to position [451, 0]
click at [200, 165] on td "19,463" at bounding box center [202, 169] width 73 height 32
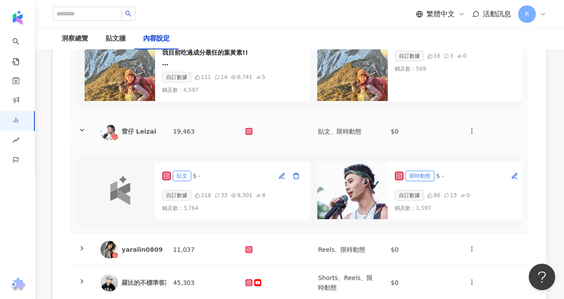
scroll to position [496, 0]
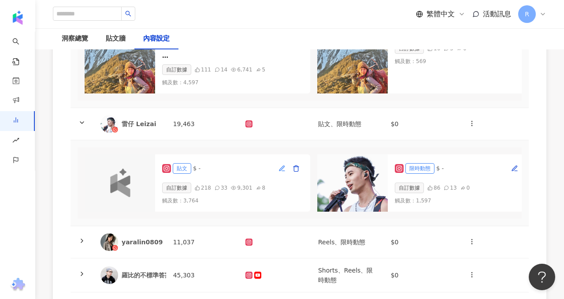
click at [275, 167] on button "button" at bounding box center [282, 168] width 14 height 14
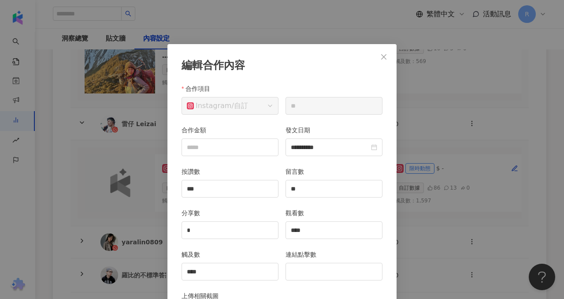
scroll to position [44, 0]
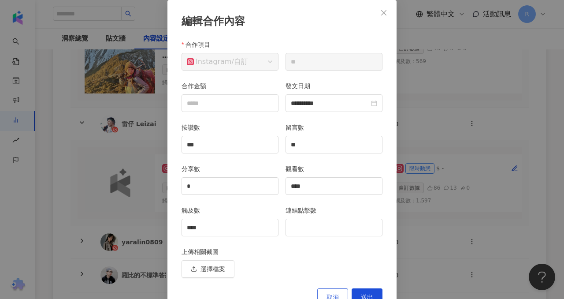
click at [323, 294] on button "取消" at bounding box center [332, 297] width 31 height 18
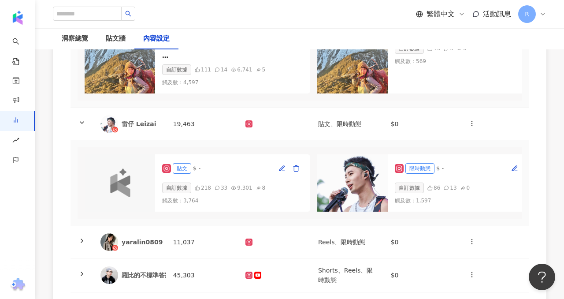
scroll to position [0, 0]
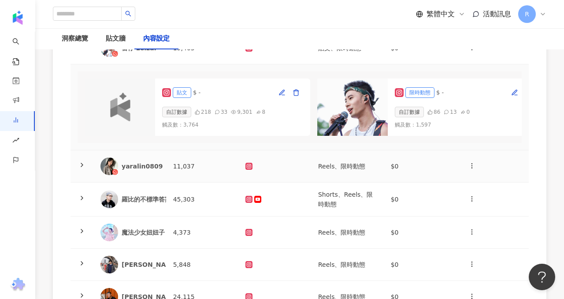
click at [210, 166] on td "11,037" at bounding box center [202, 166] width 73 height 32
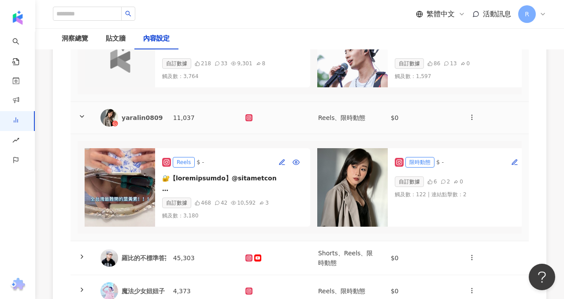
scroll to position [621, 0]
click at [279, 159] on icon "button" at bounding box center [281, 161] width 7 height 7
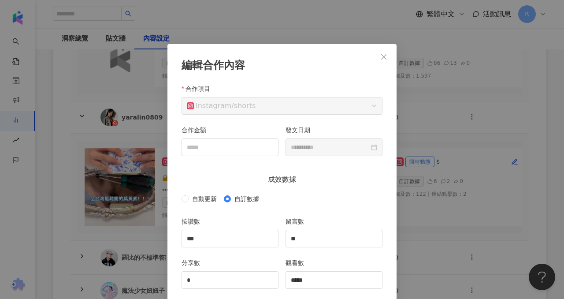
scroll to position [44, 0]
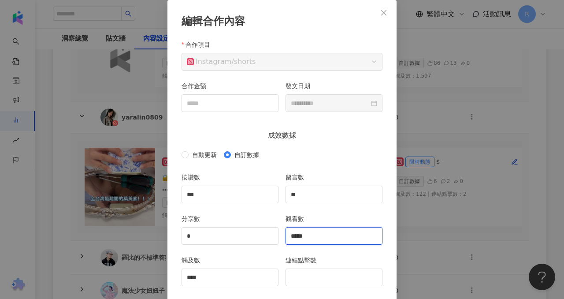
click at [314, 236] on input "*****" at bounding box center [334, 235] width 96 height 17
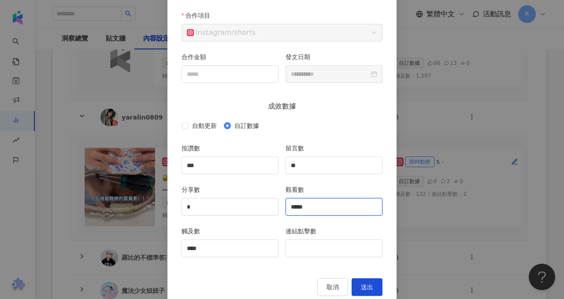
scroll to position [91, 0]
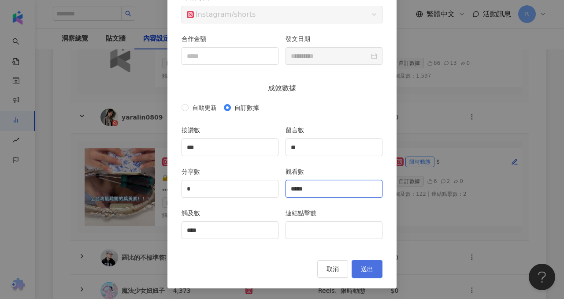
type input "*****"
click at [371, 273] on button "送出" at bounding box center [367, 269] width 31 height 18
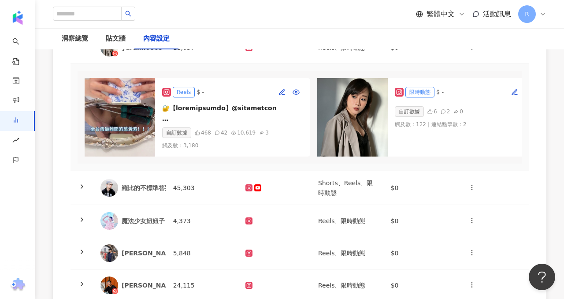
scroll to position [697, 0]
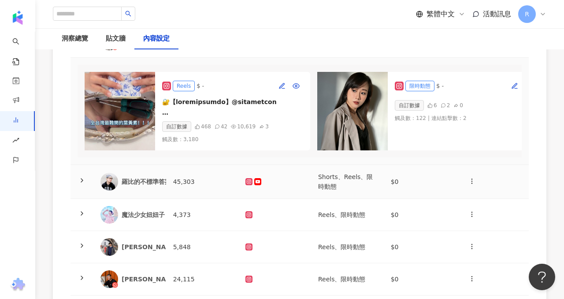
click at [213, 182] on td "45,303" at bounding box center [202, 182] width 73 height 34
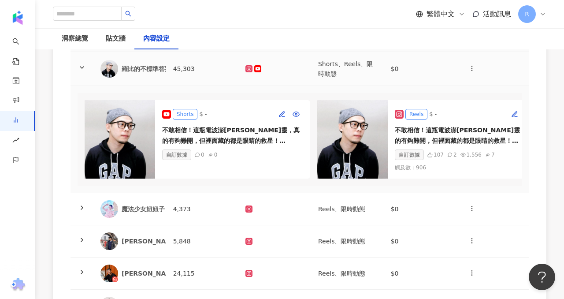
scroll to position [815, 0]
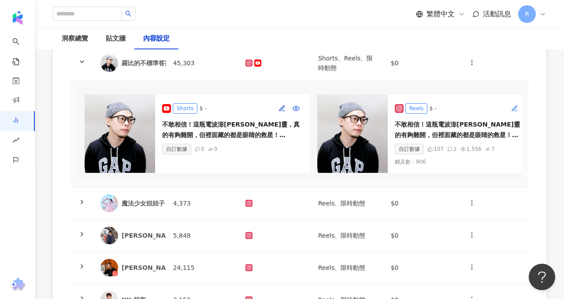
click at [512, 102] on button "button" at bounding box center [515, 108] width 14 height 14
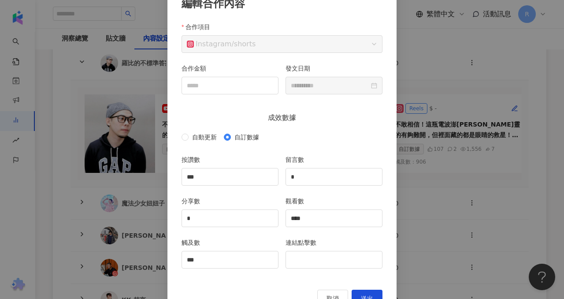
scroll to position [91, 0]
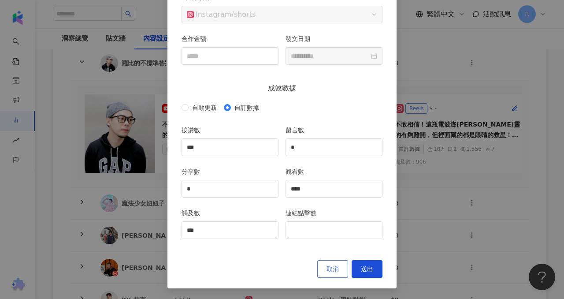
click at [328, 269] on span "取消" at bounding box center [333, 268] width 12 height 7
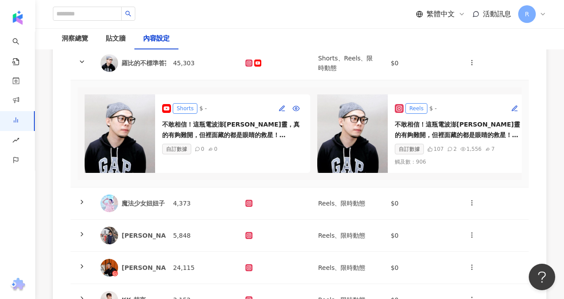
scroll to position [47, 0]
click at [305, 197] on td at bounding box center [274, 203] width 73 height 32
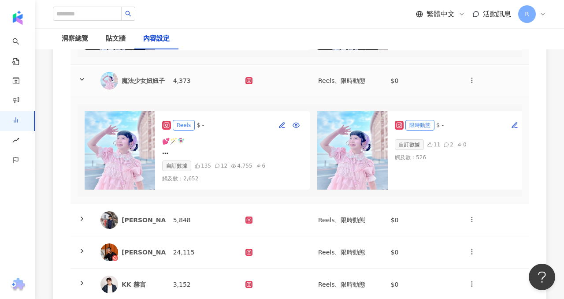
scroll to position [939, 0]
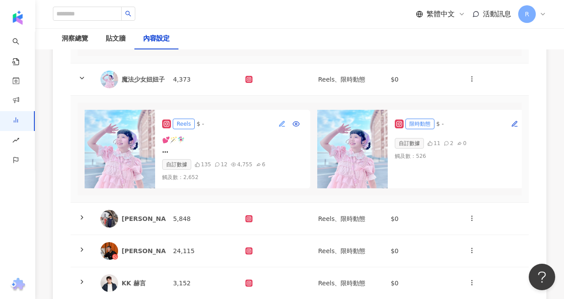
click at [280, 122] on icon "button" at bounding box center [281, 123] width 7 height 7
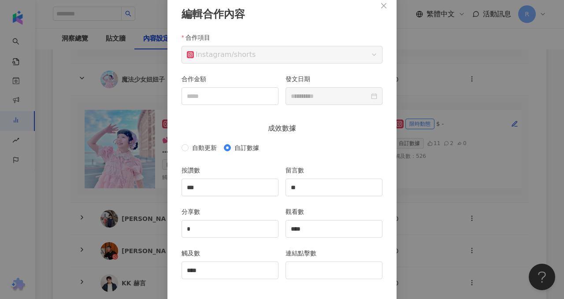
scroll to position [91, 0]
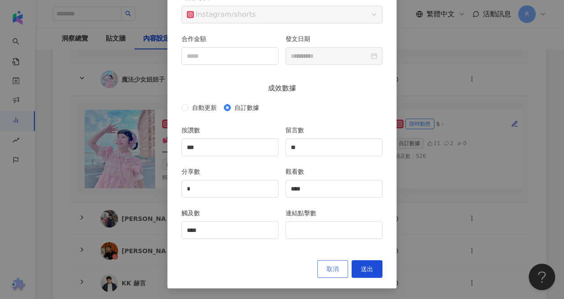
click at [321, 268] on button "取消" at bounding box center [332, 269] width 31 height 18
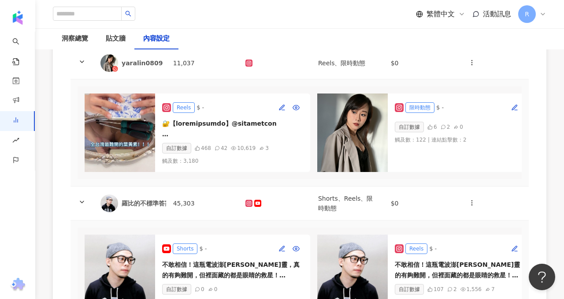
scroll to position [527, 0]
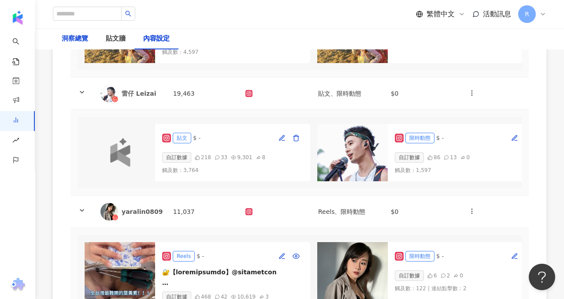
click at [82, 41] on div "洞察總覽" at bounding box center [75, 38] width 26 height 11
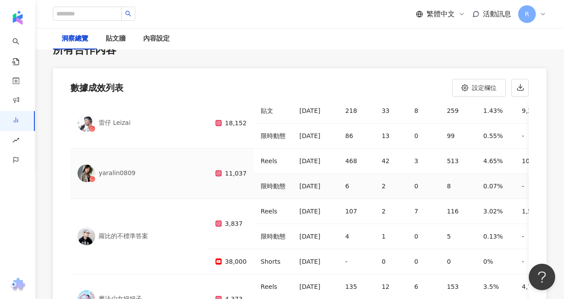
scroll to position [181, 0]
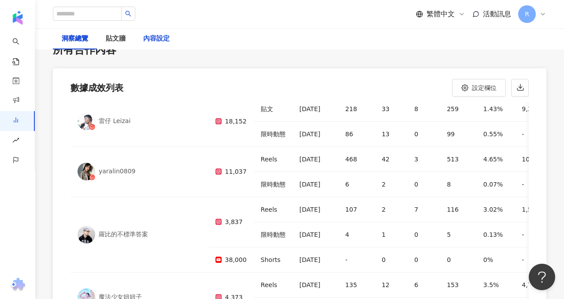
click at [155, 41] on div "內容設定" at bounding box center [156, 38] width 26 height 11
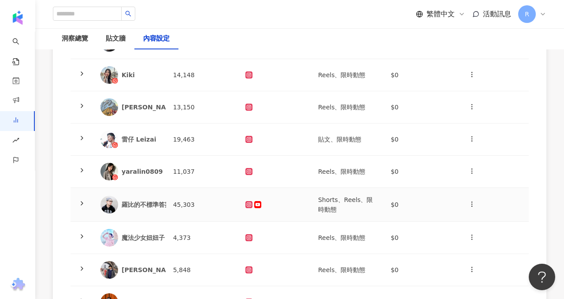
scroll to position [164, 0]
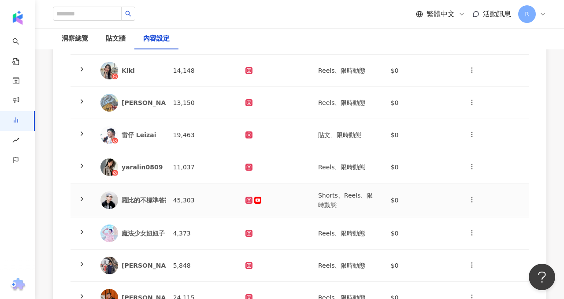
click at [83, 203] on span at bounding box center [81, 200] width 7 height 7
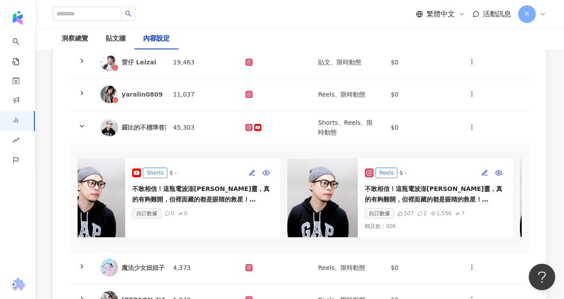
scroll to position [0, 0]
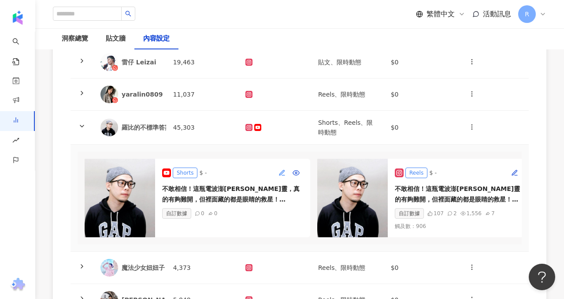
click at [280, 171] on icon "button" at bounding box center [281, 172] width 7 height 7
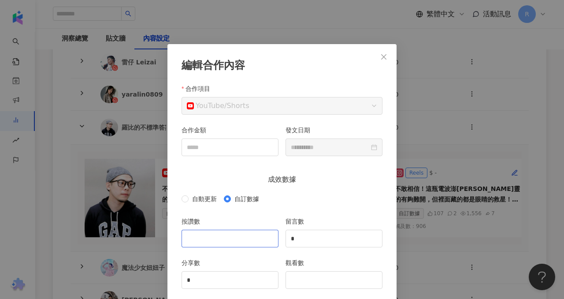
scroll to position [44, 0]
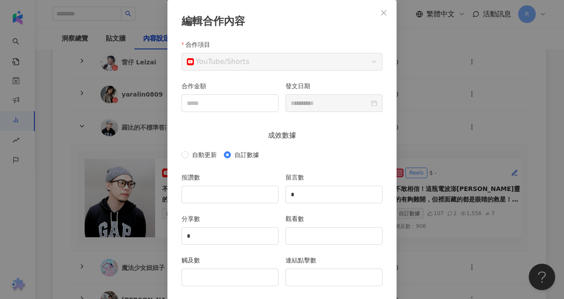
click at [349, 50] on div "合作項目" at bounding box center [282, 46] width 201 height 13
click at [349, 51] on div "合作項目" at bounding box center [282, 46] width 201 height 13
click at [349, 55] on span "YouTube / Shorts" at bounding box center [282, 61] width 190 height 17
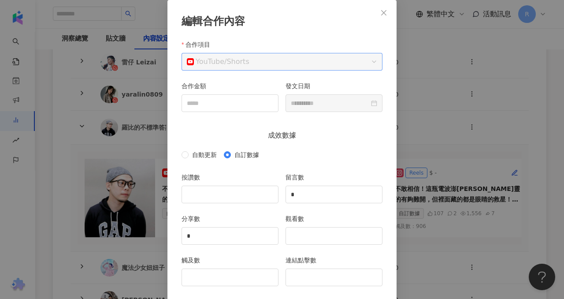
click at [349, 55] on span "YouTube / Shorts" at bounding box center [282, 61] width 190 height 17
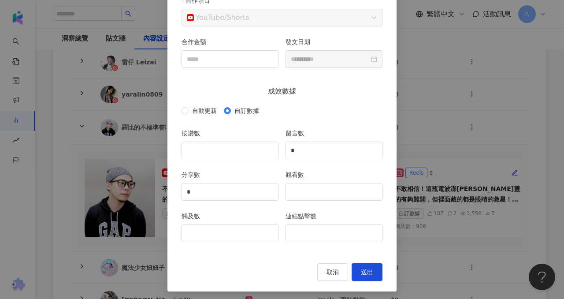
scroll to position [0, 0]
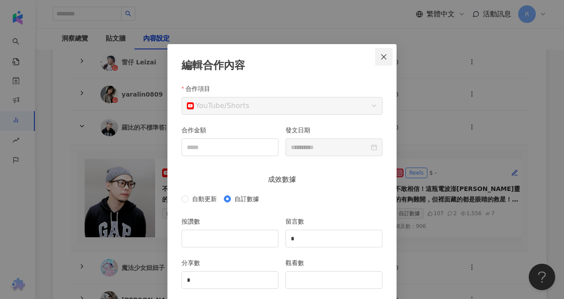
click at [383, 56] on icon "close" at bounding box center [383, 56] width 7 height 7
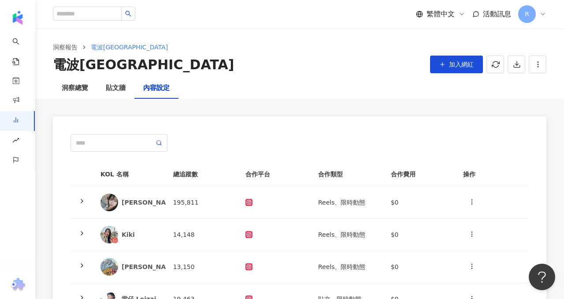
click at [324, 178] on th "合作類型" at bounding box center [347, 174] width 73 height 24
click at [326, 201] on td "Reels、限時動態" at bounding box center [347, 202] width 73 height 32
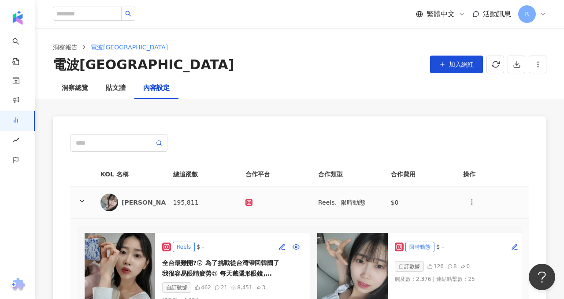
click at [326, 201] on td "Reels、限時動態" at bounding box center [347, 202] width 73 height 32
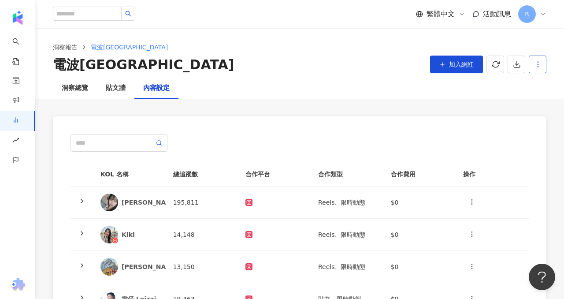
click at [536, 59] on button "button" at bounding box center [538, 65] width 18 height 18
click at [525, 85] on div "設定報告" at bounding box center [522, 86] width 34 height 10
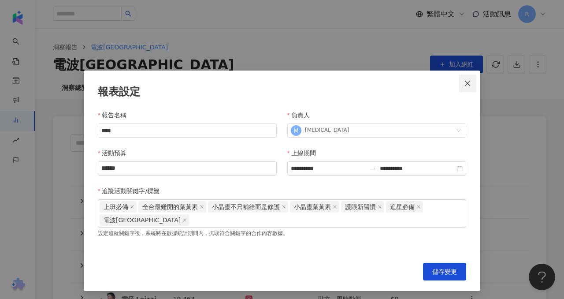
click at [464, 77] on button "Close" at bounding box center [468, 83] width 18 height 18
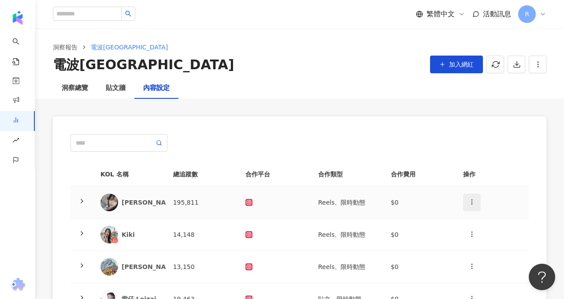
click at [467, 200] on button "button" at bounding box center [472, 202] width 18 height 18
click at [456, 142] on div at bounding box center [299, 143] width 458 height 18
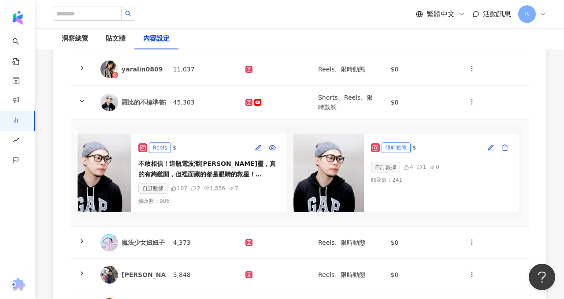
scroll to position [0, 261]
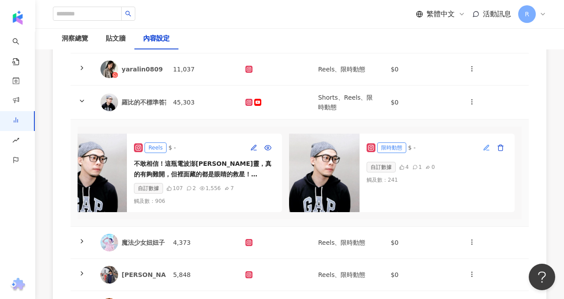
click at [490, 146] on button "button" at bounding box center [486, 148] width 14 height 14
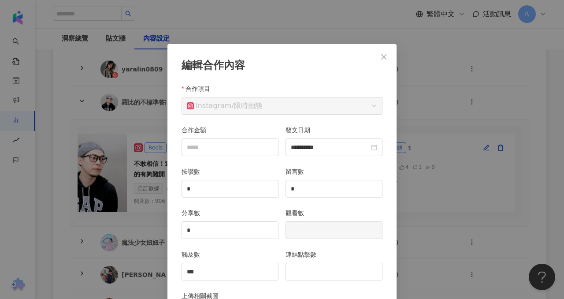
scroll to position [44, 0]
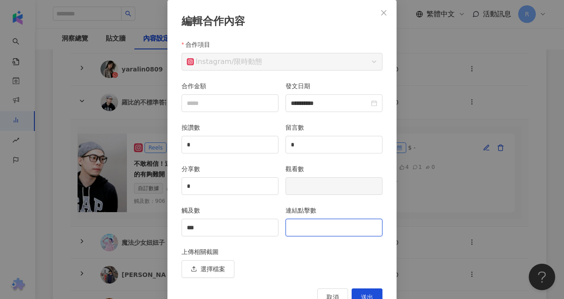
click at [304, 229] on input "連結點擊數" at bounding box center [334, 227] width 96 height 17
type input "*"
click at [366, 291] on button "送出" at bounding box center [367, 297] width 31 height 18
type input "**********"
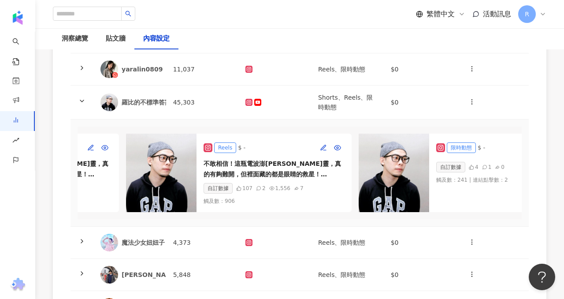
scroll to position [0, 41]
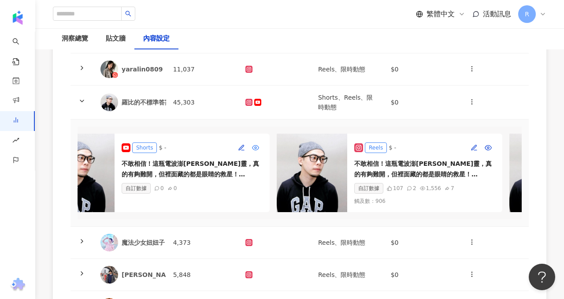
click at [257, 146] on icon "button" at bounding box center [255, 147] width 7 height 5
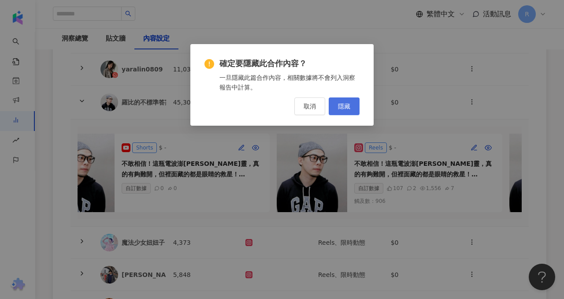
click at [349, 103] on span "隱藏" at bounding box center [344, 106] width 12 height 7
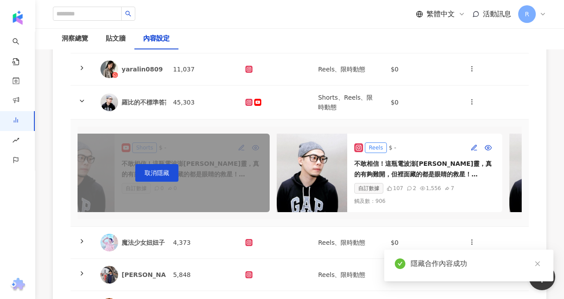
scroll to position [0, 0]
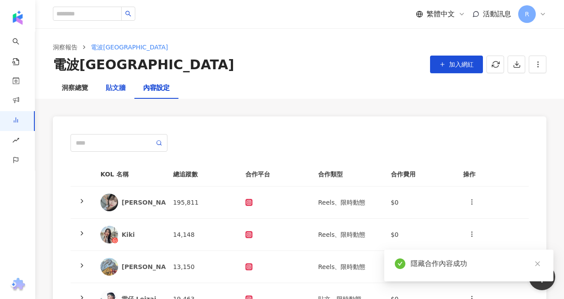
click at [118, 86] on div "貼文牆" at bounding box center [116, 88] width 20 height 11
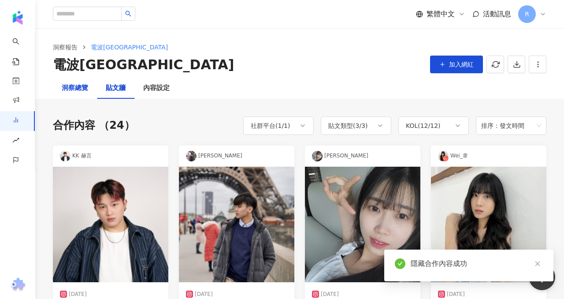
click at [67, 84] on div "洞察總覽" at bounding box center [75, 88] width 26 height 11
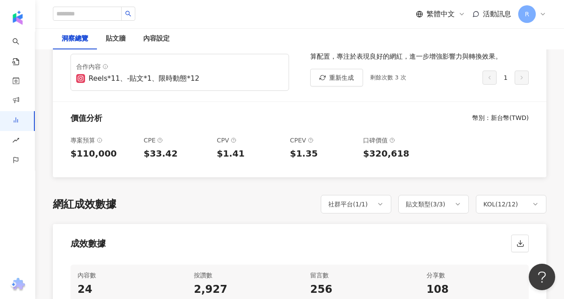
scroll to position [255, 0]
click at [114, 38] on div "貼文牆" at bounding box center [116, 38] width 20 height 11
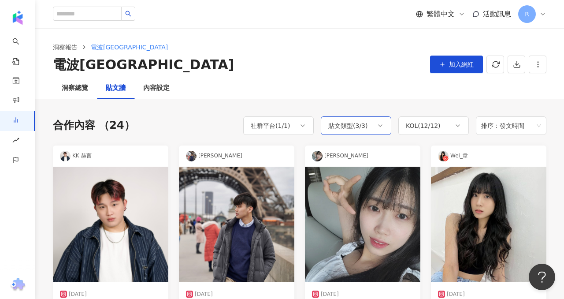
click at [366, 125] on div "貼文類型 ( 3 / 3 )" at bounding box center [348, 125] width 40 height 11
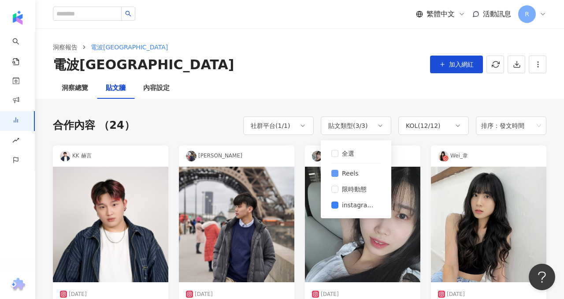
click at [337, 168] on label "Reels" at bounding box center [355, 173] width 49 height 16
click at [327, 96] on div "洞察總覽 貼文牆 內容設定" at bounding box center [299, 88] width 529 height 21
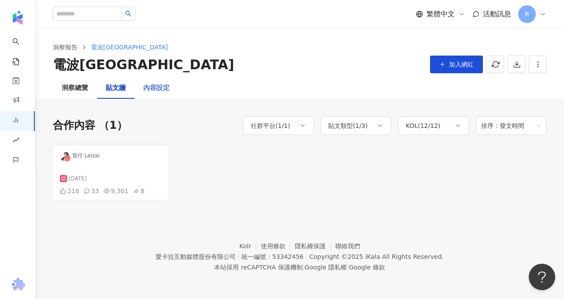
click at [143, 95] on div "內容設定" at bounding box center [156, 88] width 44 height 21
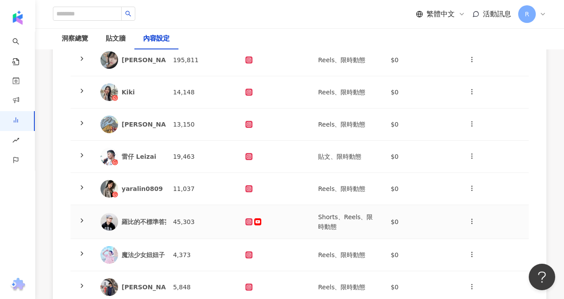
scroll to position [156, 0]
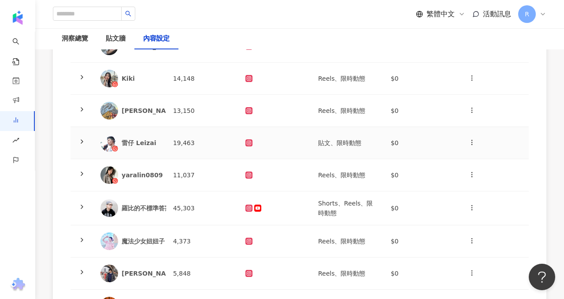
click at [89, 140] on td at bounding box center [81, 143] width 23 height 32
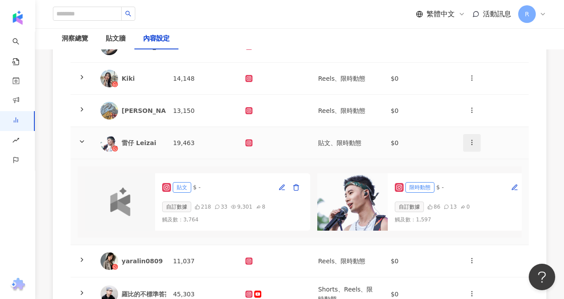
click at [467, 143] on button "button" at bounding box center [472, 143] width 18 height 18
click at [256, 189] on div "貼文 $ -" at bounding box center [232, 187] width 141 height 14
click at [279, 189] on icon "button" at bounding box center [281, 187] width 7 height 7
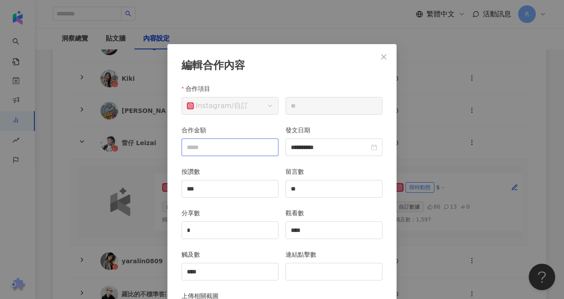
scroll to position [44, 0]
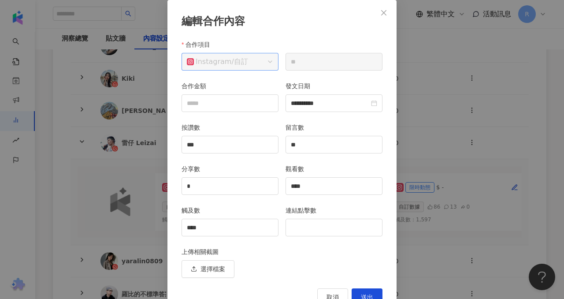
click at [263, 62] on span "Instagram / 自訂" at bounding box center [230, 61] width 86 height 17
click at [256, 48] on div "合作項目" at bounding box center [230, 46] width 97 height 13
click at [262, 56] on span "Instagram / 自訂" at bounding box center [230, 61] width 86 height 17
click at [271, 60] on span "Instagram / 自訂" at bounding box center [230, 61] width 86 height 17
click at [271, 61] on span "Instagram / 自訂" at bounding box center [230, 61] width 86 height 17
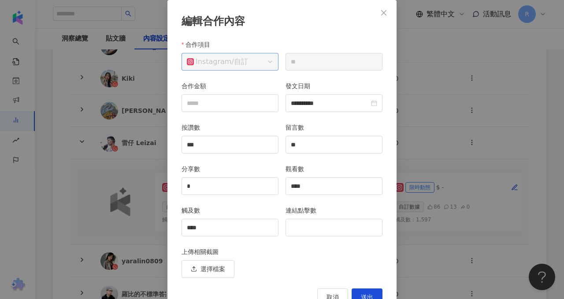
click at [249, 56] on span "Instagram / 自訂" at bounding box center [230, 61] width 86 height 17
click at [385, 14] on icon "close" at bounding box center [383, 12] width 7 height 7
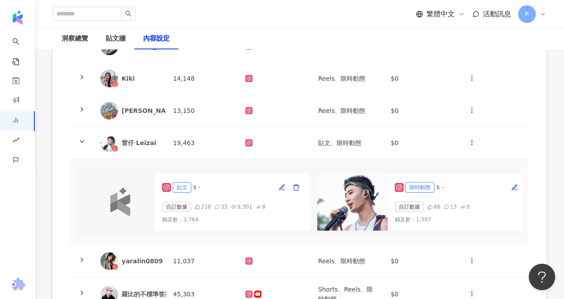
type input "**********"
click at [88, 37] on div "洞察總覽" at bounding box center [75, 38] width 26 height 11
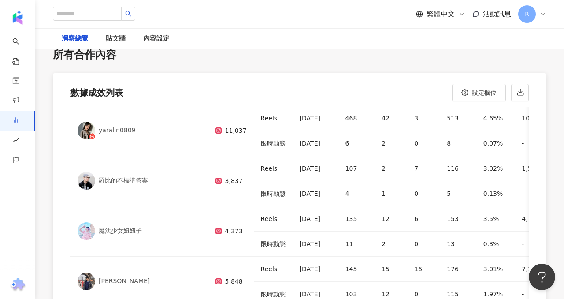
scroll to position [229, 0]
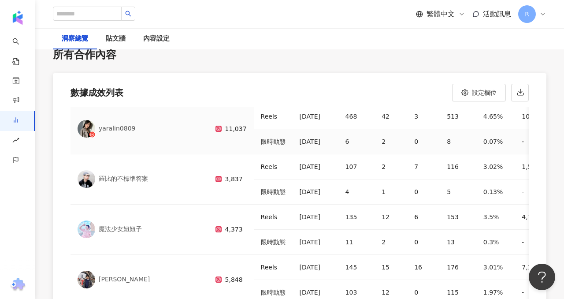
click at [375, 129] on td "2" at bounding box center [391, 141] width 33 height 25
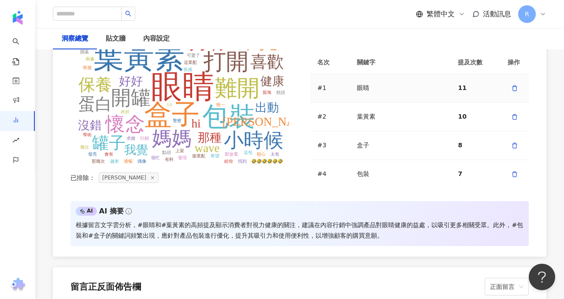
scroll to position [1978, 0]
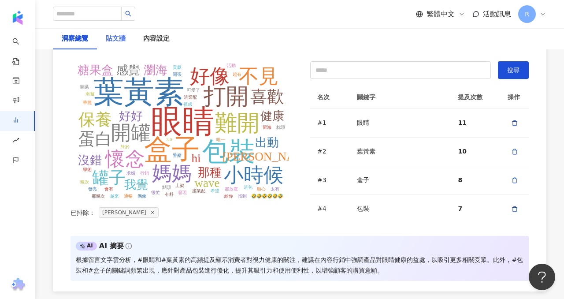
click at [121, 45] on div "貼文牆" at bounding box center [115, 38] width 37 height 21
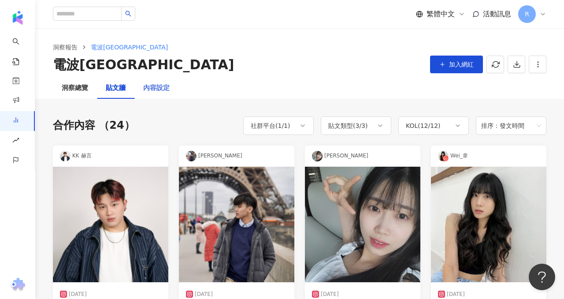
click at [162, 93] on div "內容設定" at bounding box center [156, 88] width 44 height 21
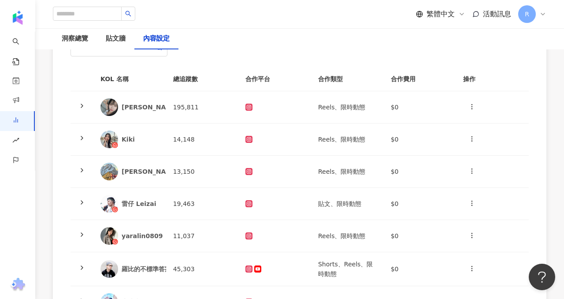
scroll to position [104, 0]
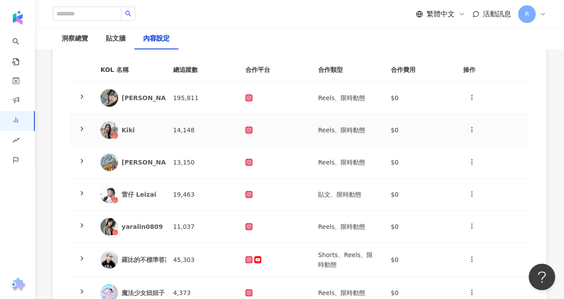
click at [160, 123] on td "Kiki" at bounding box center [129, 130] width 73 height 32
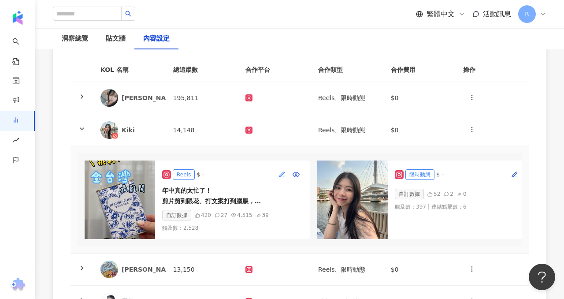
click at [285, 178] on icon "button" at bounding box center [281, 174] width 7 height 7
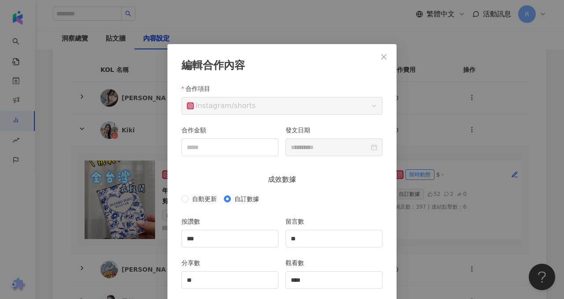
scroll to position [44, 0]
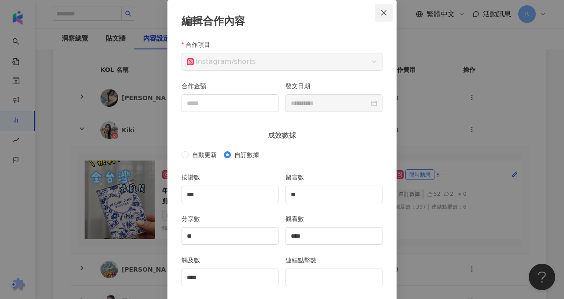
click at [386, 17] on button "Close" at bounding box center [384, 13] width 18 height 18
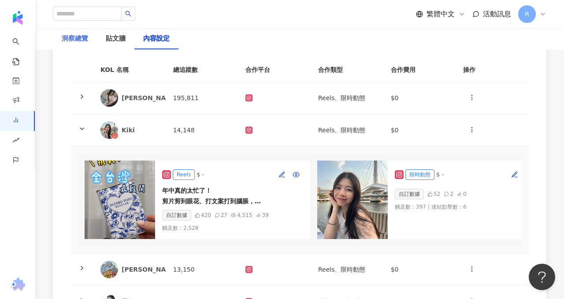
click at [76, 33] on div "洞察總覽" at bounding box center [75, 38] width 44 height 21
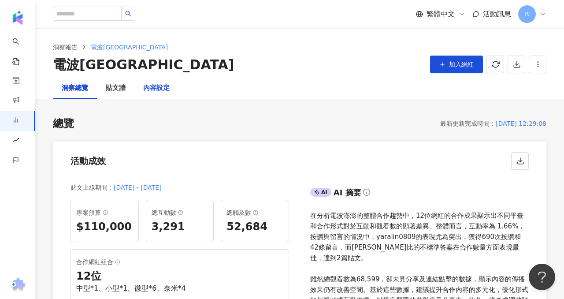
click at [167, 93] on div "內容設定" at bounding box center [156, 88] width 26 height 11
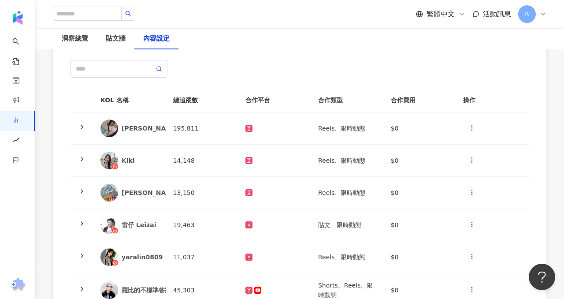
scroll to position [75, 0]
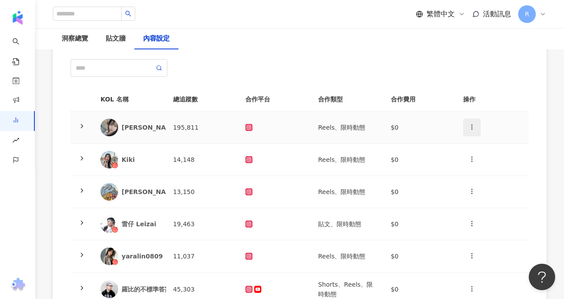
click at [470, 130] on icon "button" at bounding box center [471, 126] width 7 height 7
click at [78, 127] on icon at bounding box center [81, 125] width 7 height 7
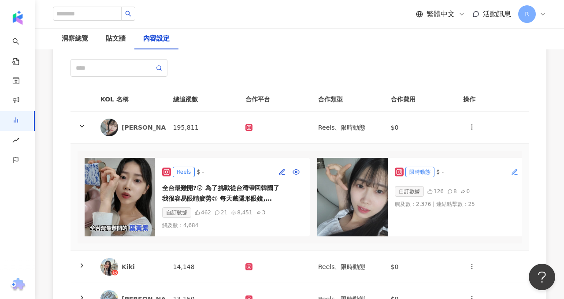
click at [511, 169] on icon "button" at bounding box center [514, 171] width 7 height 7
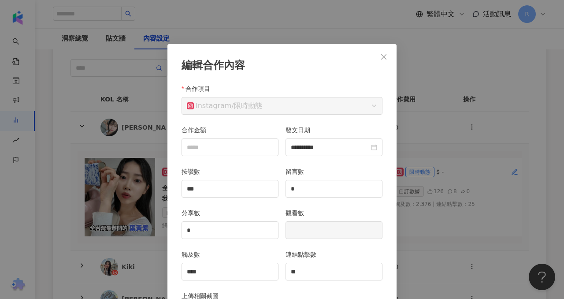
scroll to position [44, 0]
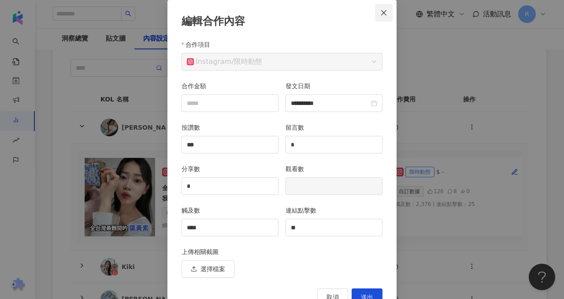
click at [383, 8] on button "Close" at bounding box center [384, 13] width 18 height 18
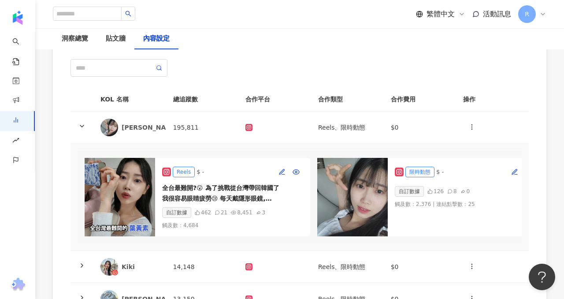
scroll to position [28, 0]
click at [517, 171] on icon "button" at bounding box center [514, 171] width 7 height 7
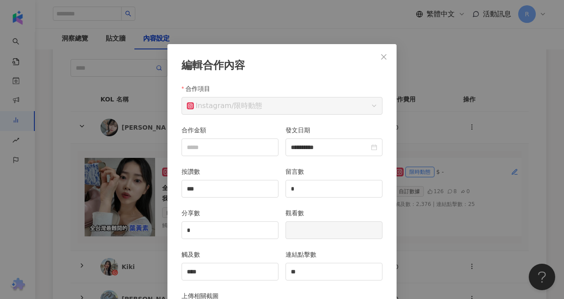
scroll to position [44, 0]
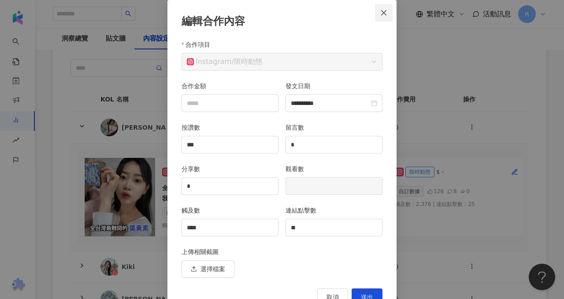
click at [385, 10] on icon "close" at bounding box center [383, 12] width 7 height 7
type input "**********"
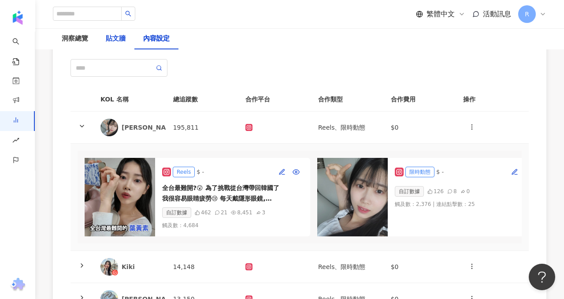
click at [119, 43] on div "貼文牆" at bounding box center [116, 38] width 20 height 11
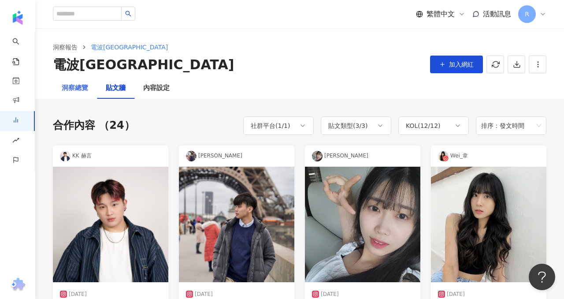
click at [74, 97] on div "洞察總覽" at bounding box center [75, 88] width 44 height 21
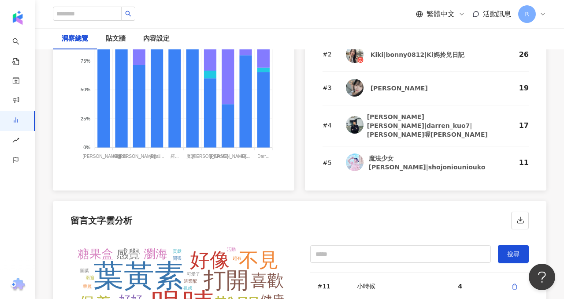
scroll to position [275, 0]
click at [445, 209] on div "留言文字雲分析" at bounding box center [299, 217] width 493 height 33
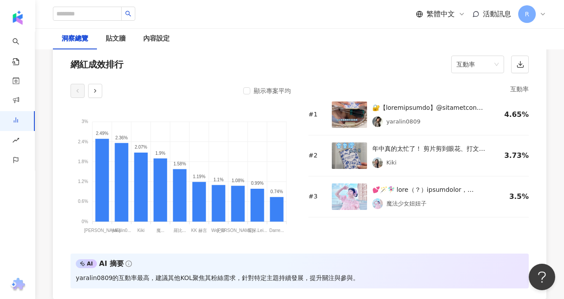
scroll to position [688, 0]
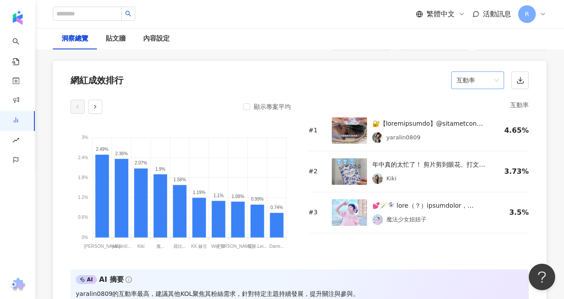
click at [500, 85] on div "互動率" at bounding box center [477, 80] width 53 height 18
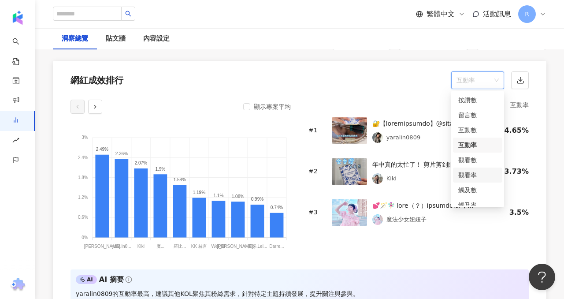
click at [481, 168] on div "觀看率" at bounding box center [477, 174] width 49 height 15
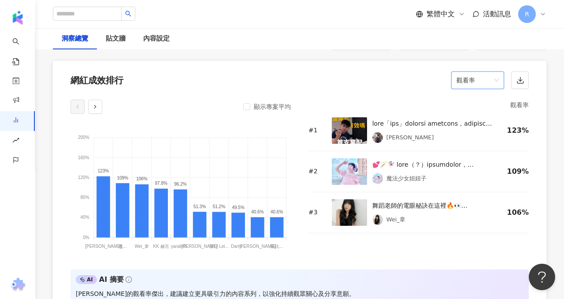
click at [469, 81] on span "觀看率" at bounding box center [477, 80] width 42 height 17
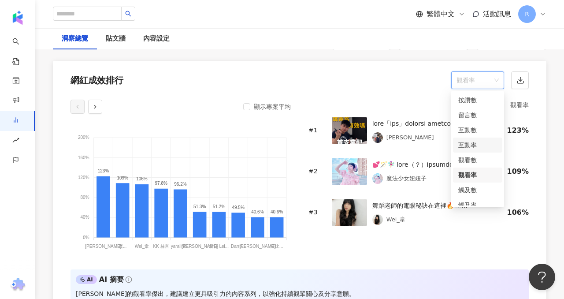
click at [472, 139] on div "互動率" at bounding box center [477, 144] width 49 height 15
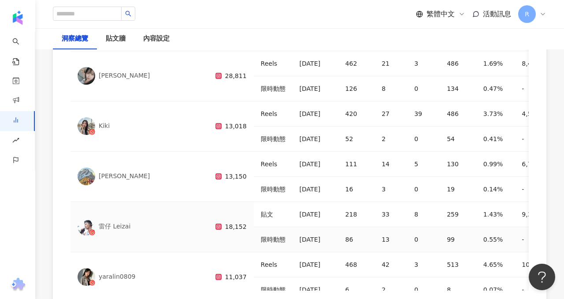
scroll to position [2668, 0]
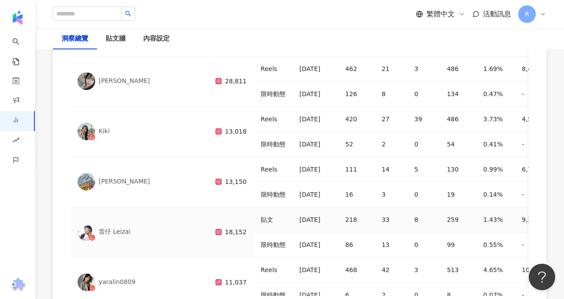
click at [261, 214] on div "貼文" at bounding box center [273, 219] width 25 height 11
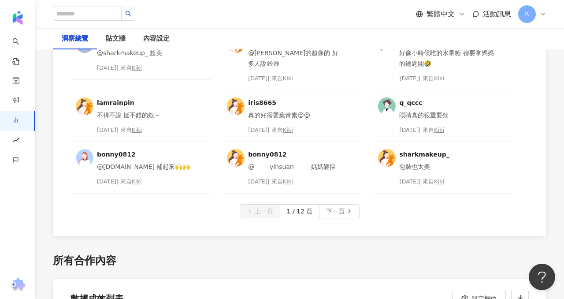
scroll to position [2380, 0]
